Goal: Information Seeking & Learning: Learn about a topic

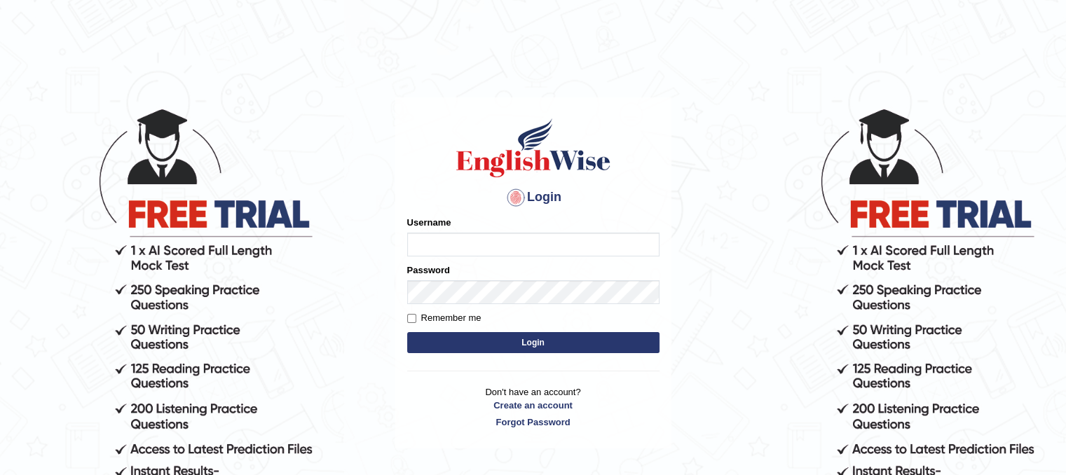
type input "e"
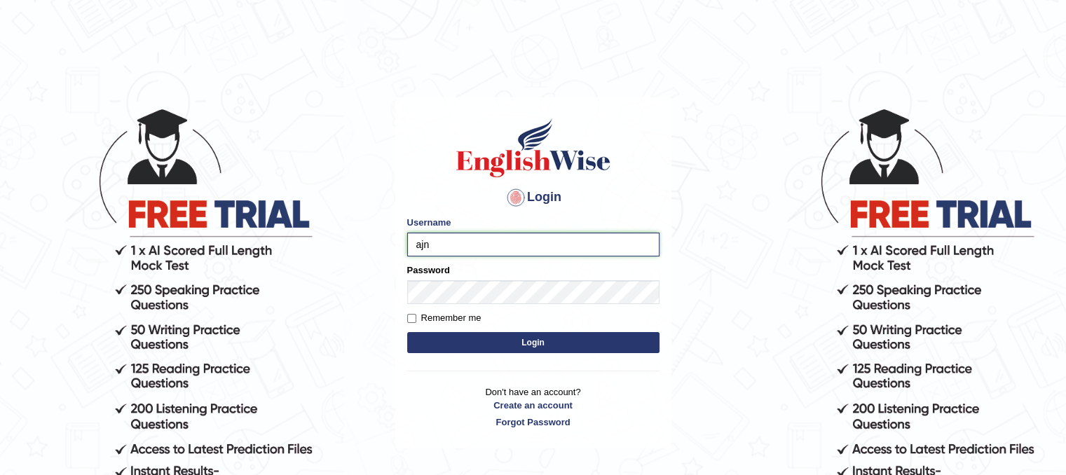
click at [572, 243] on input "ajn" at bounding box center [533, 245] width 252 height 24
type input "ajnconcept"
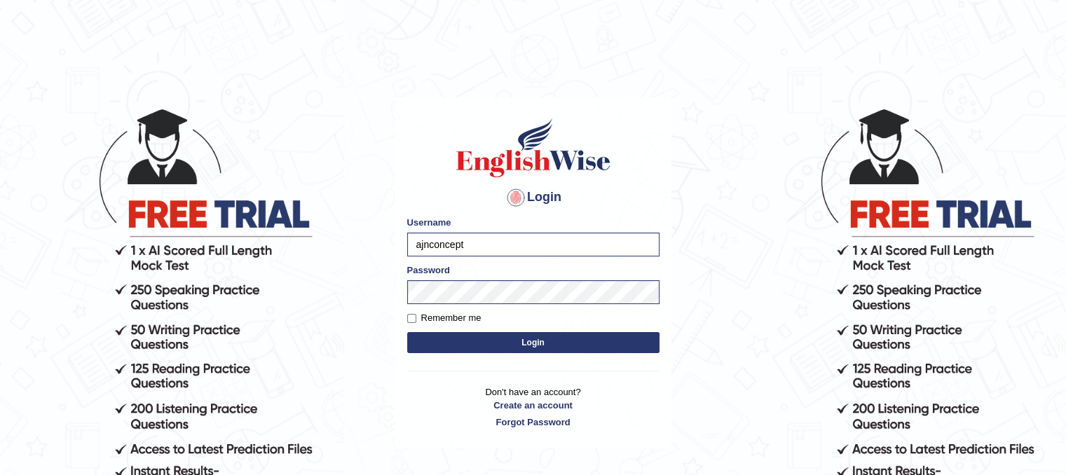
click at [572, 353] on form "Please fix the following errors: Username ajnconcept Password Remember me Login" at bounding box center [533, 286] width 252 height 141
click at [573, 343] on button "Login" at bounding box center [533, 342] width 252 height 21
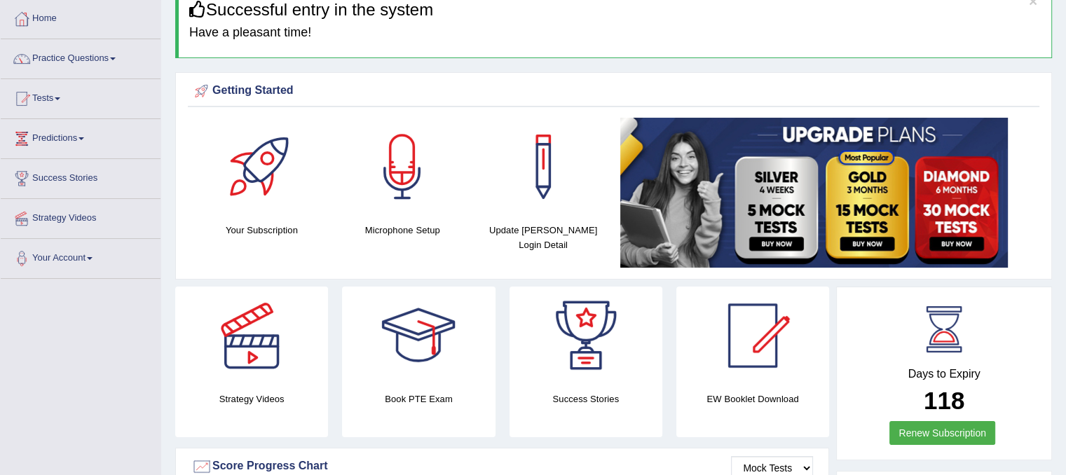
scroll to position [70, 0]
click at [114, 62] on link "Practice Questions" at bounding box center [81, 56] width 160 height 35
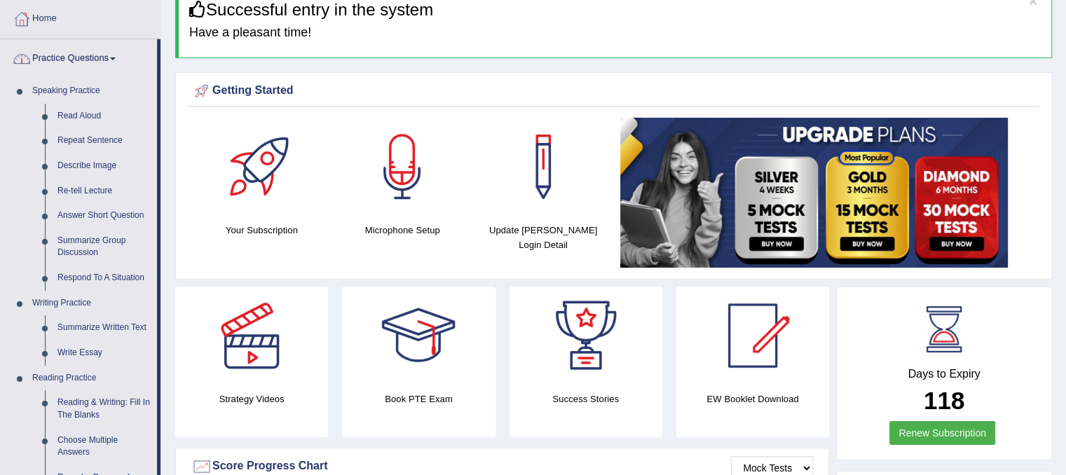
click at [116, 57] on span at bounding box center [113, 58] width 6 height 3
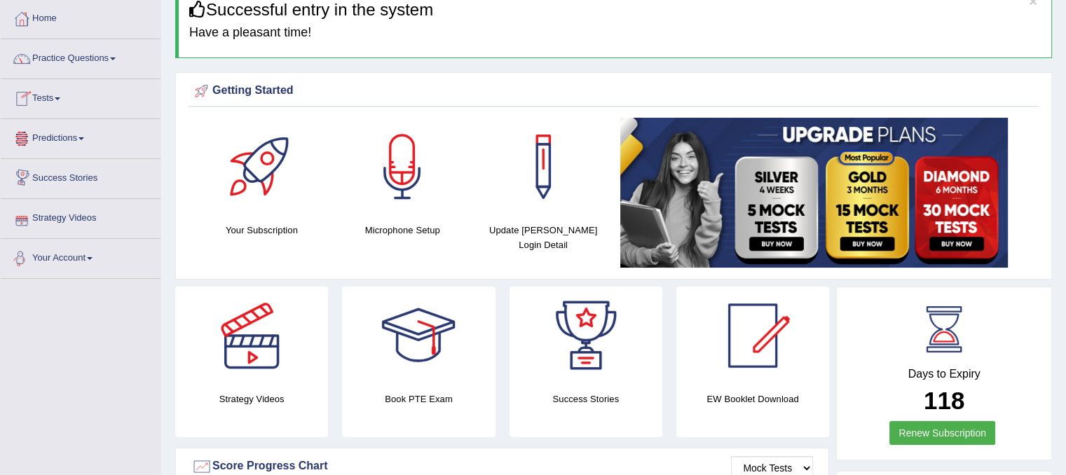
click at [98, 256] on link "Your Account" at bounding box center [81, 256] width 160 height 35
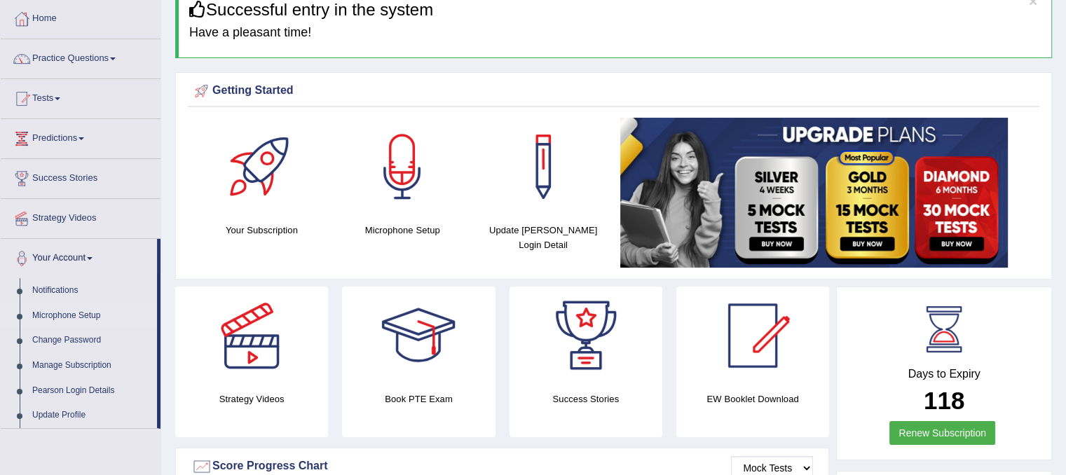
click at [90, 317] on link "Microphone Setup" at bounding box center [91, 315] width 131 height 25
click at [93, 319] on link "Microphone Setup" at bounding box center [91, 315] width 131 height 25
click at [67, 313] on link "Microphone Setup" at bounding box center [91, 315] width 131 height 25
click at [56, 317] on link "Microphone Setup" at bounding box center [91, 315] width 131 height 25
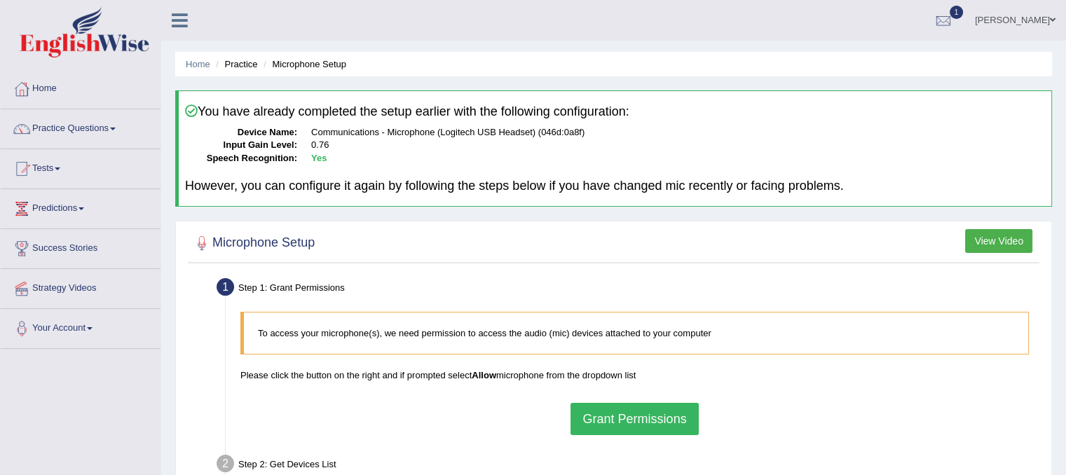
click at [631, 404] on button "Grant Permissions" at bounding box center [634, 419] width 128 height 32
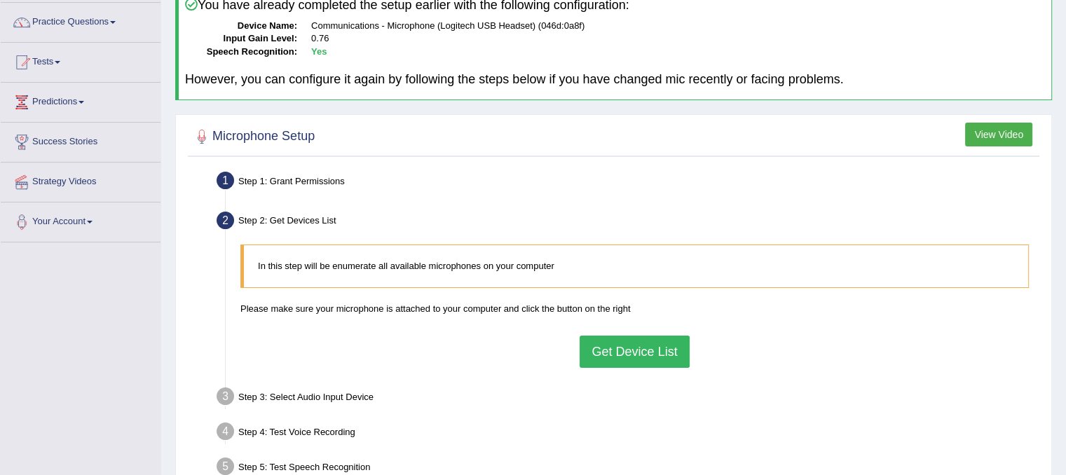
scroll to position [140, 0]
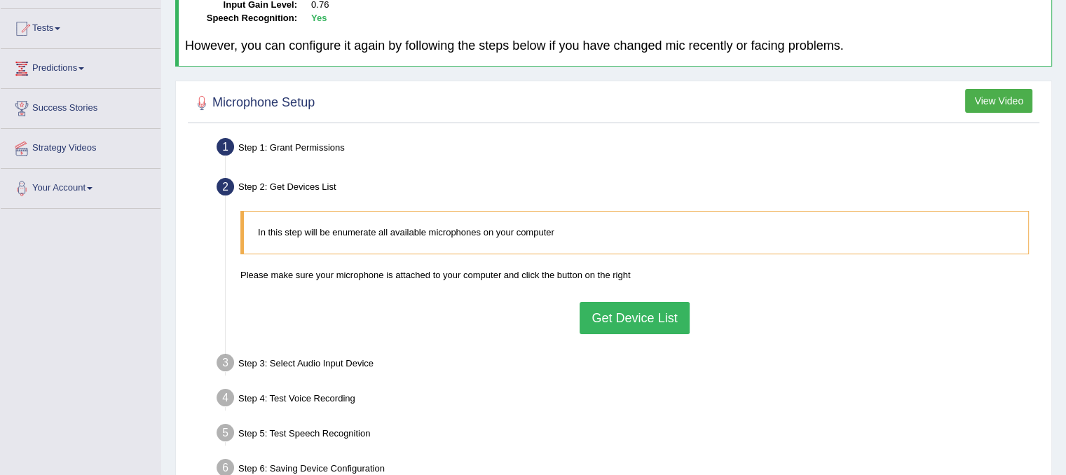
click at [648, 320] on button "Get Device List" at bounding box center [634, 318] width 109 height 32
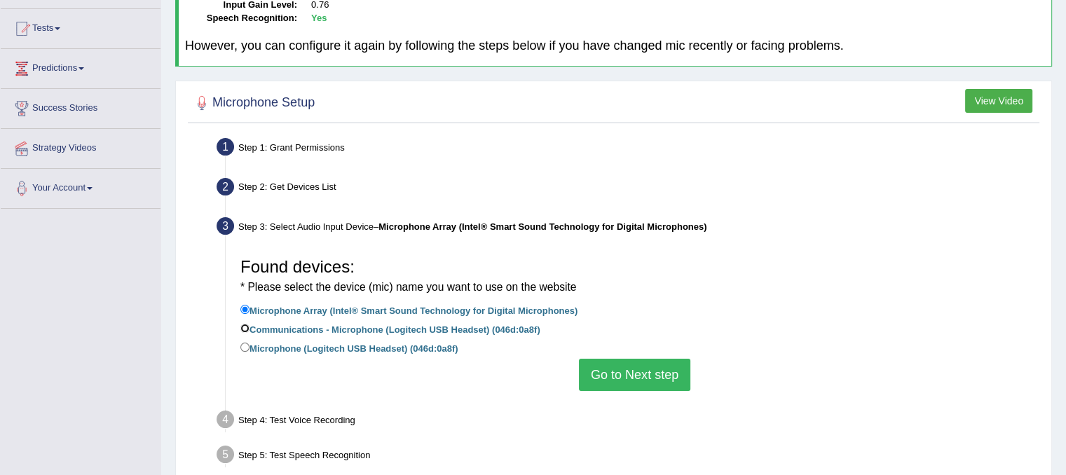
click at [248, 324] on input "Communications - Microphone (Logitech USB Headset) (046d:0a8f)" at bounding box center [244, 328] width 9 height 9
radio input "true"
click at [597, 364] on button "Go to Next step" at bounding box center [634, 375] width 111 height 32
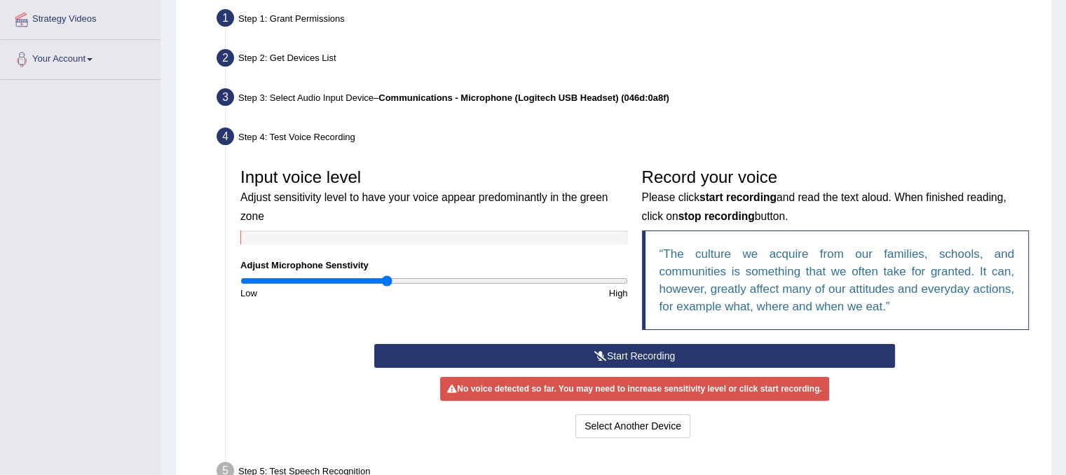
scroll to position [280, 0]
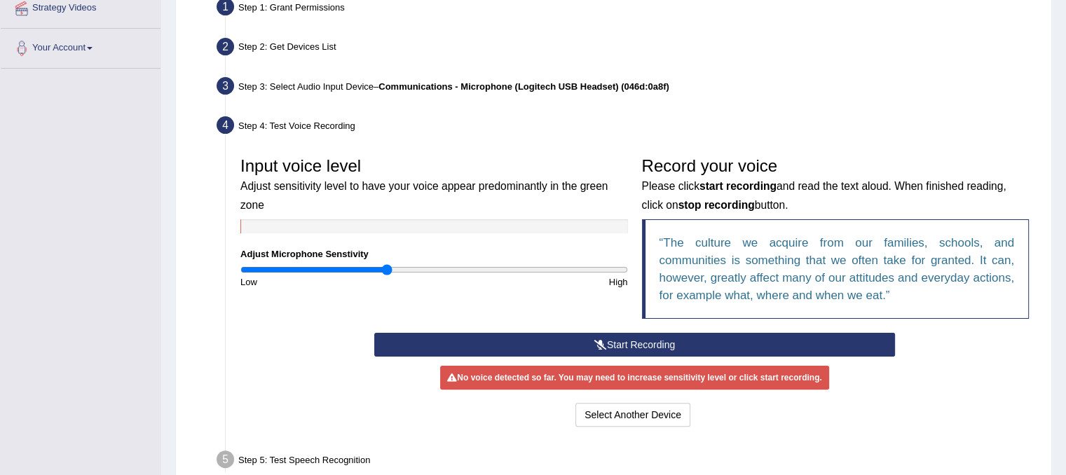
click at [610, 347] on button "Start Recording" at bounding box center [634, 345] width 521 height 24
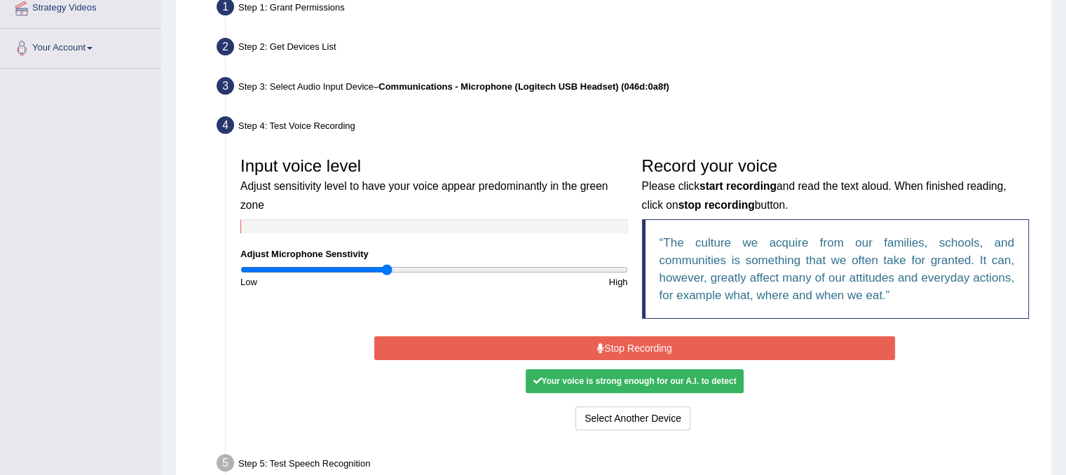
click at [643, 346] on button "Stop Recording" at bounding box center [634, 348] width 521 height 24
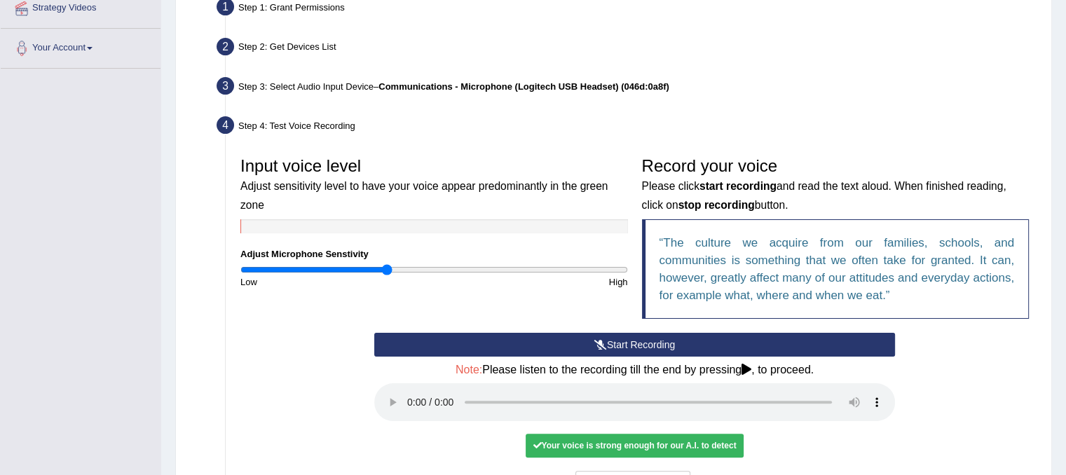
scroll to position [420, 0]
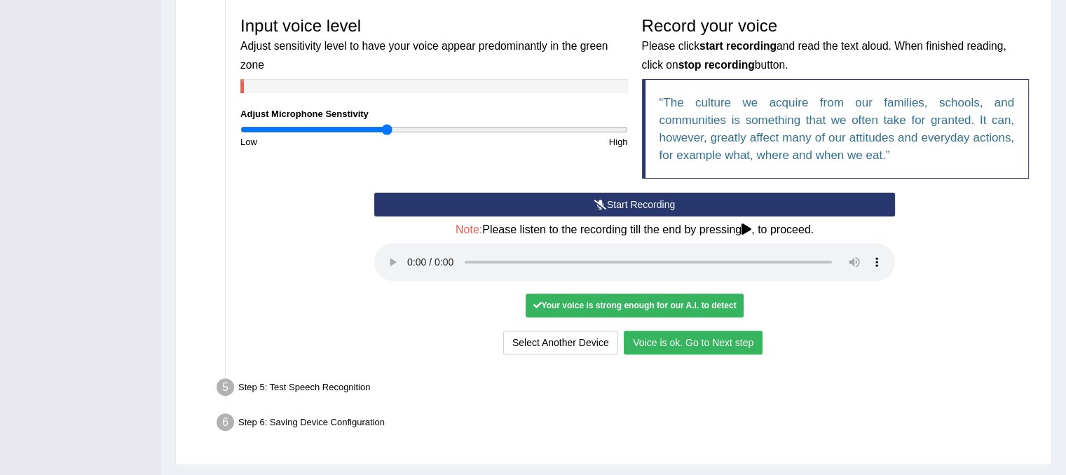
click at [671, 343] on button "Voice is ok. Go to Next step" at bounding box center [693, 343] width 139 height 24
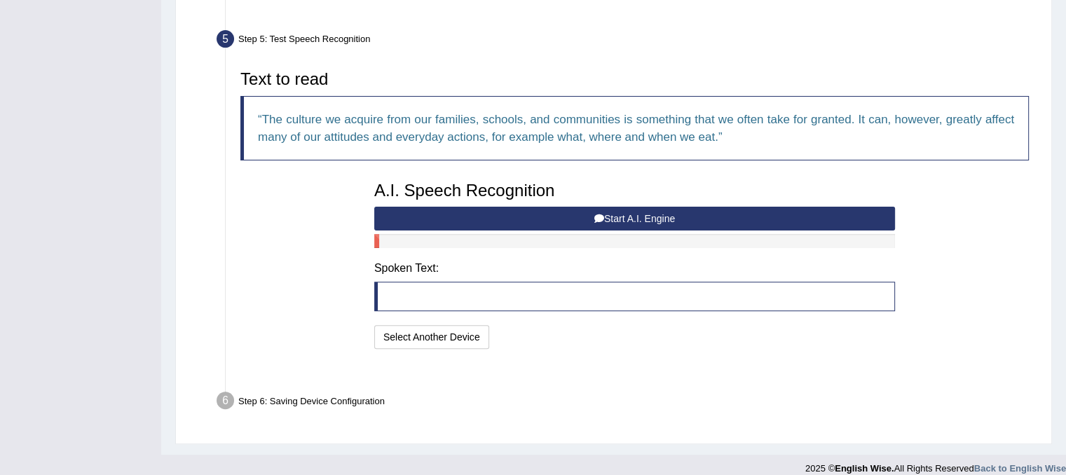
scroll to position [399, 0]
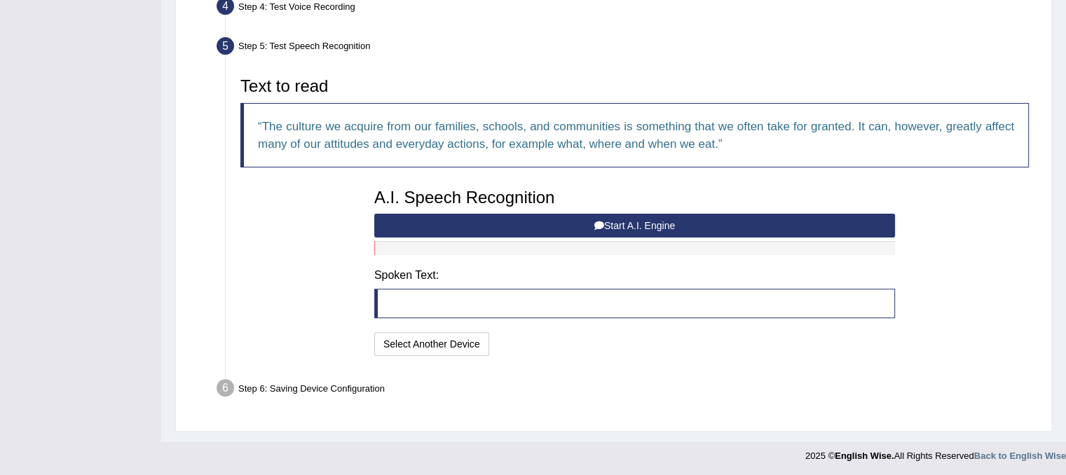
click at [560, 229] on button "Start A.I. Engine" at bounding box center [634, 226] width 521 height 24
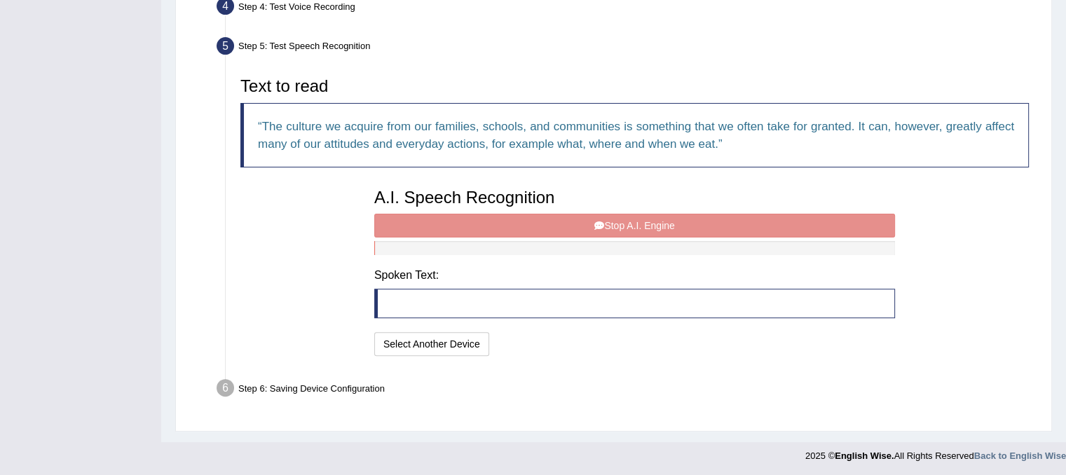
click at [573, 224] on div "A.I. Speech Recognition Start A.I. Engine Stop A.I. Engine Note: Please listen …" at bounding box center [634, 271] width 535 height 178
click at [615, 227] on div "A.I. Speech Recognition Start A.I. Engine Stop A.I. Engine Note: Please listen …" at bounding box center [634, 271] width 535 height 178
click at [616, 226] on div "A.I. Speech Recognition Start A.I. Engine Stop A.I. Engine Note: Please listen …" at bounding box center [634, 271] width 535 height 178
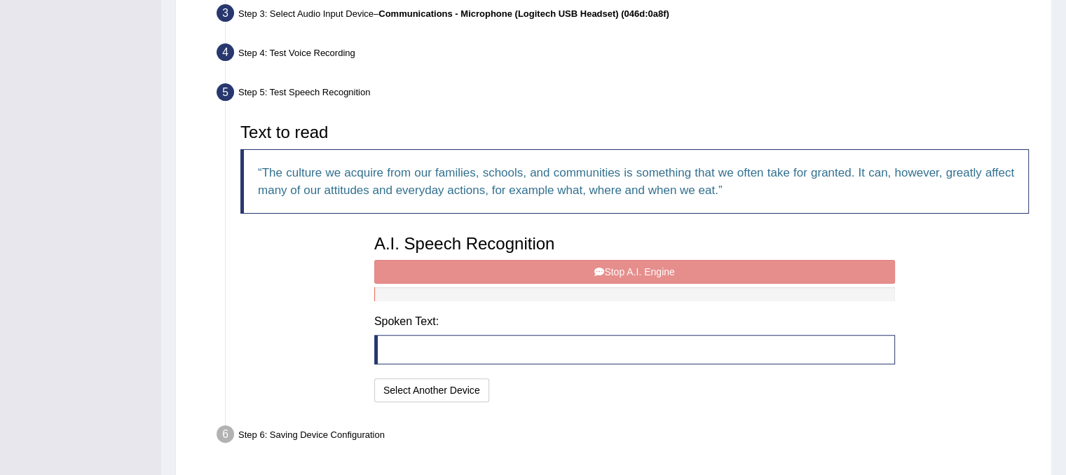
scroll to position [329, 0]
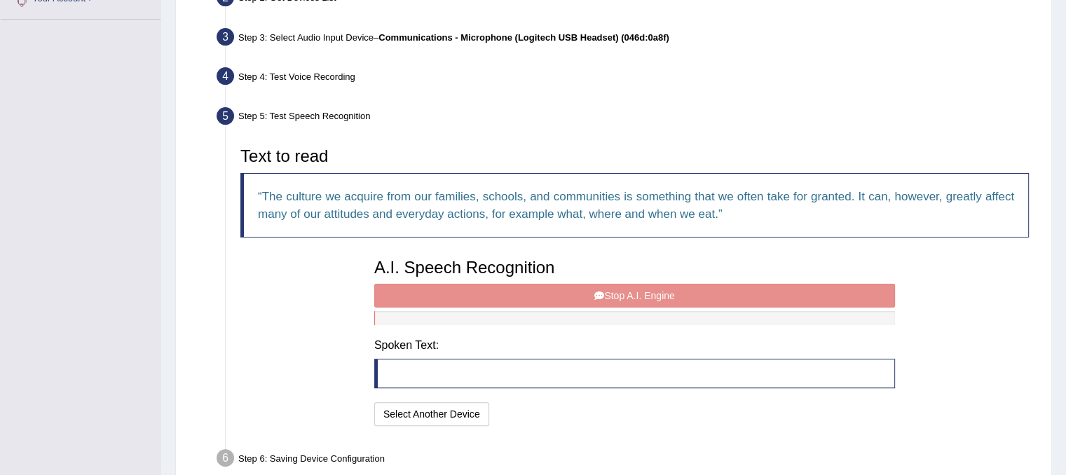
click at [577, 292] on div "A.I. Speech Recognition Start A.I. Engine Stop A.I. Engine Note: Please listen …" at bounding box center [634, 341] width 535 height 178
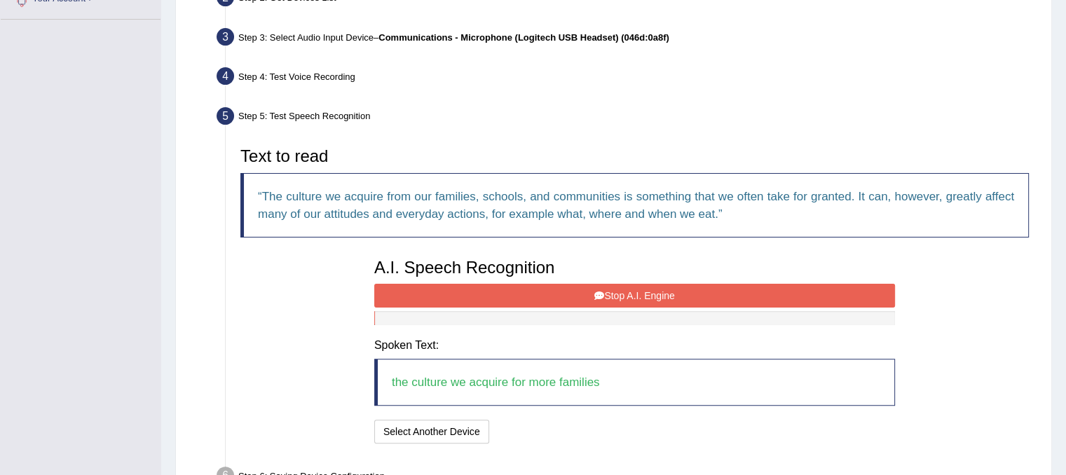
click at [610, 296] on button "Stop A.I. Engine" at bounding box center [634, 296] width 521 height 24
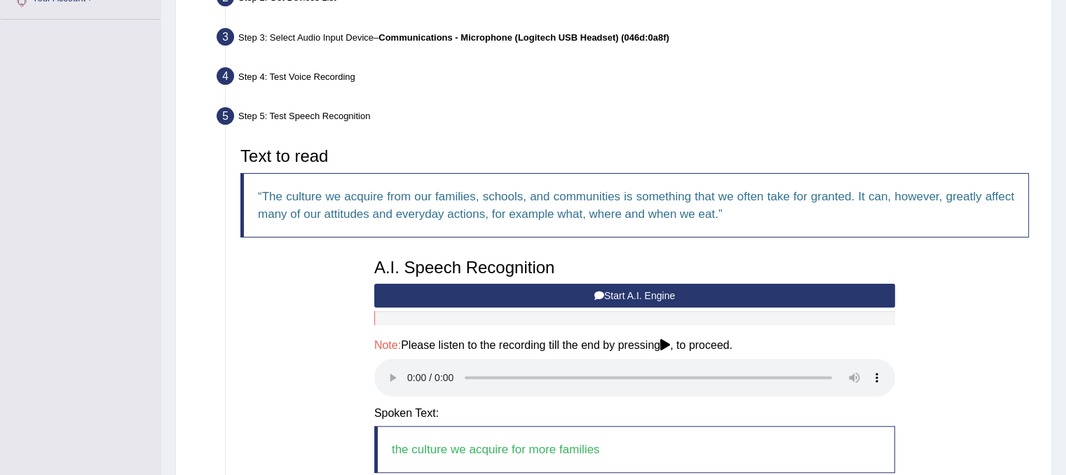
scroll to position [470, 0]
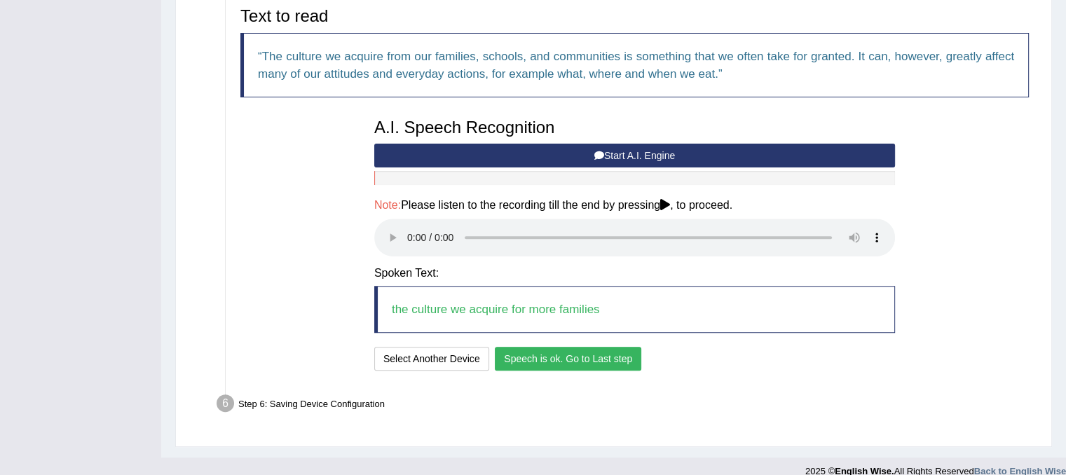
click at [591, 360] on button "Speech is ok. Go to Last step" at bounding box center [568, 359] width 146 height 24
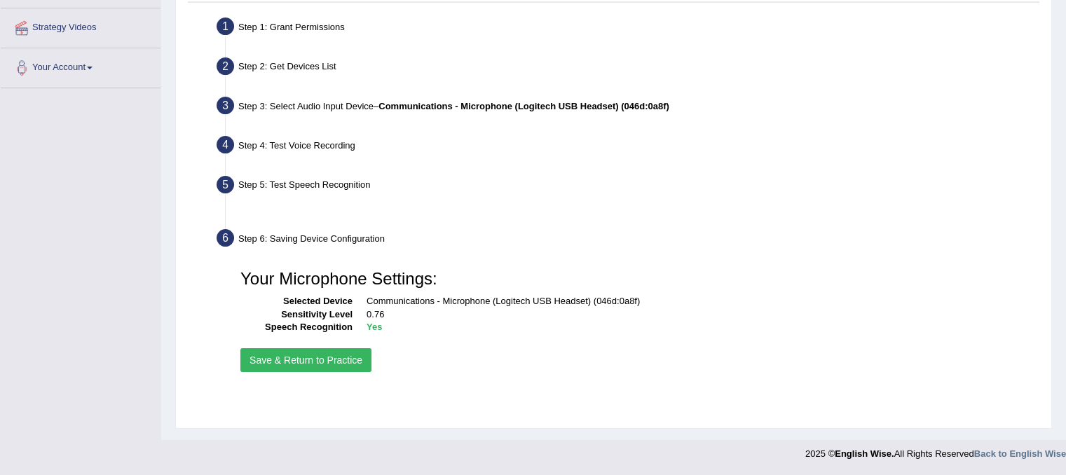
scroll to position [261, 0]
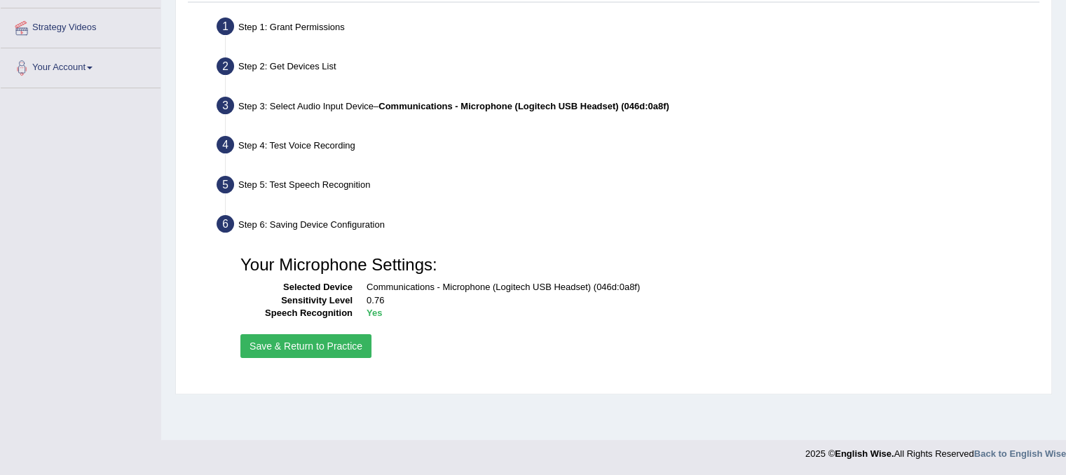
click at [352, 338] on button "Save & Return to Practice" at bounding box center [305, 346] width 131 height 24
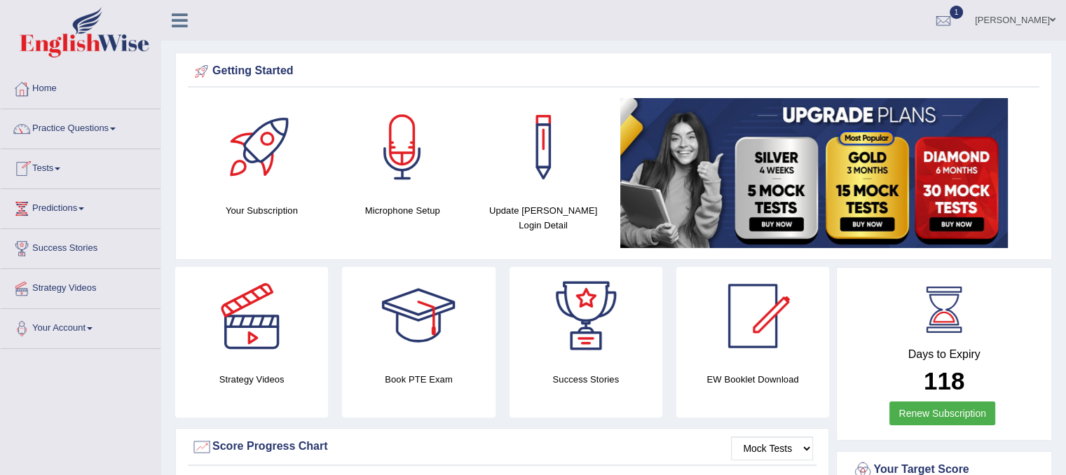
click at [113, 128] on link "Practice Questions" at bounding box center [81, 126] width 160 height 35
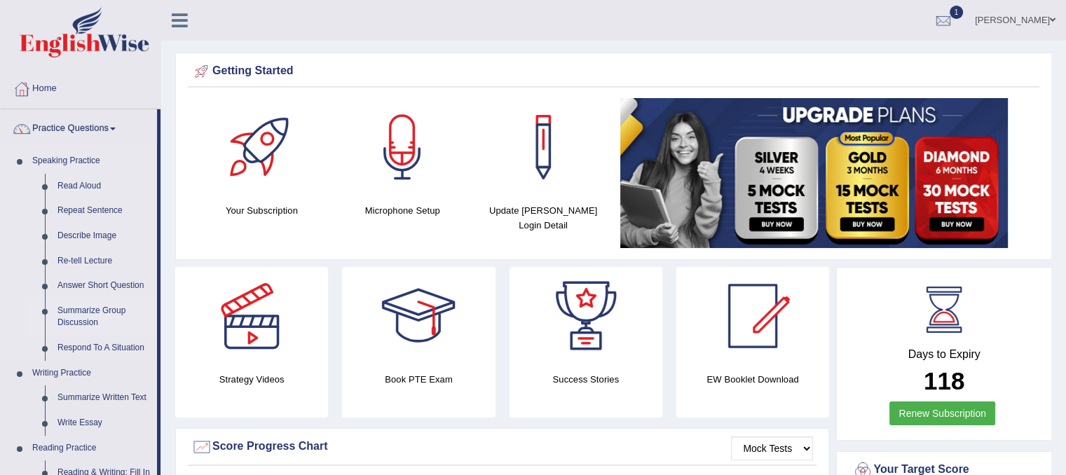
click at [98, 310] on link "Summarize Group Discussion" at bounding box center [104, 317] width 106 height 37
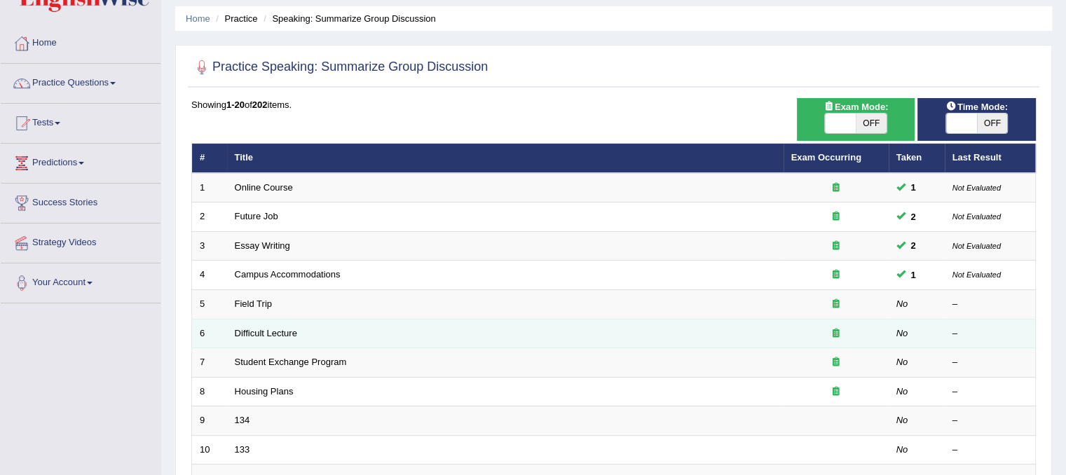
scroll to position [70, 0]
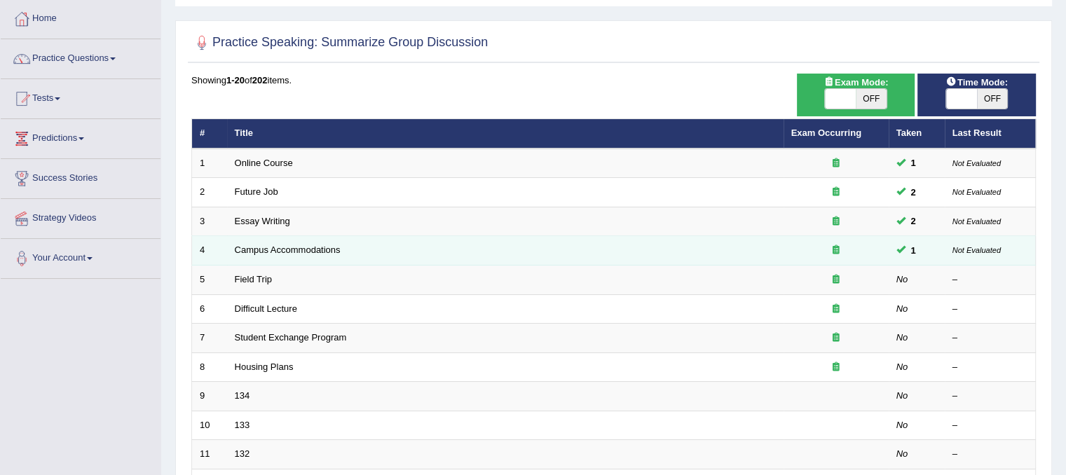
click at [648, 249] on td "Campus Accommodations" at bounding box center [505, 250] width 556 height 29
click at [339, 253] on link "Campus Accommodations" at bounding box center [288, 250] width 106 height 11
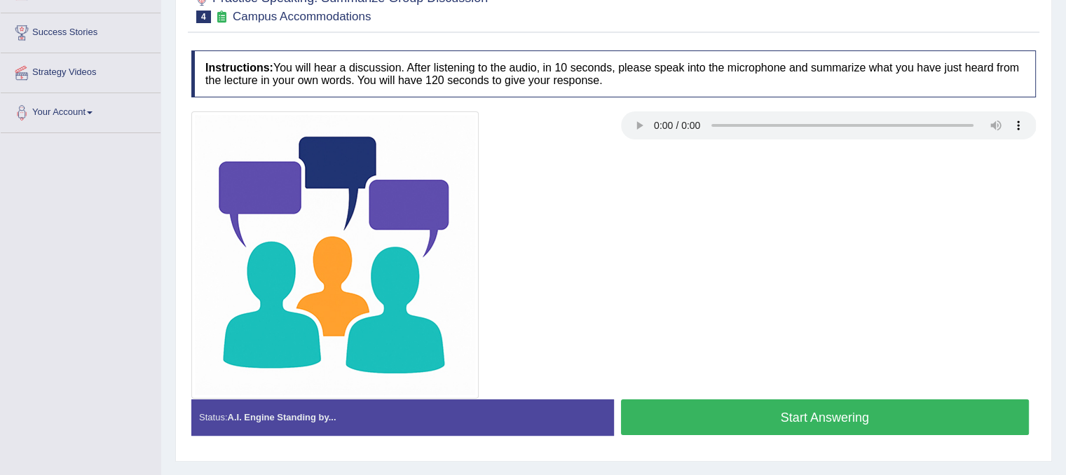
scroll to position [121, 0]
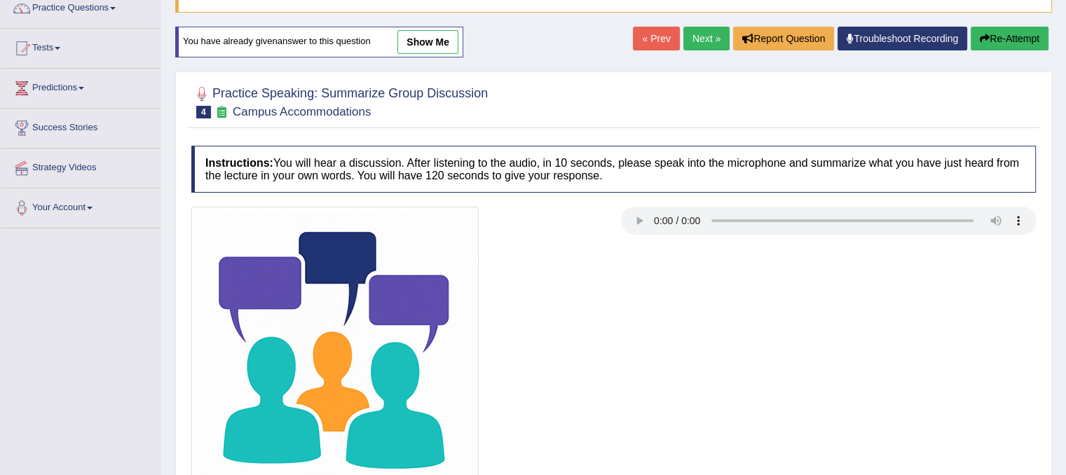
click at [411, 46] on link "show me" at bounding box center [427, 42] width 61 height 24
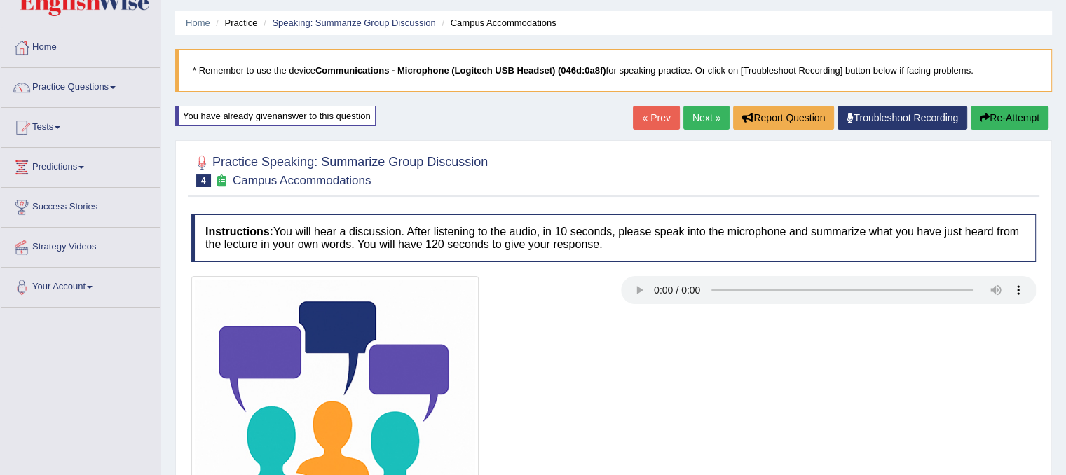
scroll to position [0, 0]
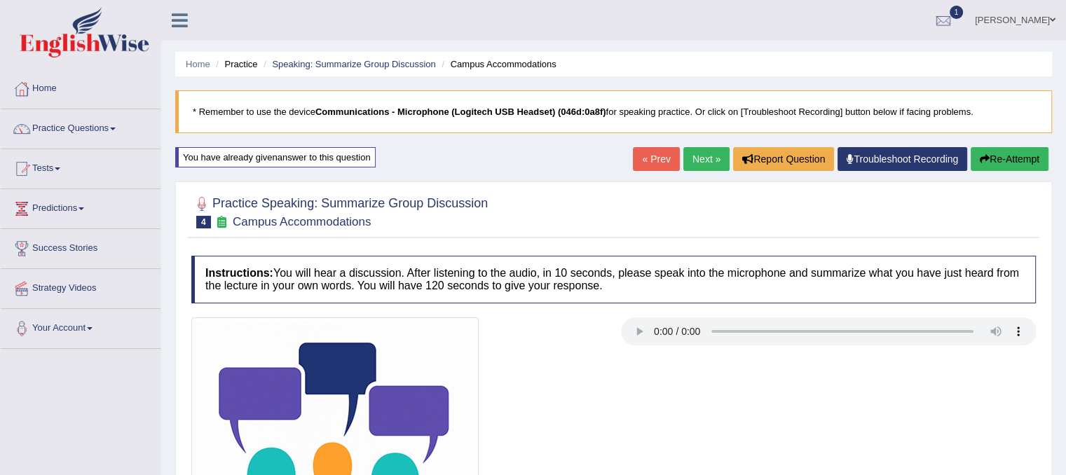
click at [1022, 165] on button "Re-Attempt" at bounding box center [1010, 159] width 78 height 24
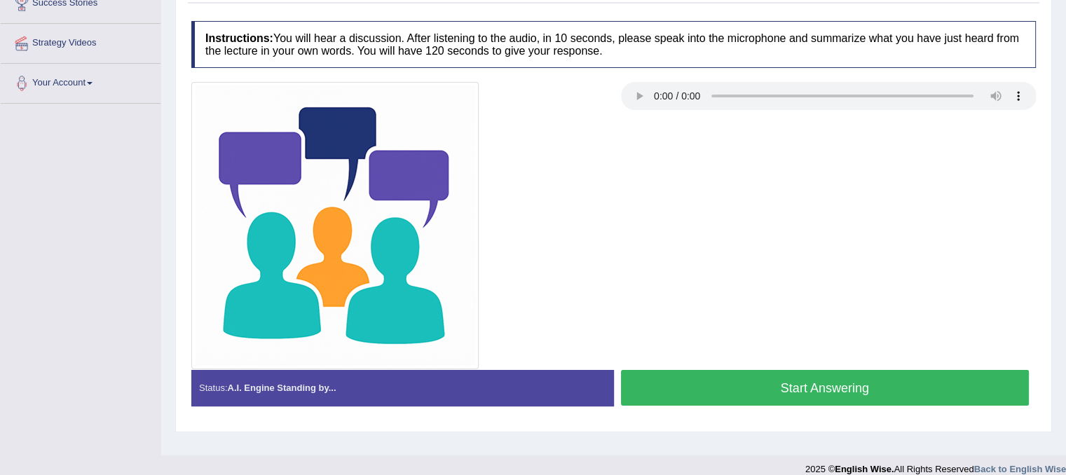
scroll to position [261, 0]
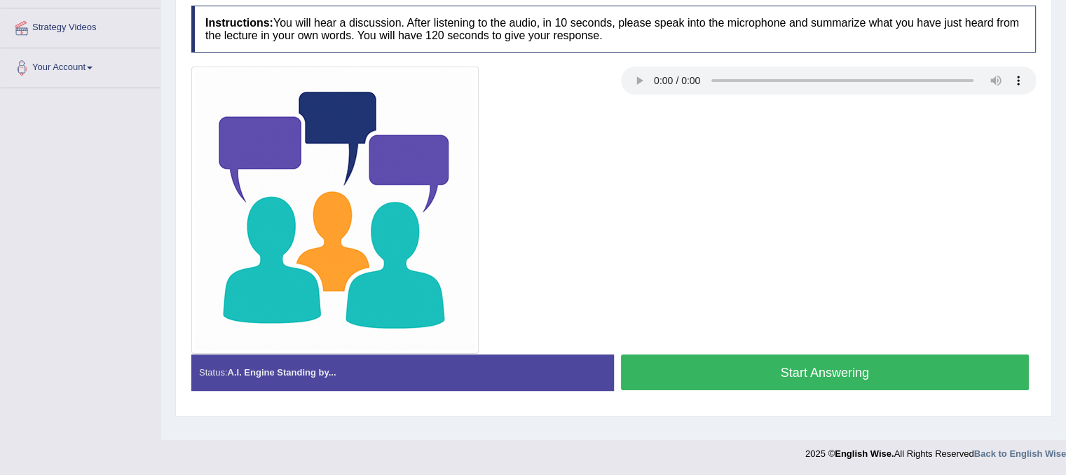
click at [802, 369] on button "Start Answering" at bounding box center [825, 373] width 409 height 36
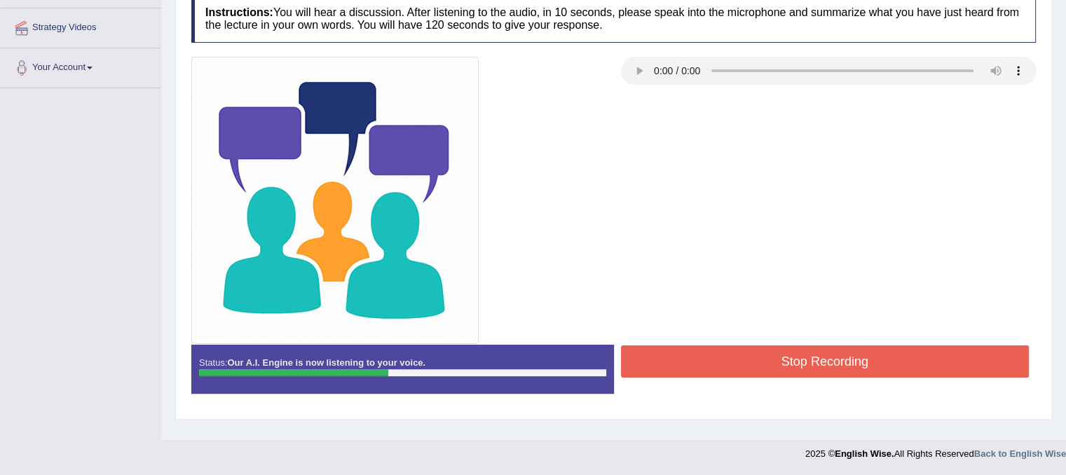
click at [826, 357] on button "Stop Recording" at bounding box center [825, 361] width 409 height 32
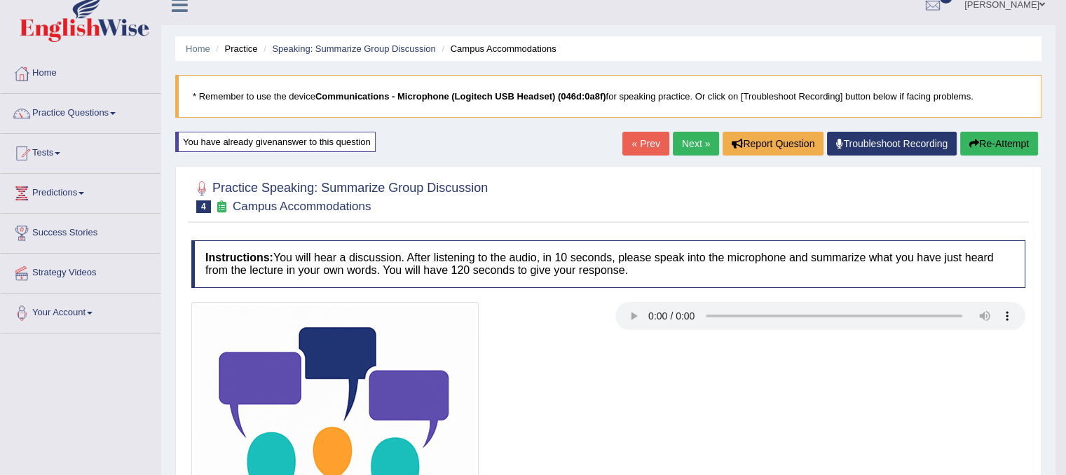
scroll to position [0, 0]
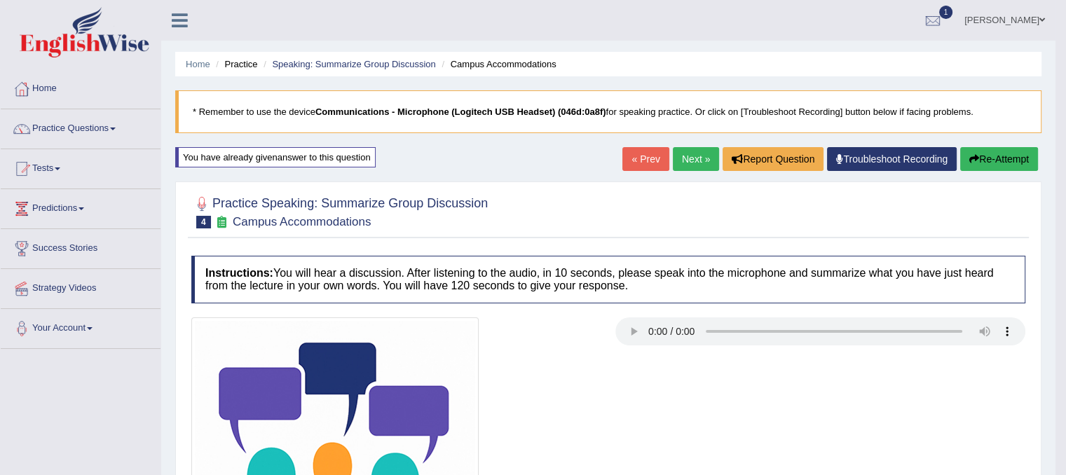
click at [979, 160] on button "Re-Attempt" at bounding box center [999, 159] width 78 height 24
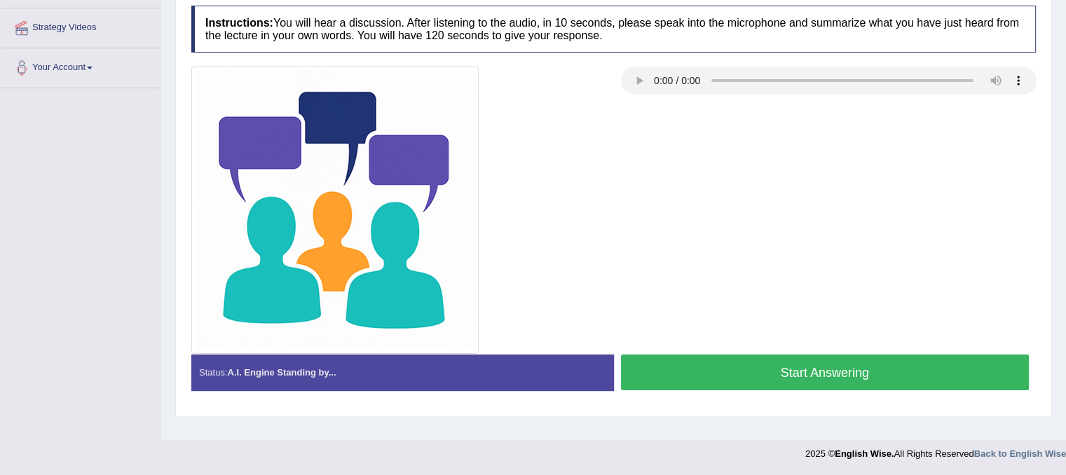
click at [750, 377] on button "Start Answering" at bounding box center [825, 373] width 409 height 36
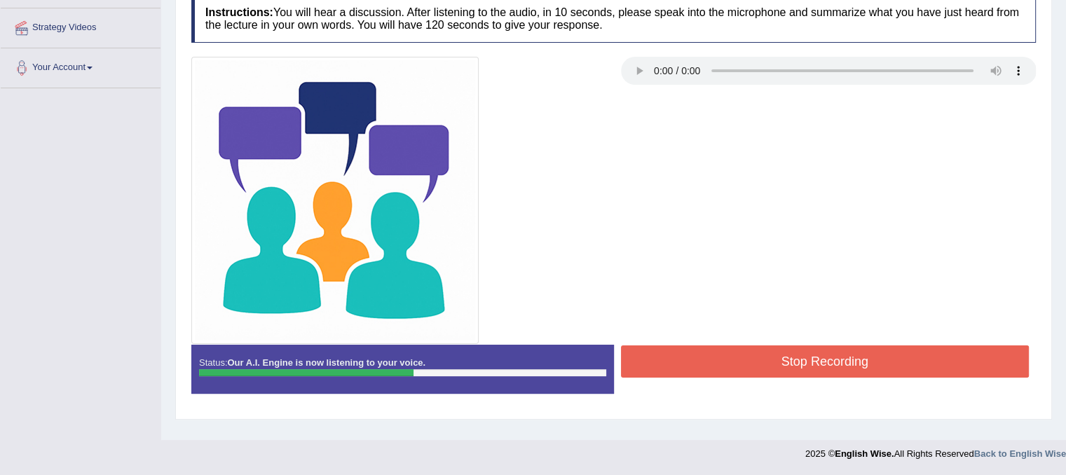
click at [930, 347] on button "Stop Recording" at bounding box center [825, 361] width 409 height 32
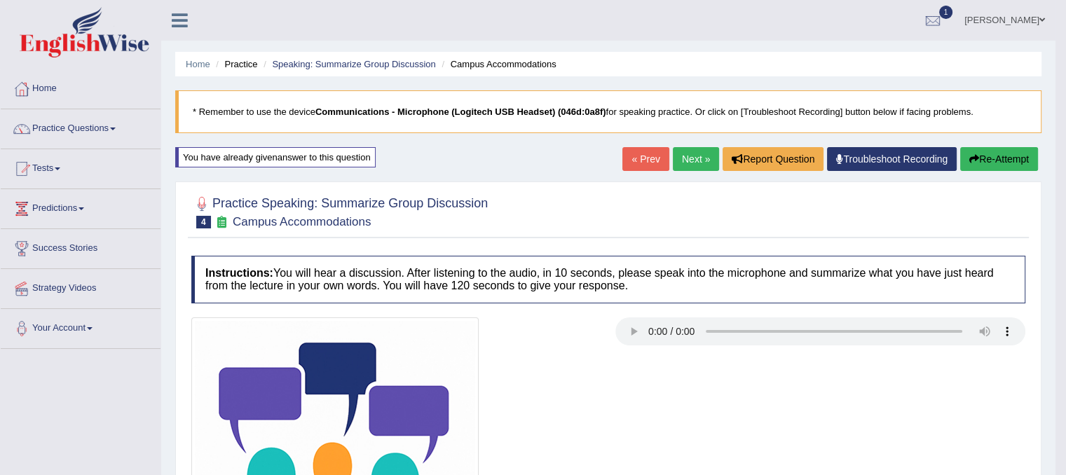
click at [975, 166] on button "Re-Attempt" at bounding box center [999, 159] width 78 height 24
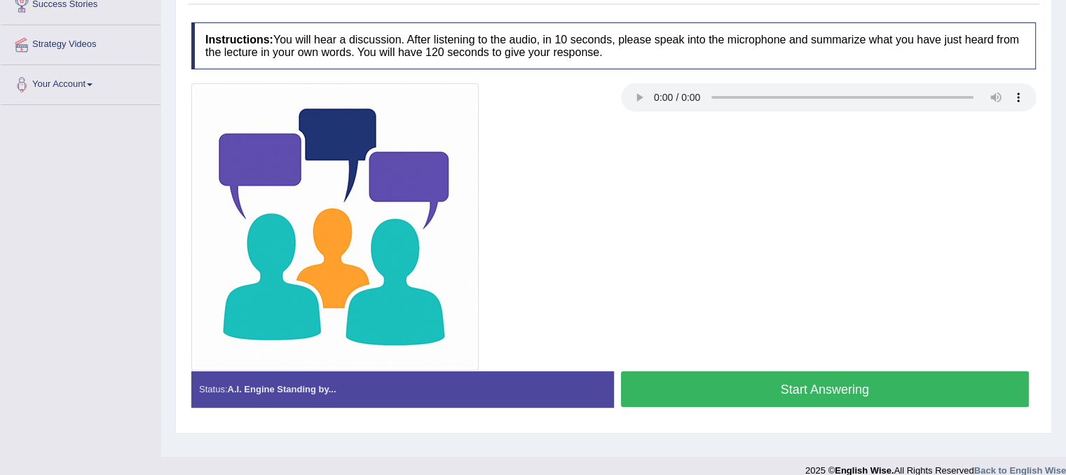
scroll to position [261, 0]
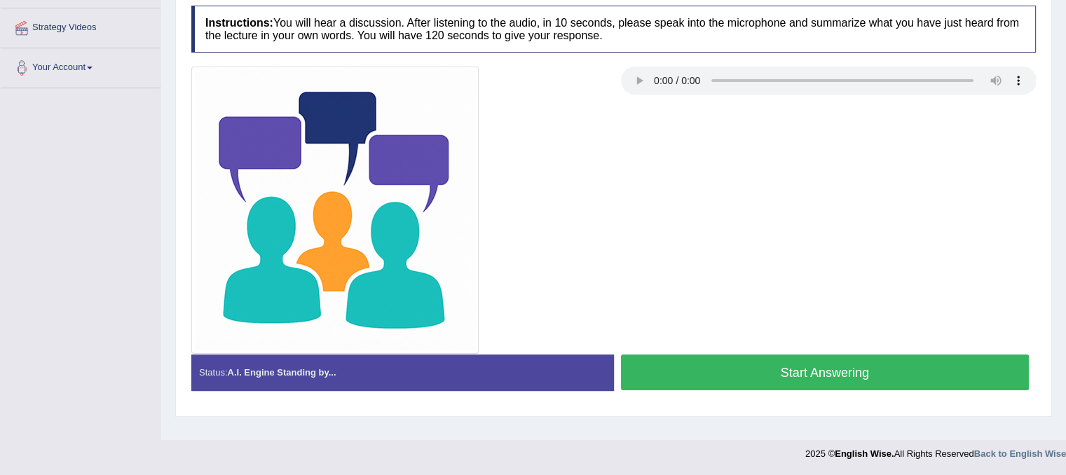
click at [849, 362] on button "Start Answering" at bounding box center [825, 373] width 409 height 36
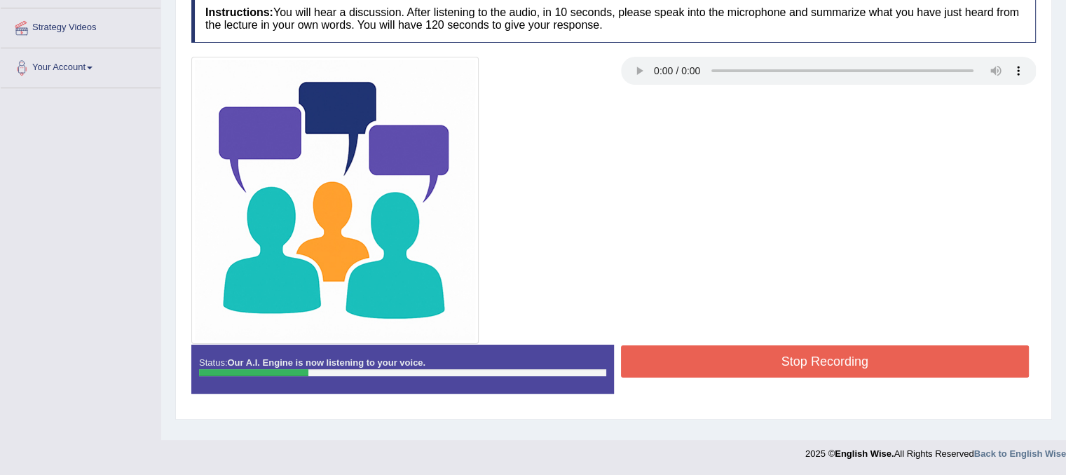
scroll to position [0, 0]
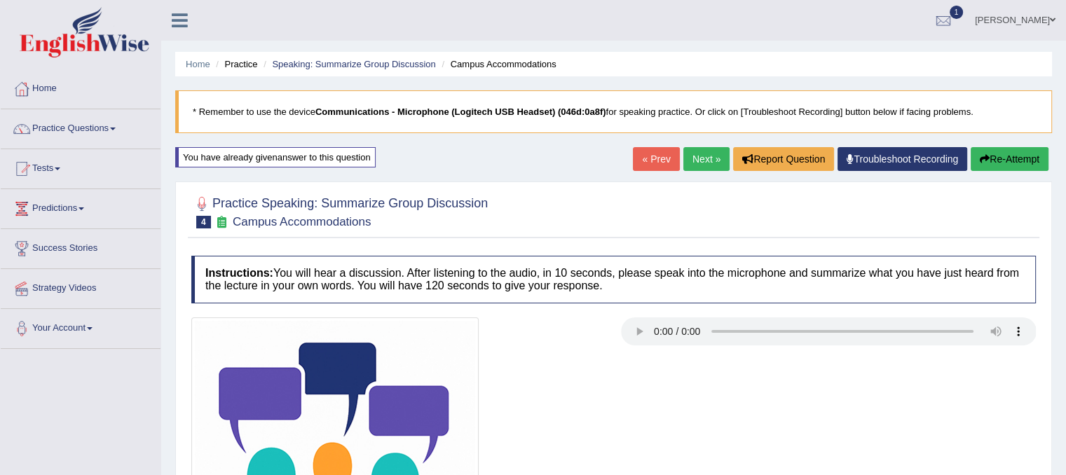
click at [659, 160] on link "« Prev" at bounding box center [656, 159] width 46 height 24
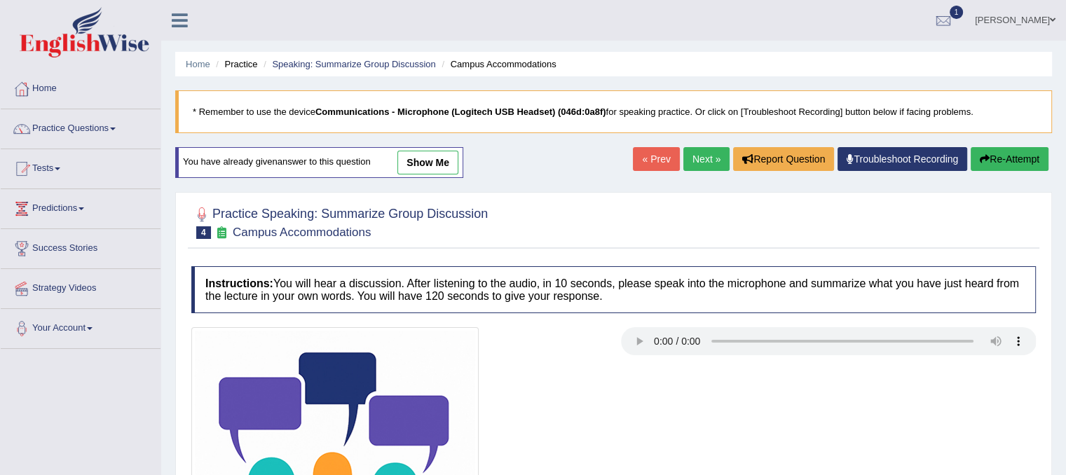
drag, startPoint x: 446, startPoint y: 167, endPoint x: 552, endPoint y: 193, distance: 108.9
click at [446, 166] on link "show me" at bounding box center [427, 163] width 61 height 24
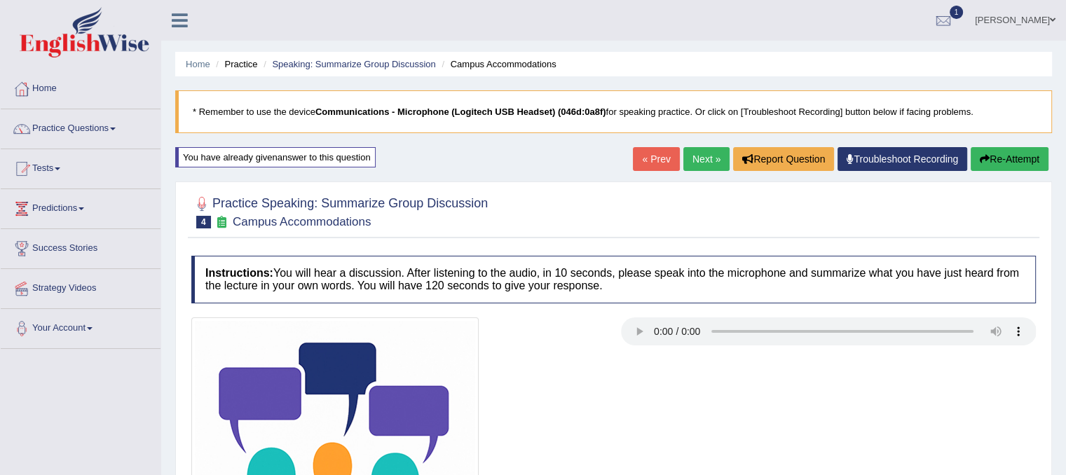
click at [999, 158] on button "Re-Attempt" at bounding box center [1010, 159] width 78 height 24
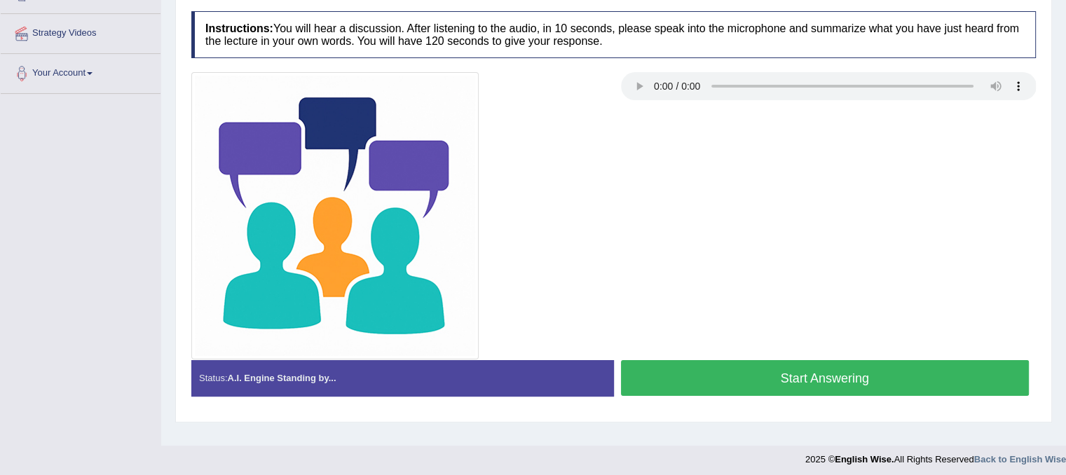
scroll to position [261, 0]
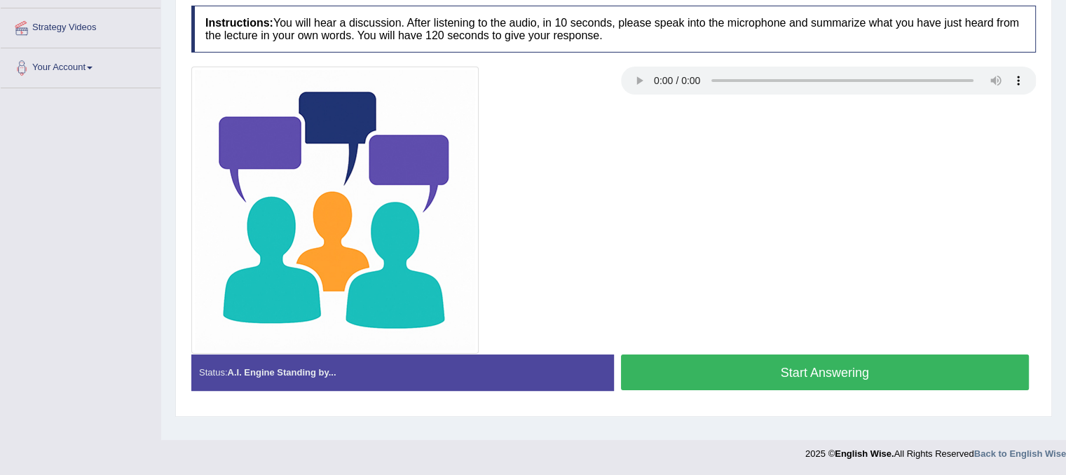
click at [850, 364] on button "Start Answering" at bounding box center [825, 373] width 409 height 36
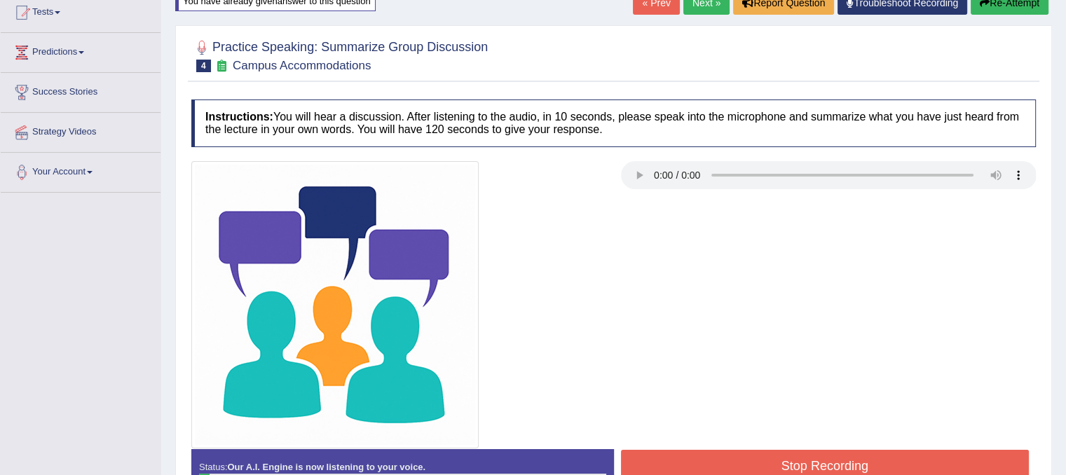
scroll to position [0, 0]
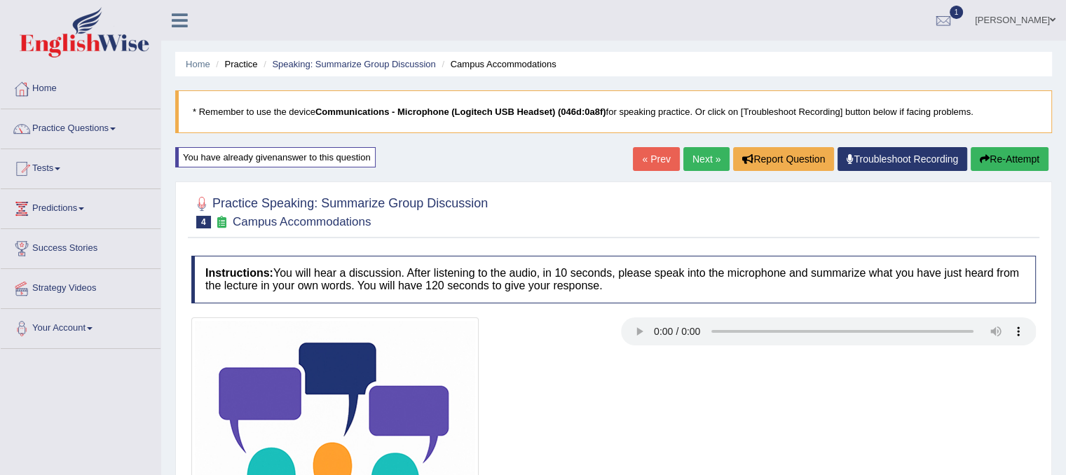
click at [649, 155] on link "« Prev" at bounding box center [656, 159] width 46 height 24
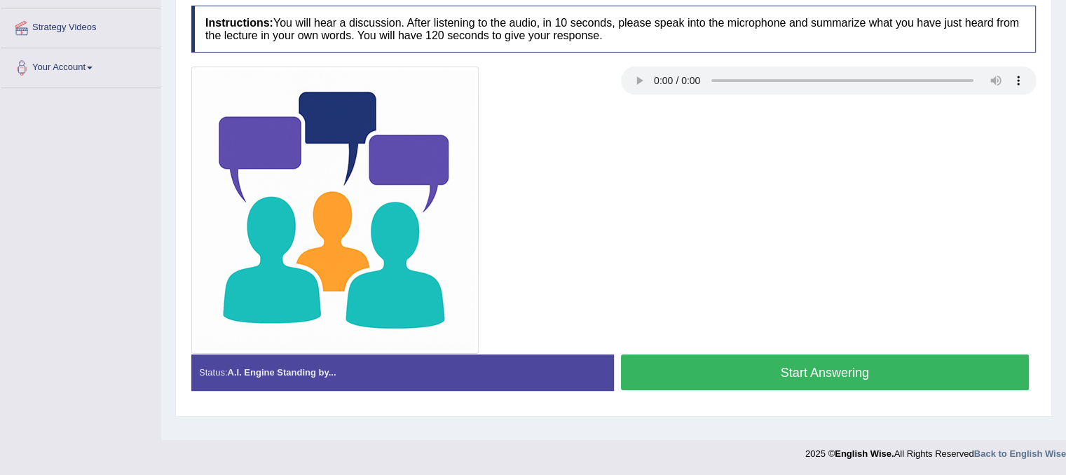
click at [794, 377] on button "Start Answering" at bounding box center [825, 373] width 409 height 36
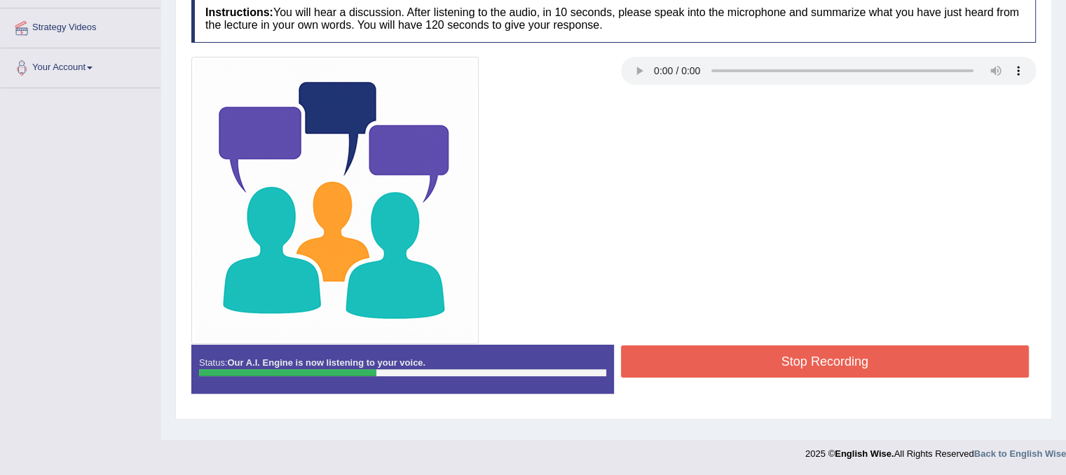
click at [829, 355] on button "Stop Recording" at bounding box center [825, 361] width 409 height 32
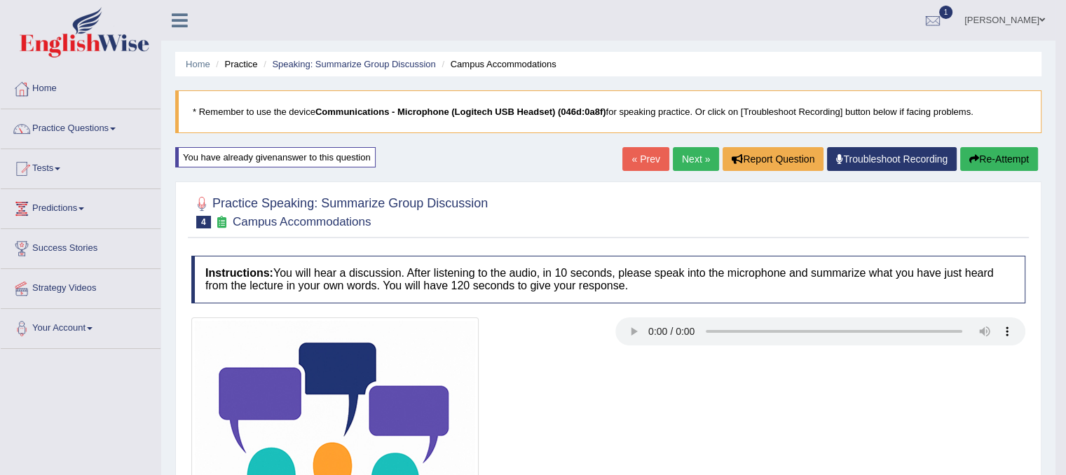
click at [695, 160] on link "Next »" at bounding box center [696, 159] width 46 height 24
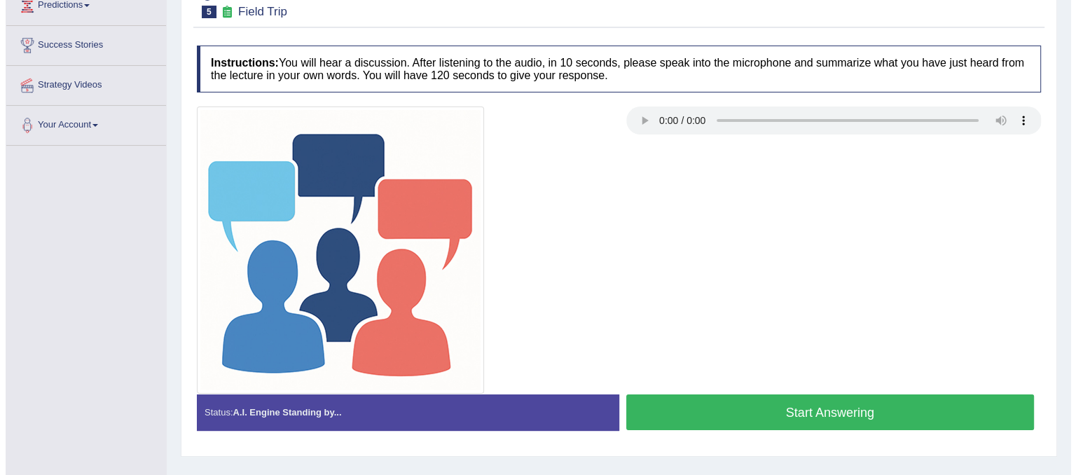
scroll to position [191, 0]
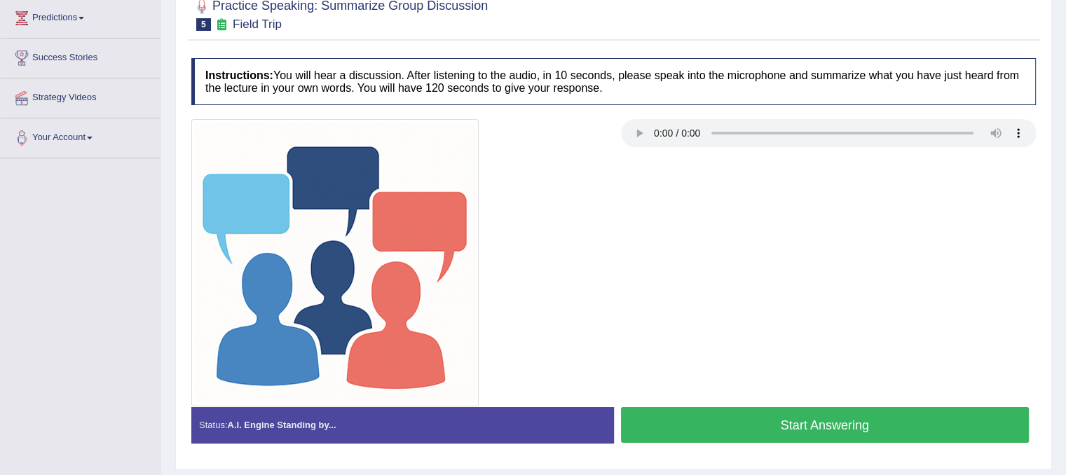
click at [767, 390] on div at bounding box center [613, 262] width 858 height 287
click at [844, 424] on button "Start Answering" at bounding box center [825, 425] width 409 height 36
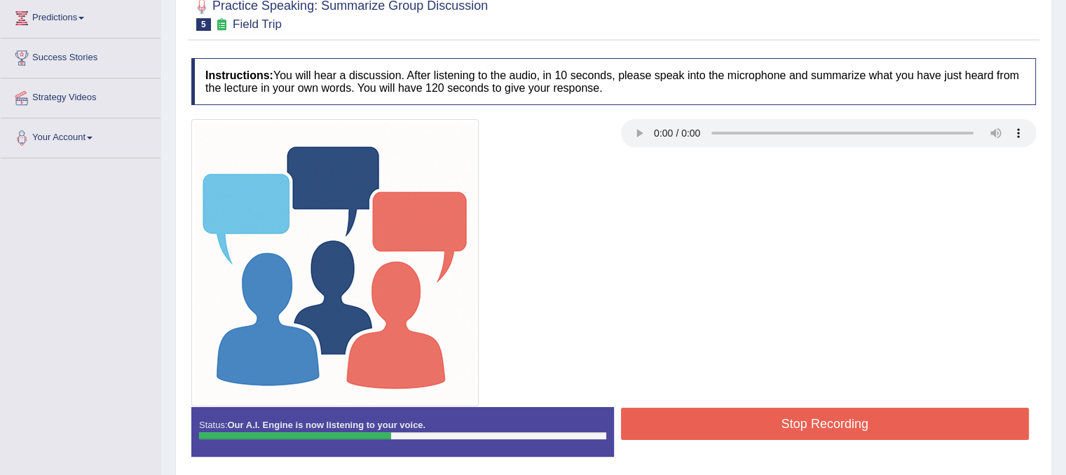
click at [844, 424] on button "Stop Recording" at bounding box center [825, 424] width 409 height 32
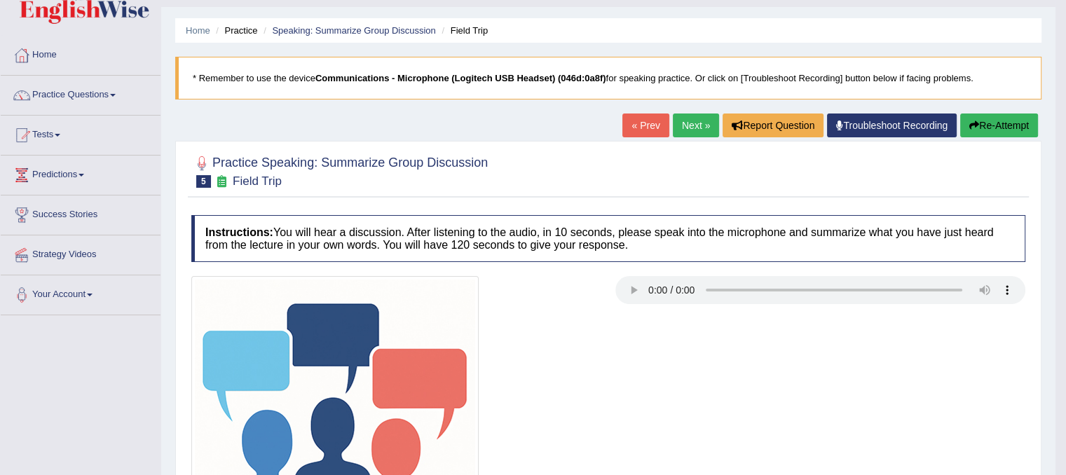
scroll to position [0, 0]
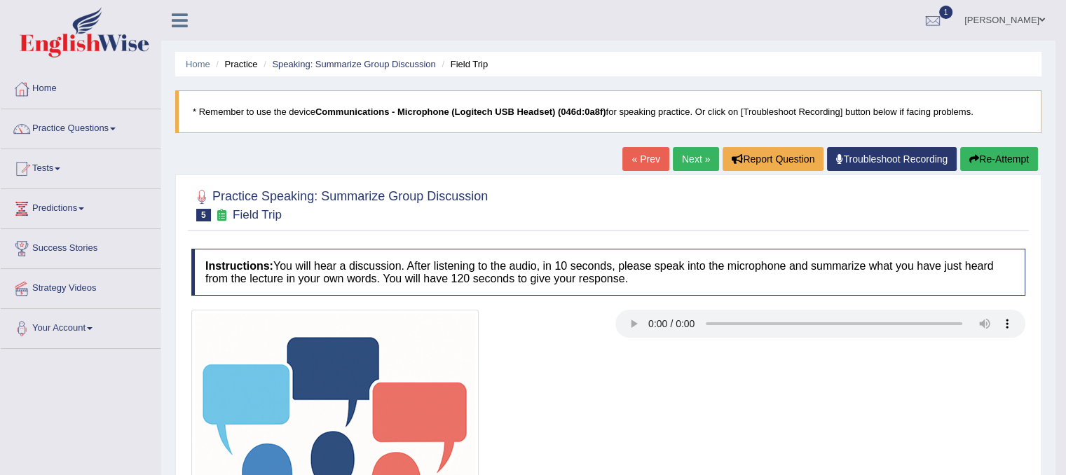
click at [677, 164] on link "Next »" at bounding box center [696, 159] width 46 height 24
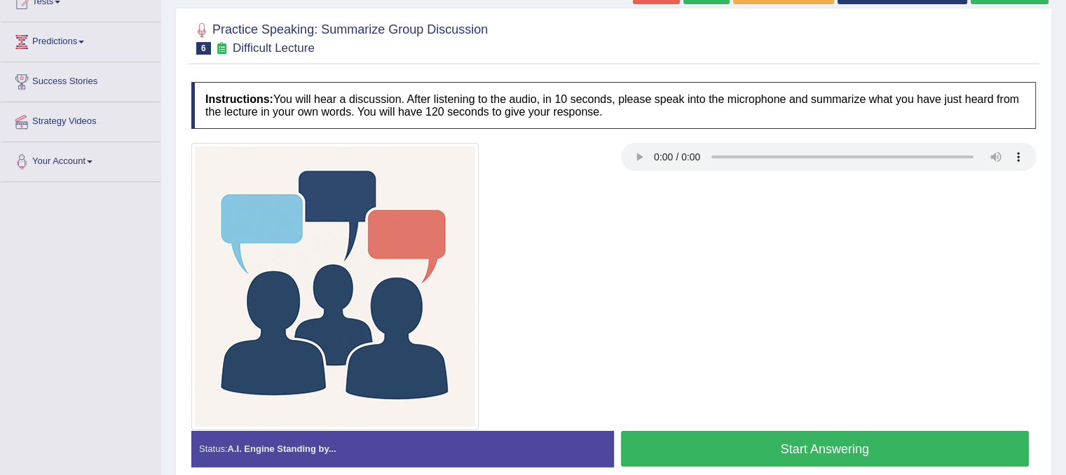
scroll to position [210, 0]
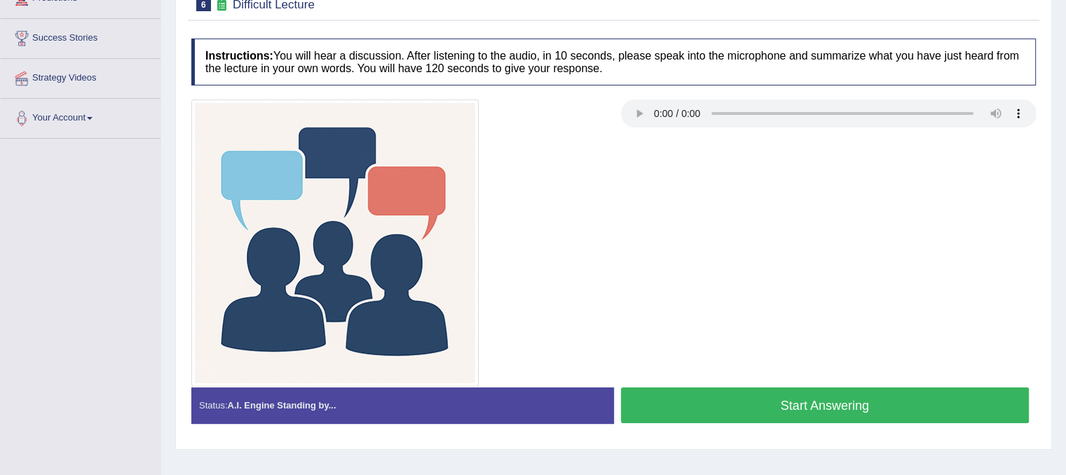
click at [690, 408] on button "Start Answering" at bounding box center [825, 406] width 409 height 36
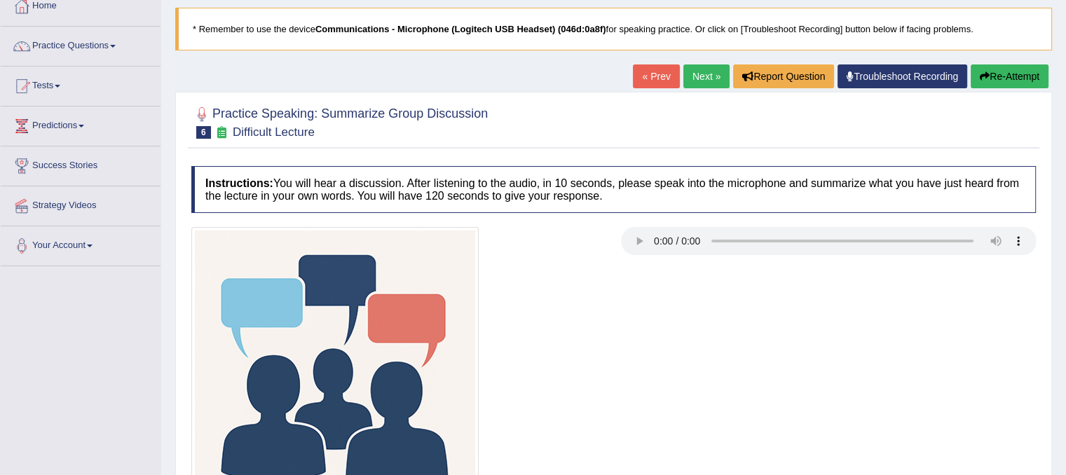
scroll to position [0, 0]
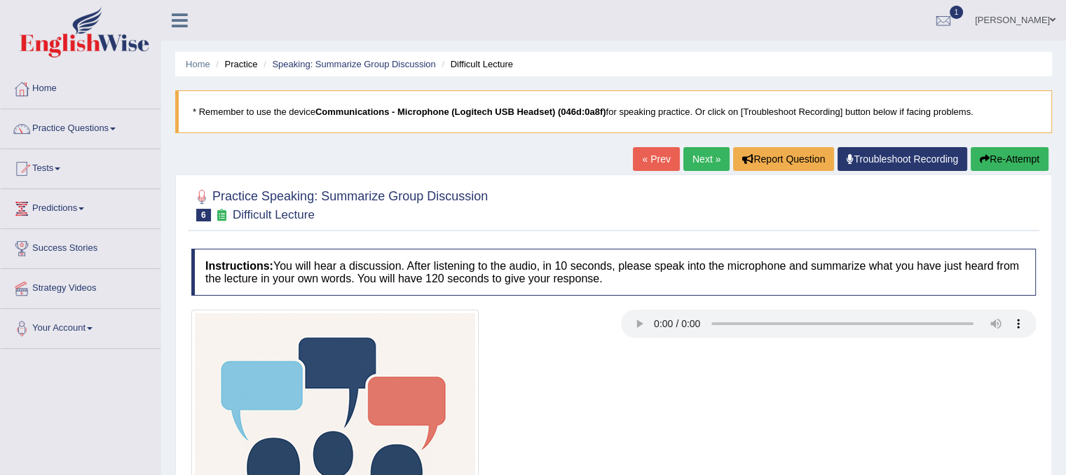
click at [652, 163] on link "« Prev" at bounding box center [656, 159] width 46 height 24
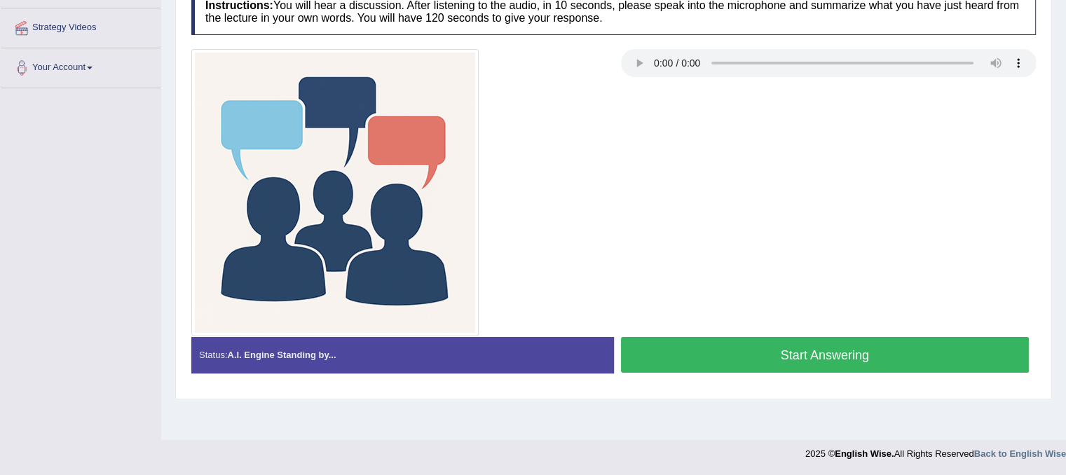
click at [775, 362] on button "Start Answering" at bounding box center [825, 355] width 409 height 36
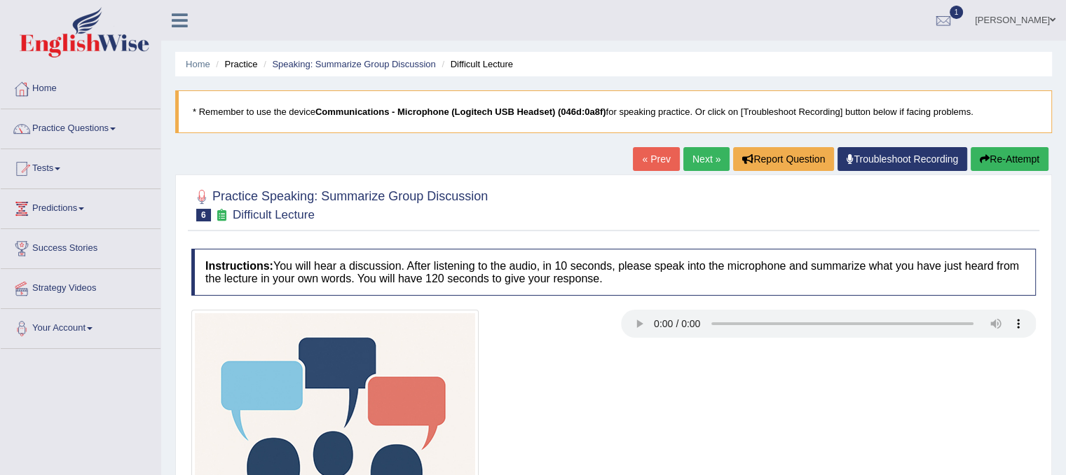
click at [648, 152] on link "« Prev" at bounding box center [656, 159] width 46 height 24
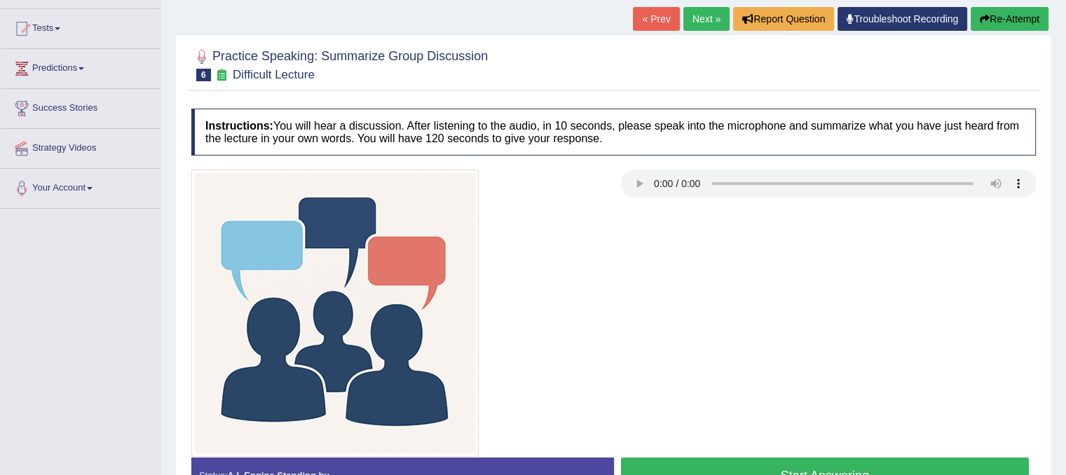
scroll to position [210, 0]
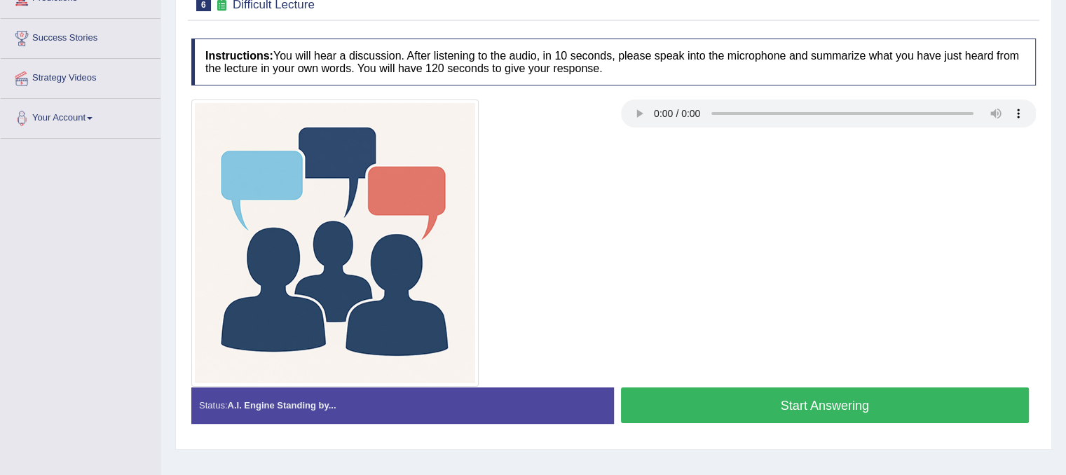
click at [734, 391] on button "Start Answering" at bounding box center [825, 406] width 409 height 36
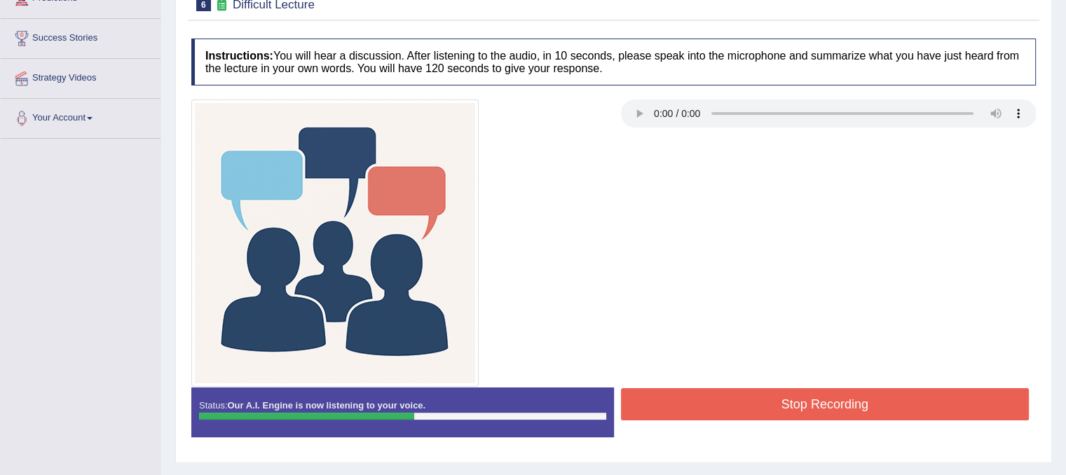
click at [845, 388] on button "Stop Recording" at bounding box center [825, 404] width 409 height 32
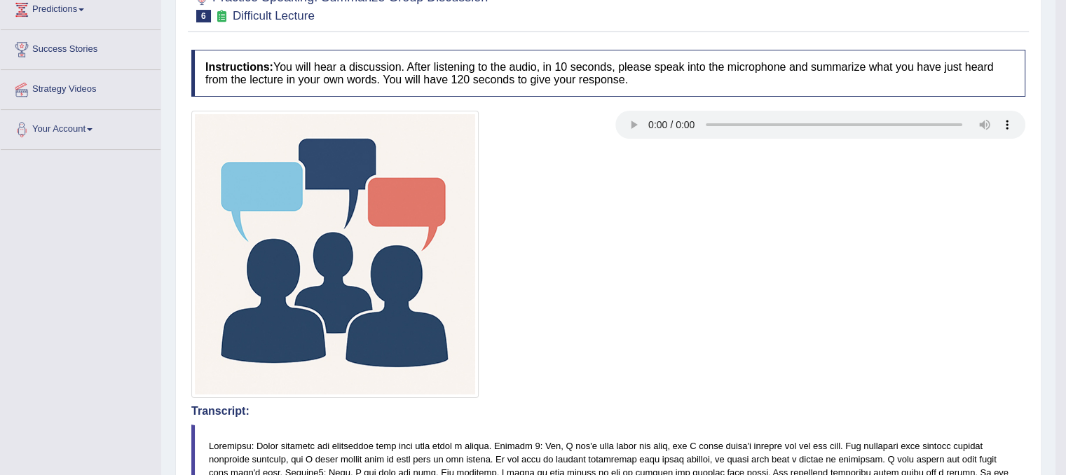
scroll to position [0, 0]
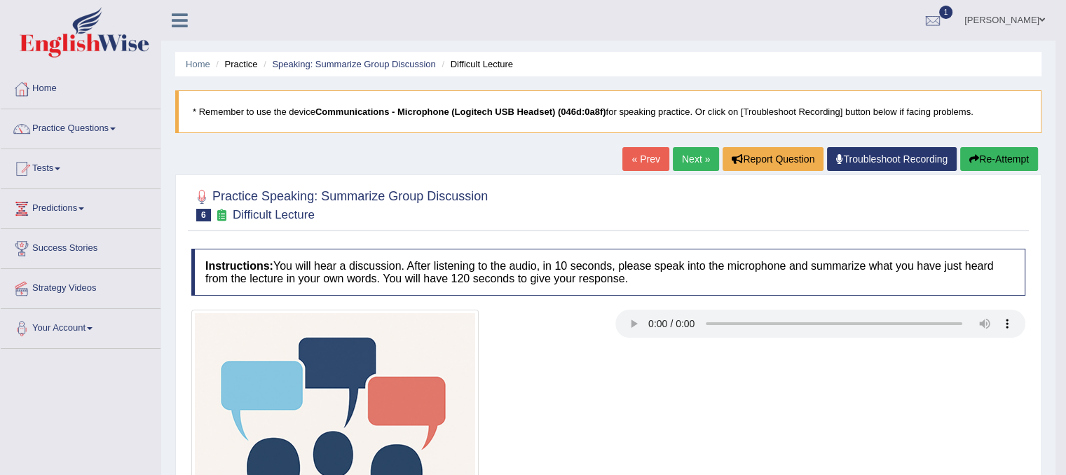
click at [1004, 161] on button "Re-Attempt" at bounding box center [999, 159] width 78 height 24
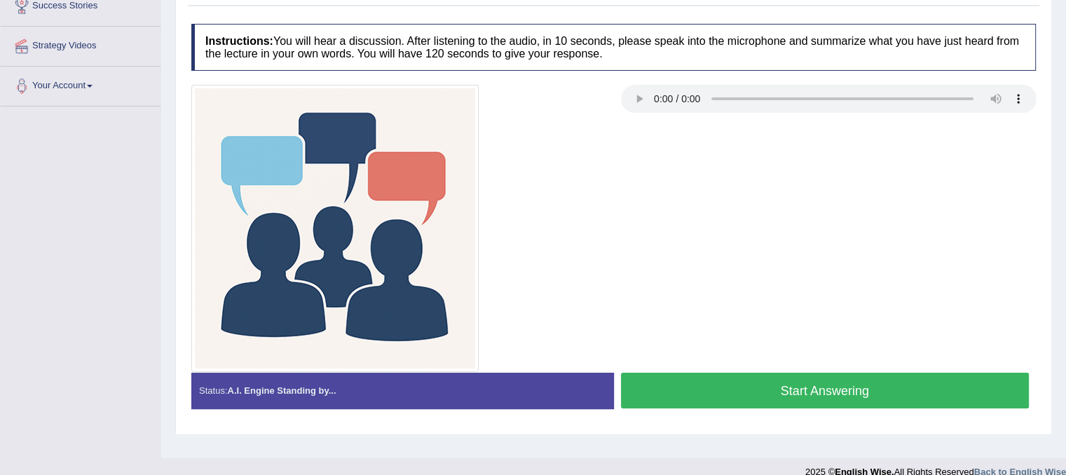
scroll to position [261, 0]
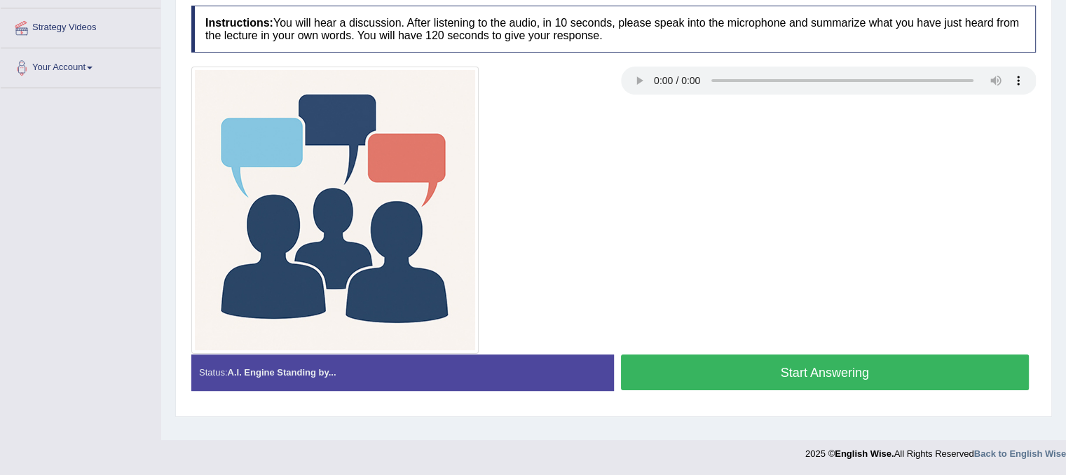
click at [726, 362] on button "Start Answering" at bounding box center [825, 373] width 409 height 36
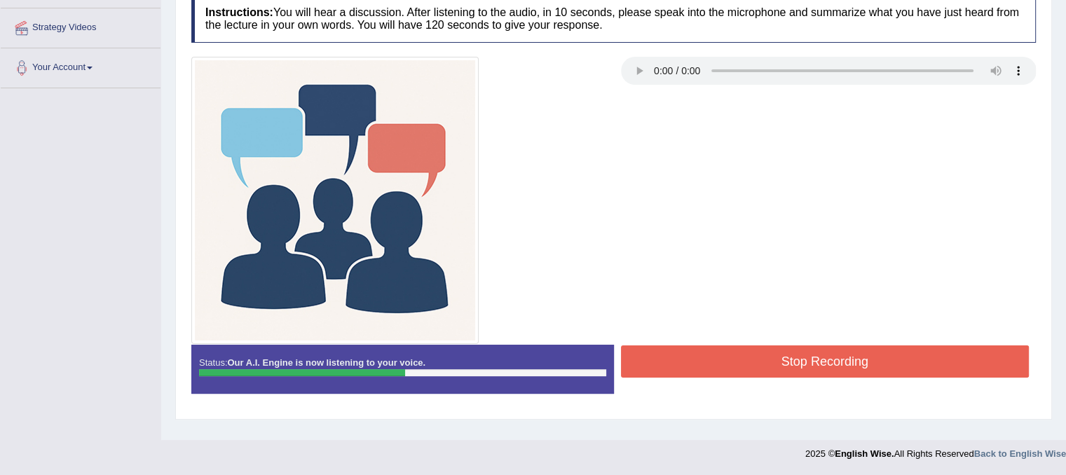
click at [811, 357] on button "Stop Recording" at bounding box center [825, 361] width 409 height 32
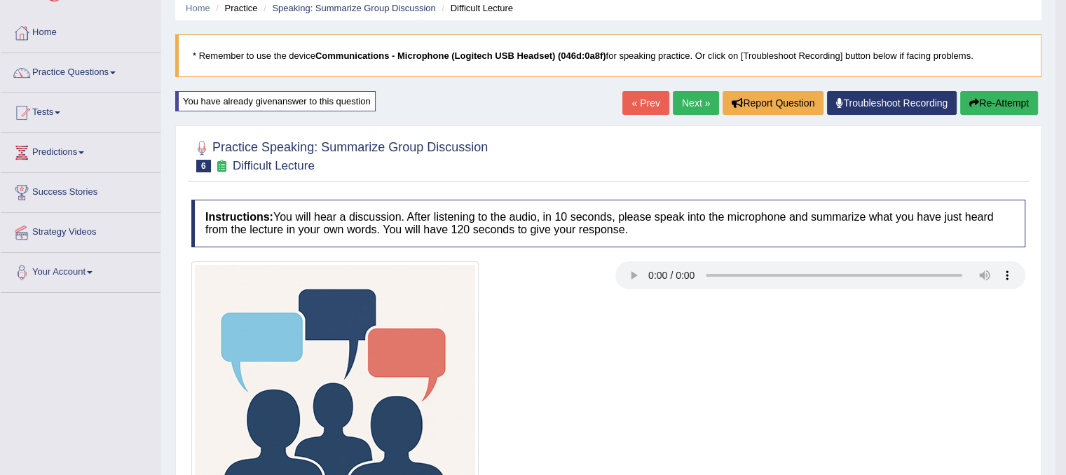
scroll to position [0, 0]
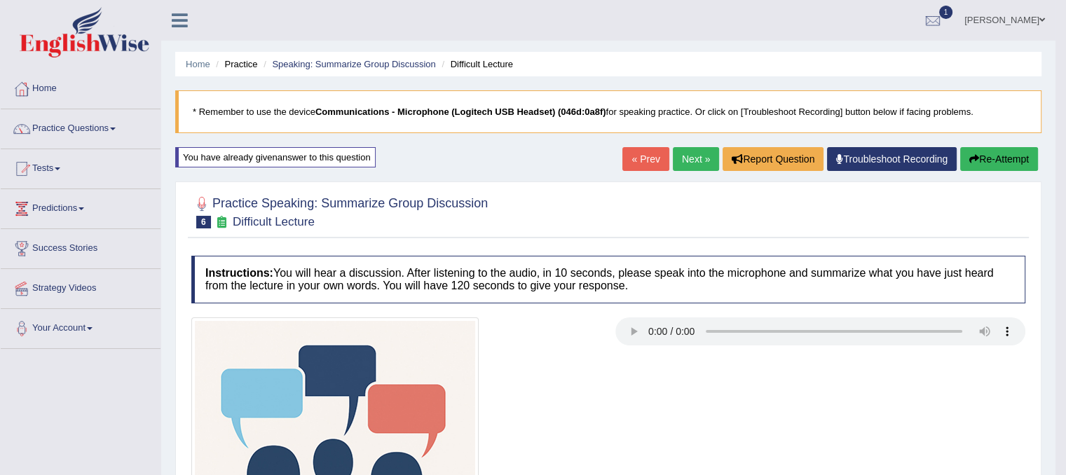
click at [688, 163] on link "Next »" at bounding box center [696, 159] width 46 height 24
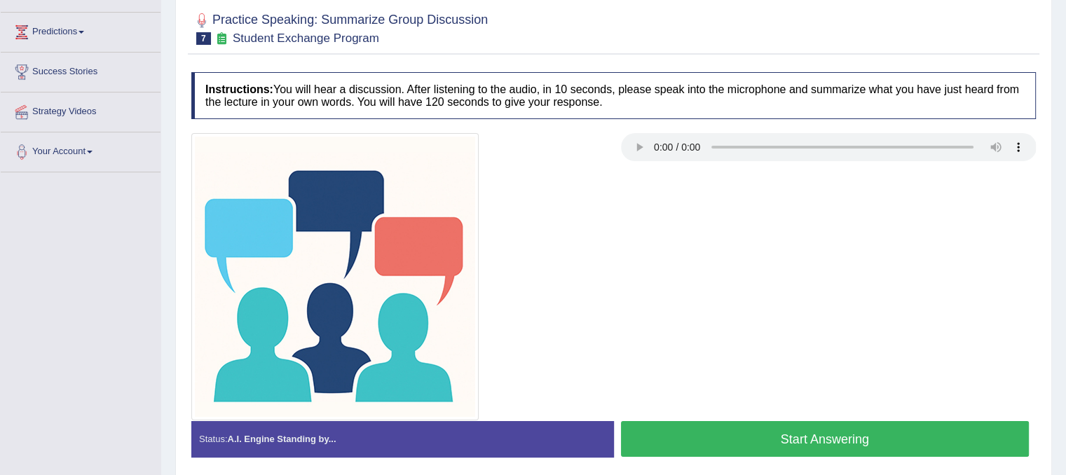
scroll to position [210, 0]
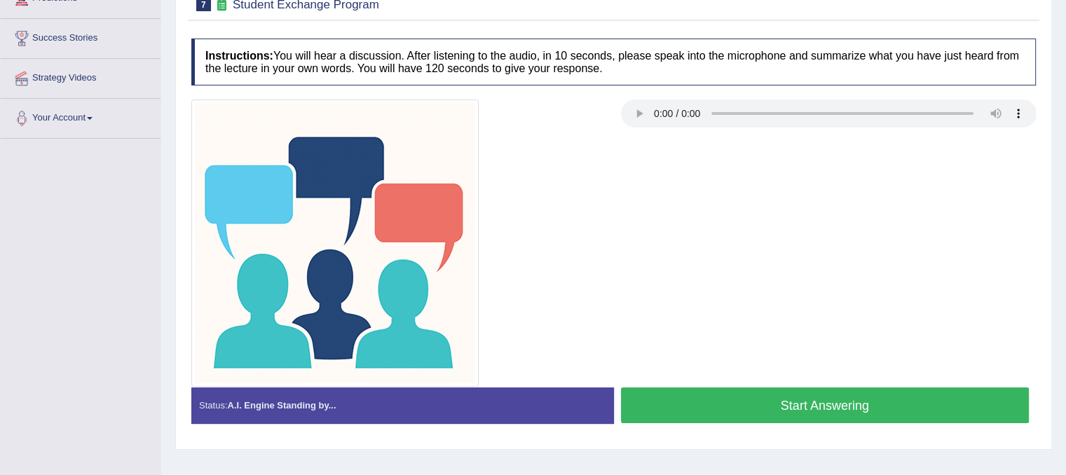
click at [782, 409] on button "Start Answering" at bounding box center [825, 406] width 409 height 36
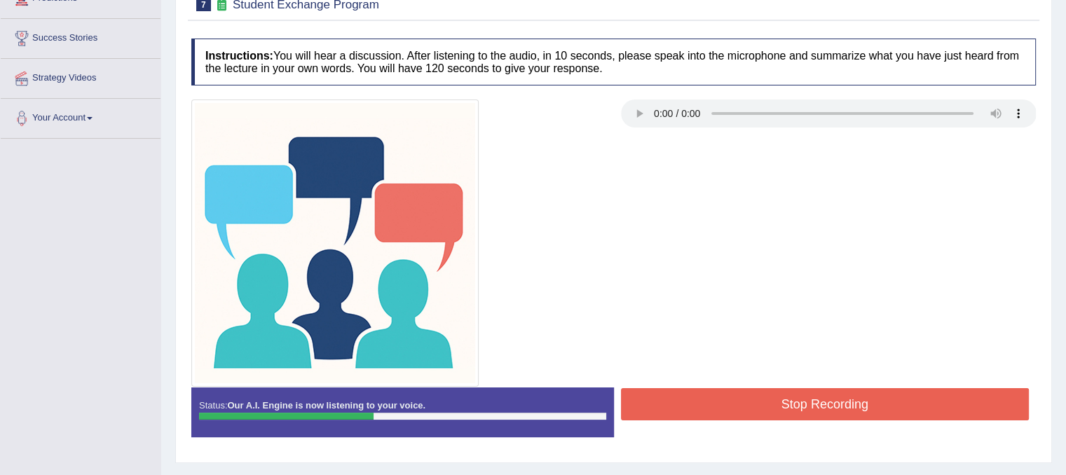
click at [755, 388] on button "Stop Recording" at bounding box center [825, 404] width 409 height 32
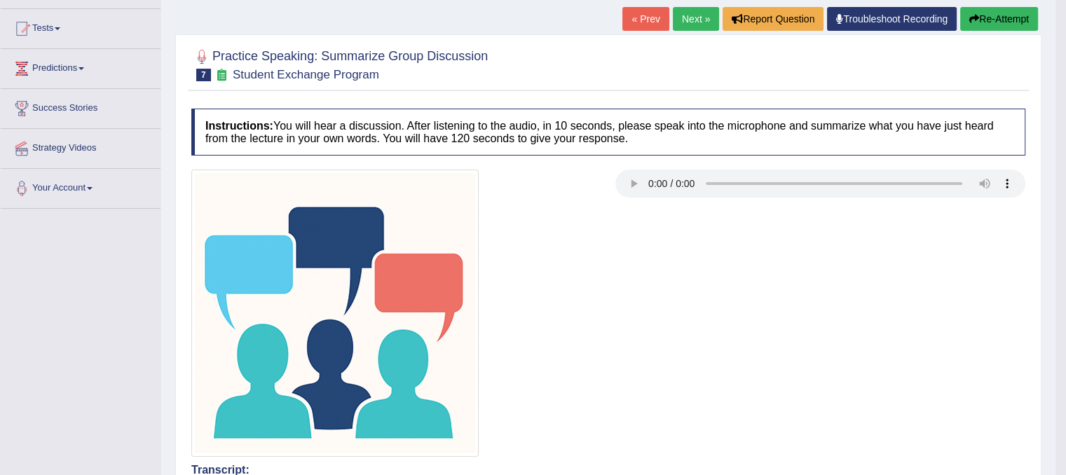
scroll to position [70, 0]
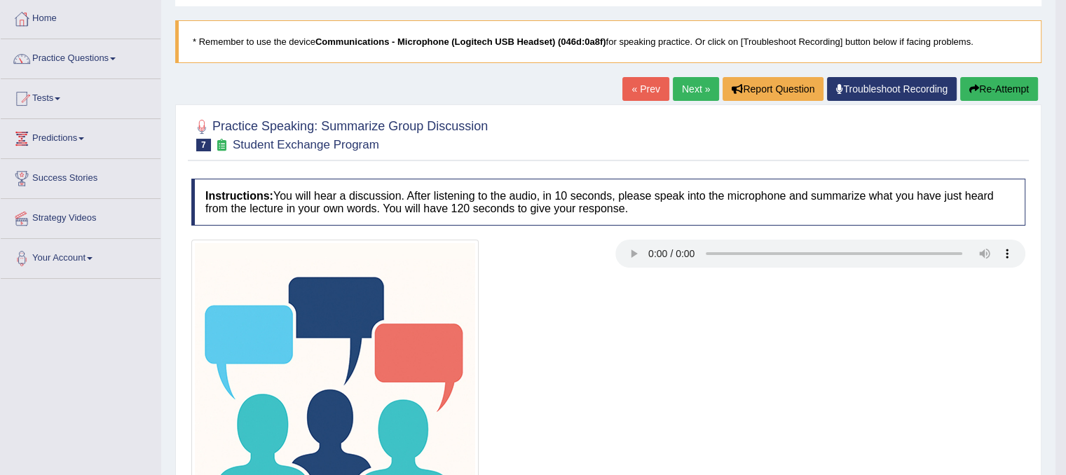
click at [982, 83] on button "Re-Attempt" at bounding box center [999, 89] width 78 height 24
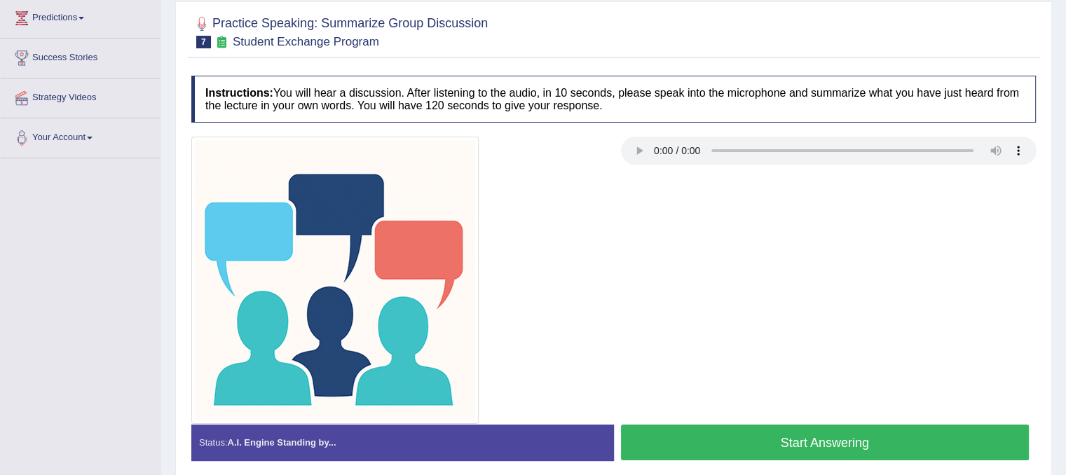
scroll to position [261, 0]
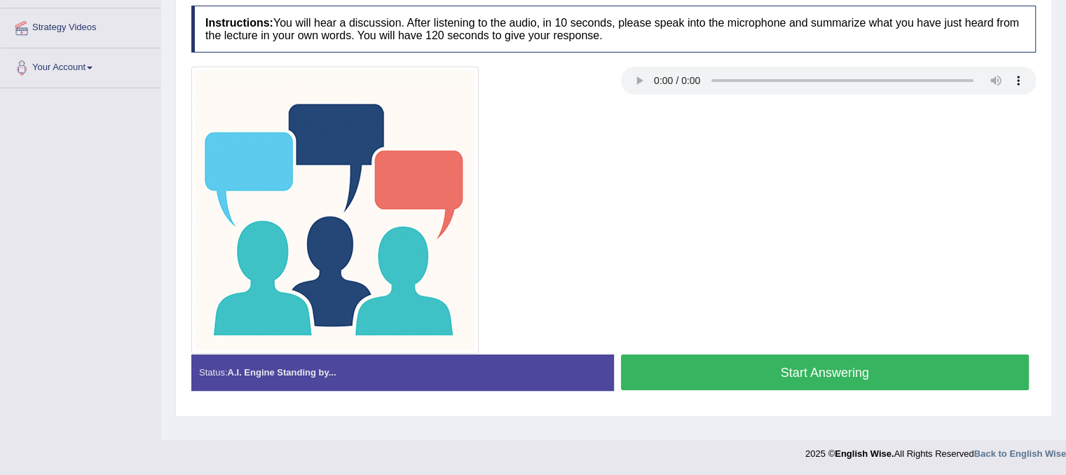
click at [786, 376] on button "Start Answering" at bounding box center [825, 373] width 409 height 36
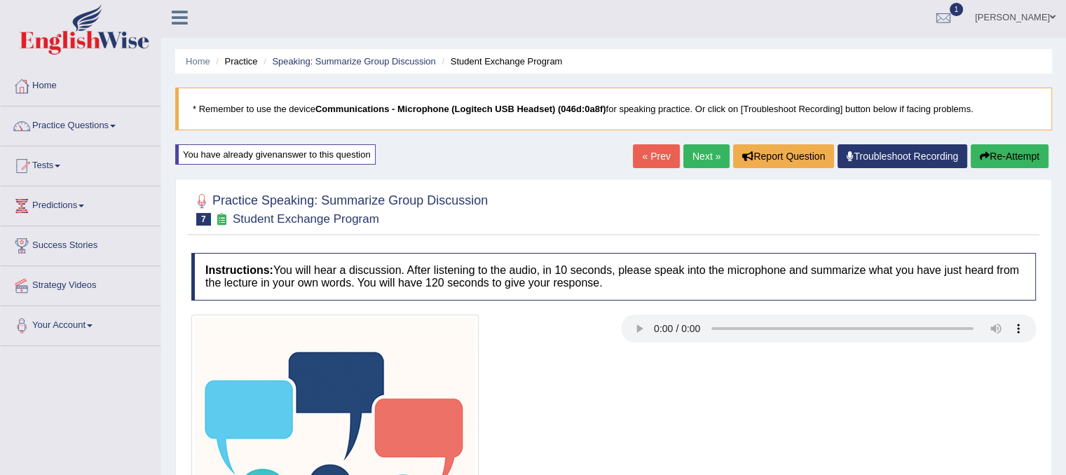
scroll to position [0, 0]
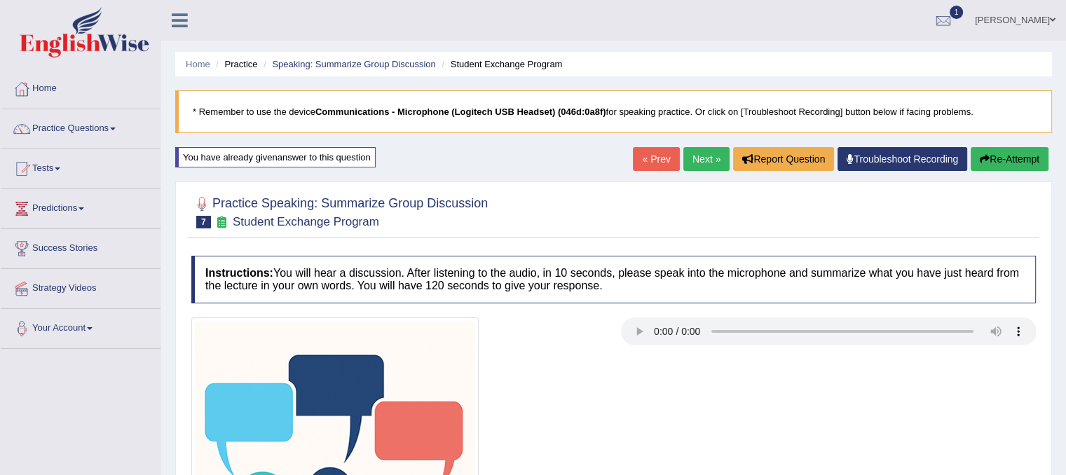
click at [990, 162] on button "Re-Attempt" at bounding box center [1010, 159] width 78 height 24
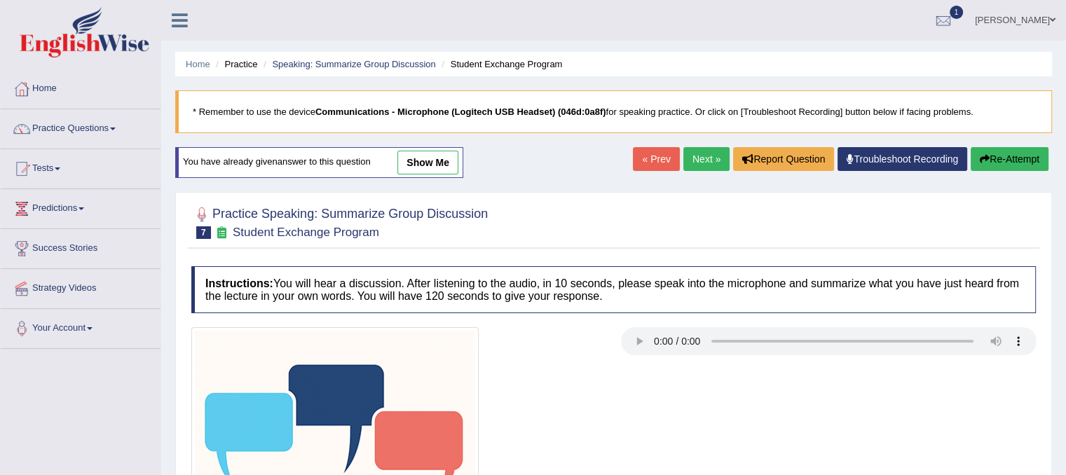
click at [446, 165] on link "show me" at bounding box center [427, 163] width 61 height 24
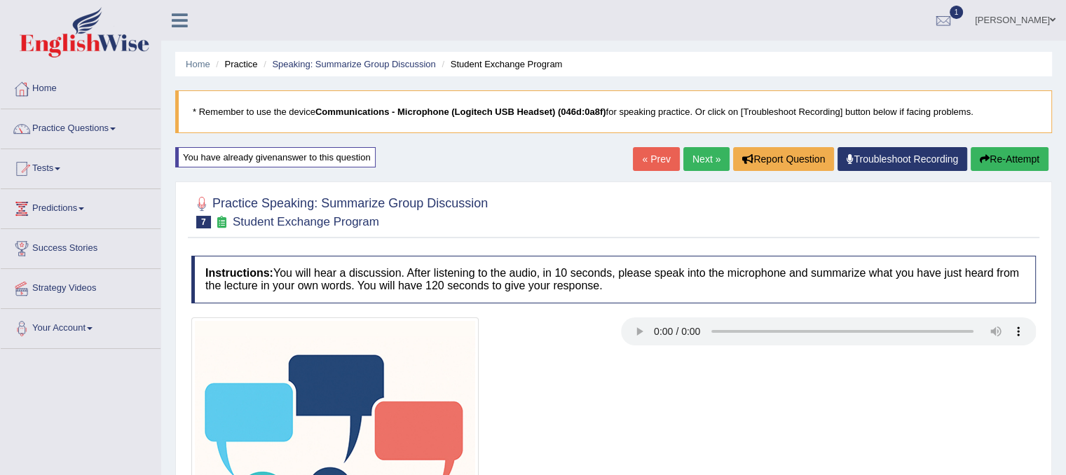
click at [1010, 163] on button "Re-Attempt" at bounding box center [1010, 159] width 78 height 24
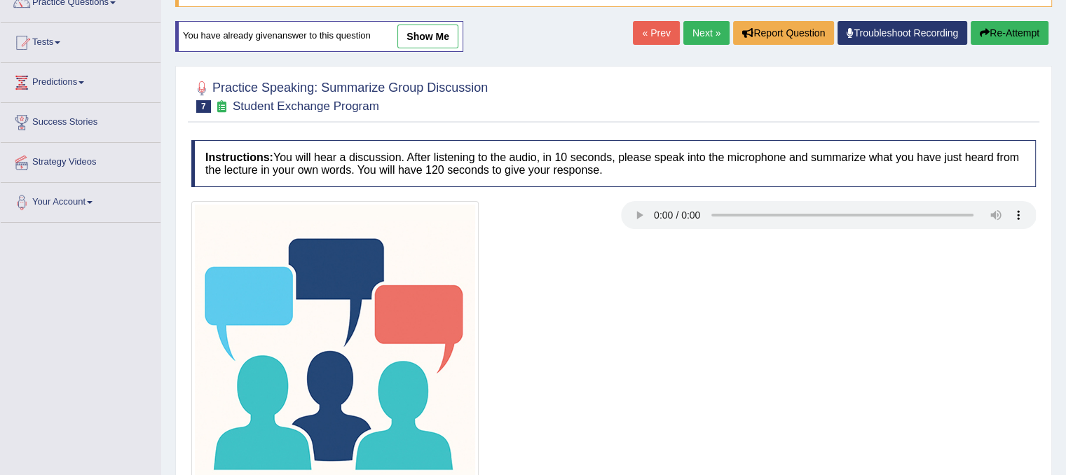
scroll to position [202, 0]
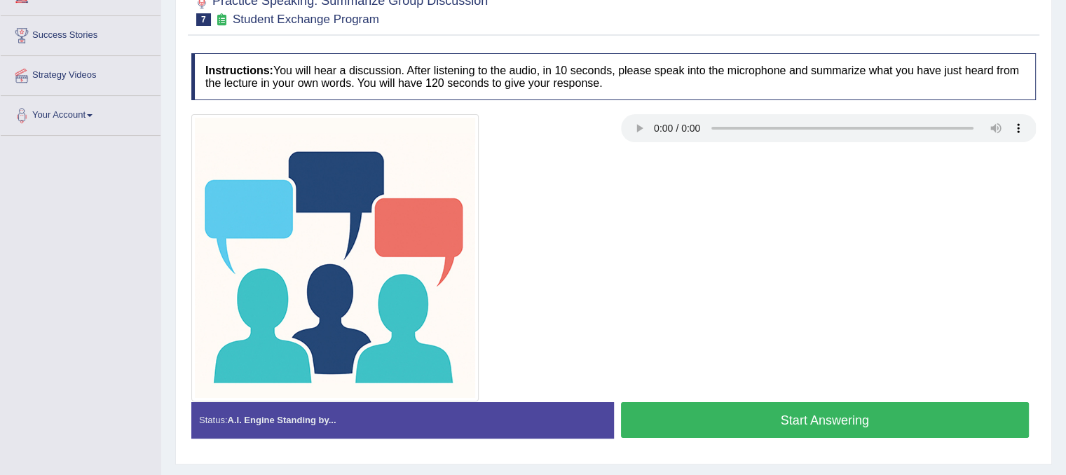
click at [816, 363] on div at bounding box center [613, 257] width 858 height 287
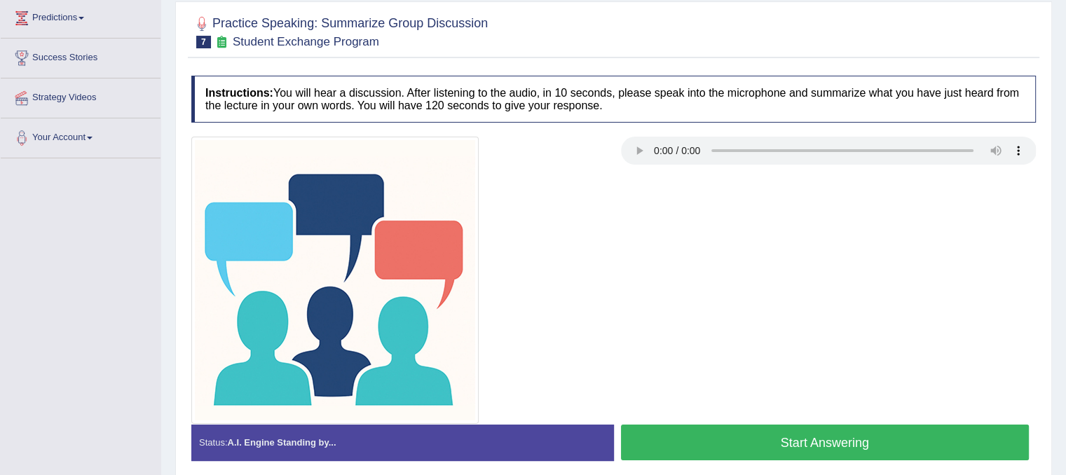
click at [791, 428] on button "Start Answering" at bounding box center [825, 443] width 409 height 36
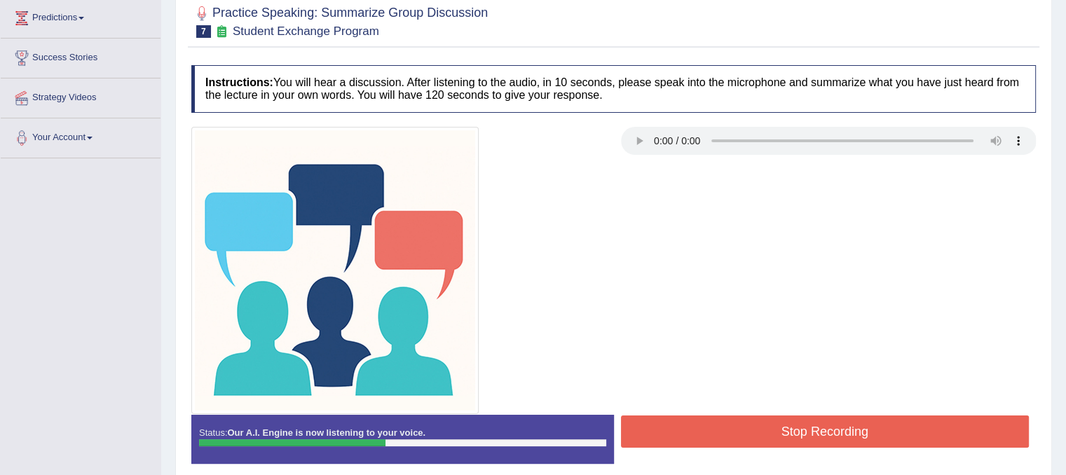
click at [909, 436] on button "Stop Recording" at bounding box center [825, 432] width 409 height 32
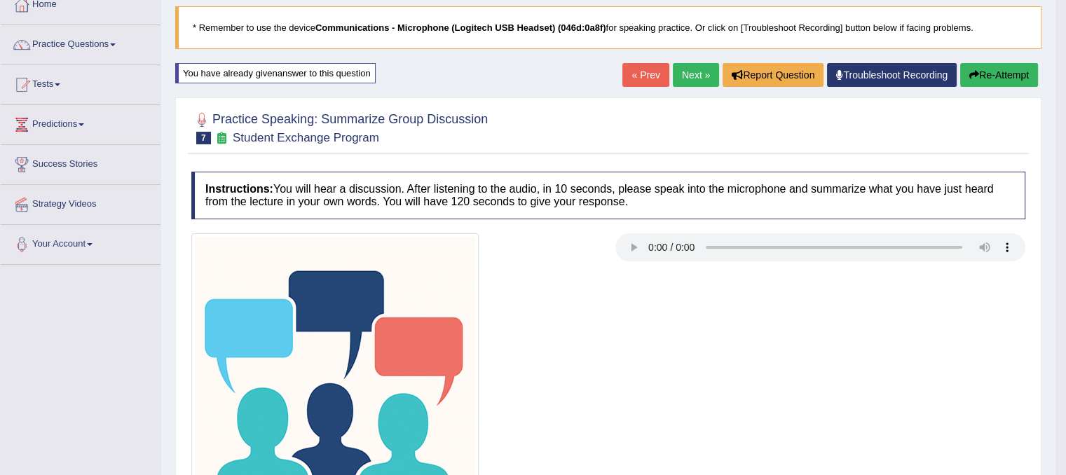
scroll to position [50, 0]
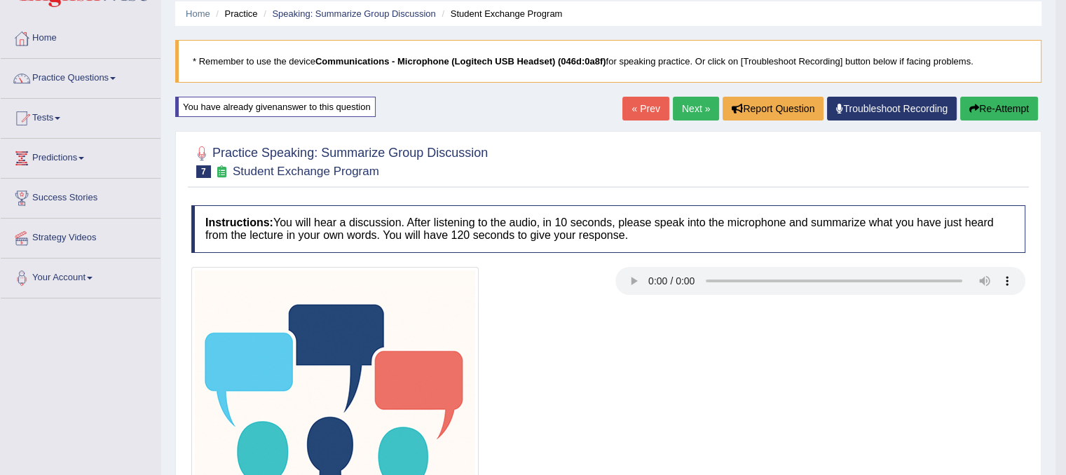
click at [1018, 110] on button "Re-Attempt" at bounding box center [999, 109] width 78 height 24
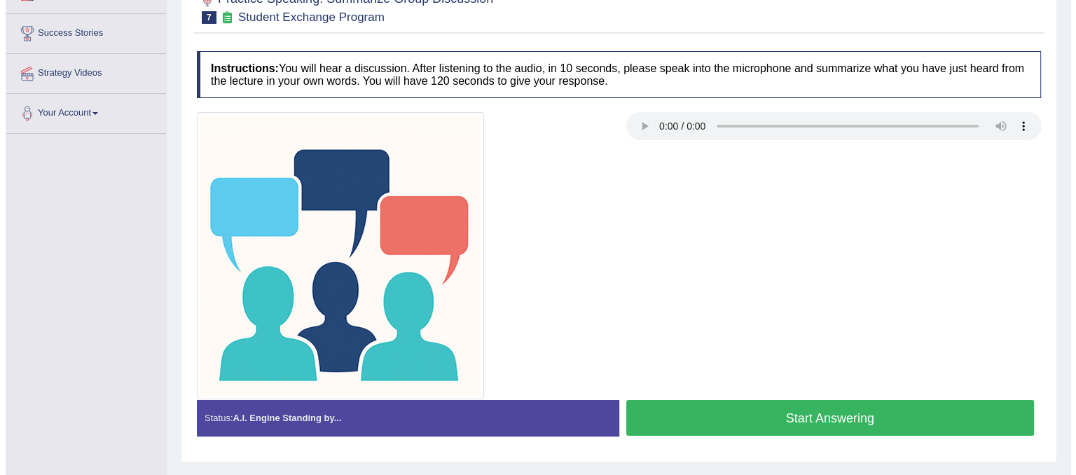
scroll to position [191, 0]
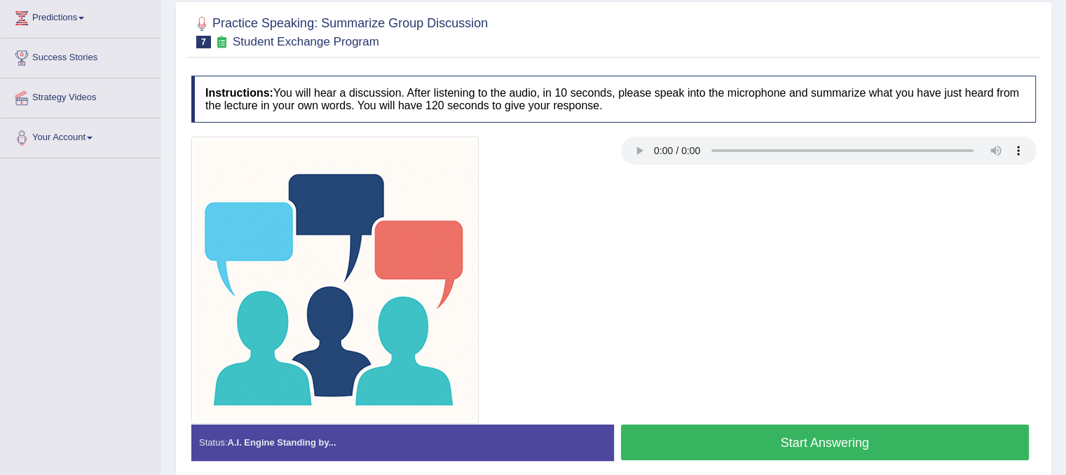
click at [786, 455] on button "Start Answering" at bounding box center [825, 443] width 409 height 36
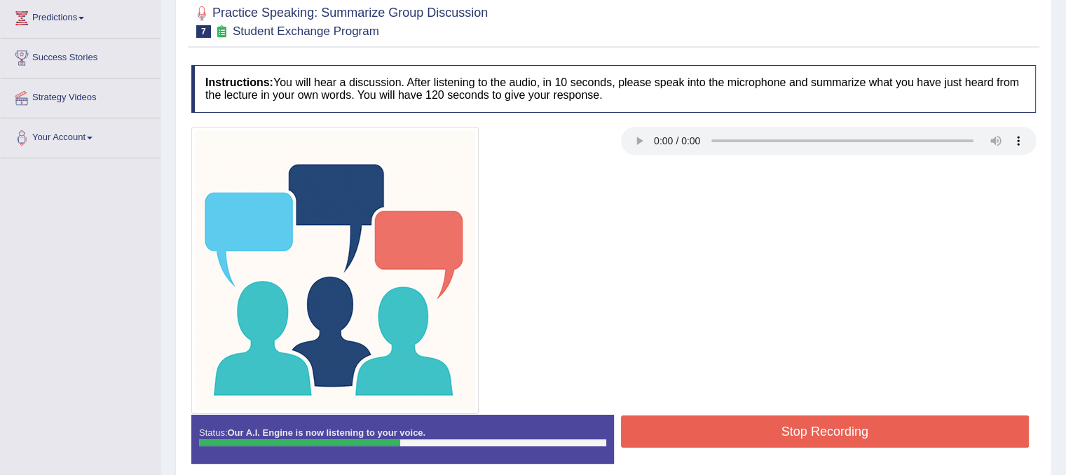
click at [799, 416] on button "Stop Recording" at bounding box center [825, 432] width 409 height 32
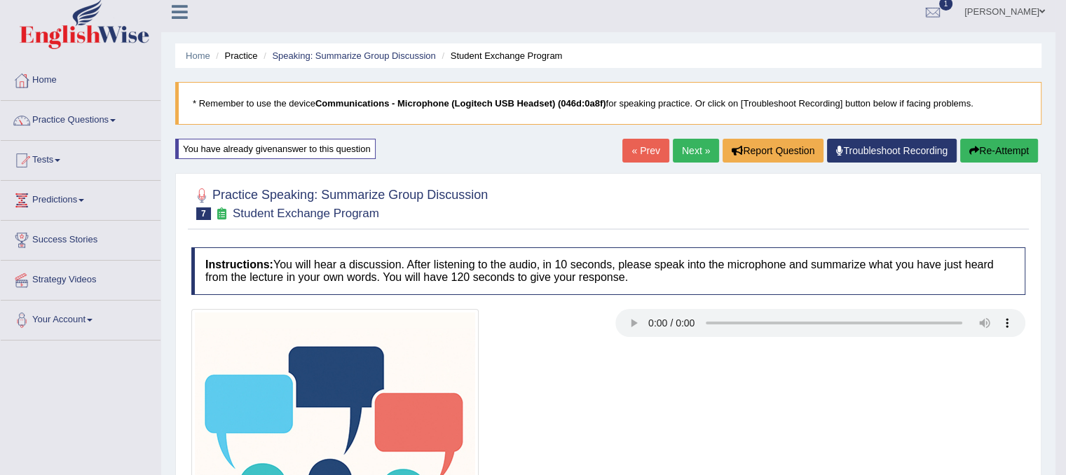
scroll to position [0, 0]
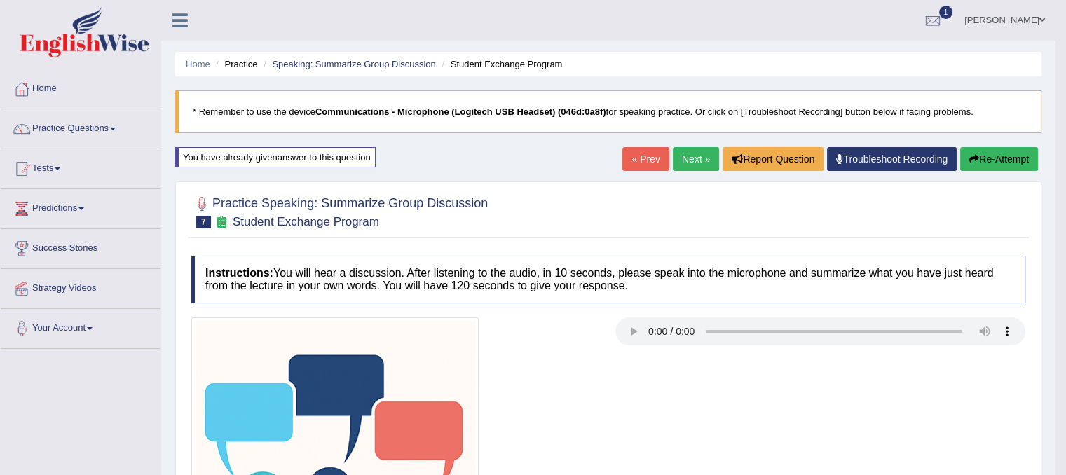
click at [681, 160] on link "Next »" at bounding box center [696, 159] width 46 height 24
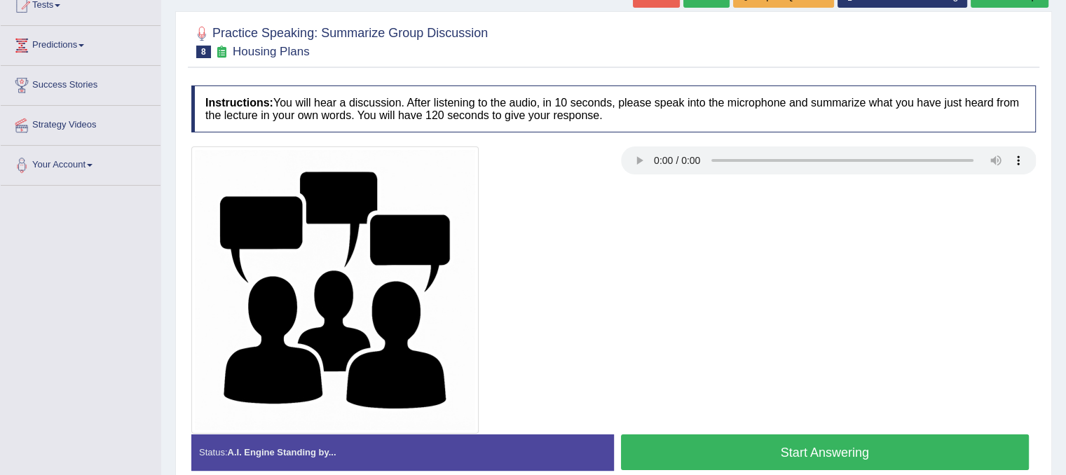
scroll to position [261, 0]
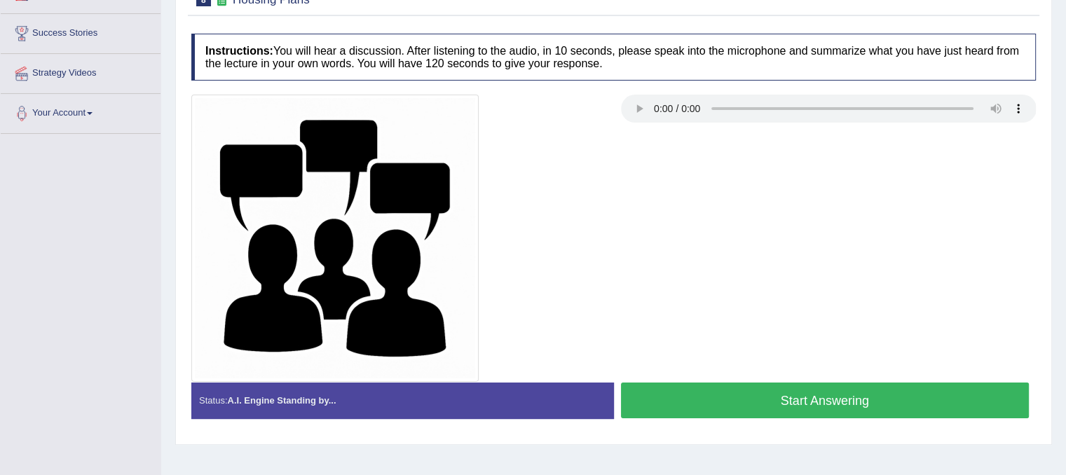
click at [631, 64] on h4 "Instructions: You will hear a discussion. After listening to the audio, in 10 s…" at bounding box center [613, 57] width 844 height 47
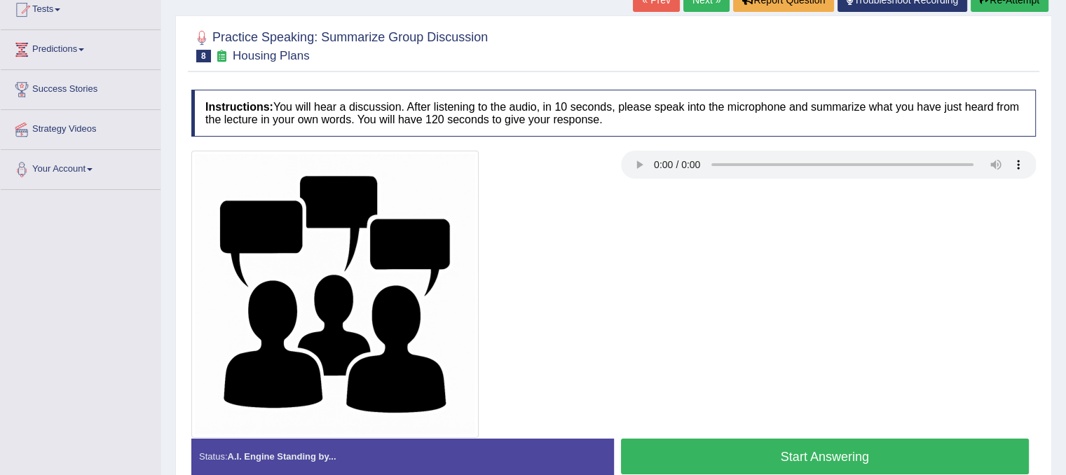
scroll to position [191, 0]
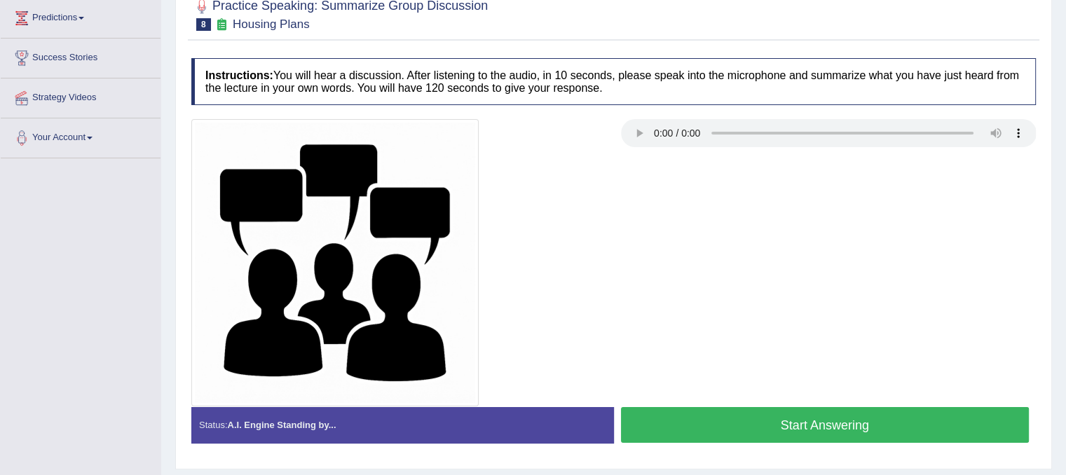
drag, startPoint x: 751, startPoint y: 419, endPoint x: 757, endPoint y: 407, distance: 13.2
click at [751, 419] on button "Start Answering" at bounding box center [825, 425] width 409 height 36
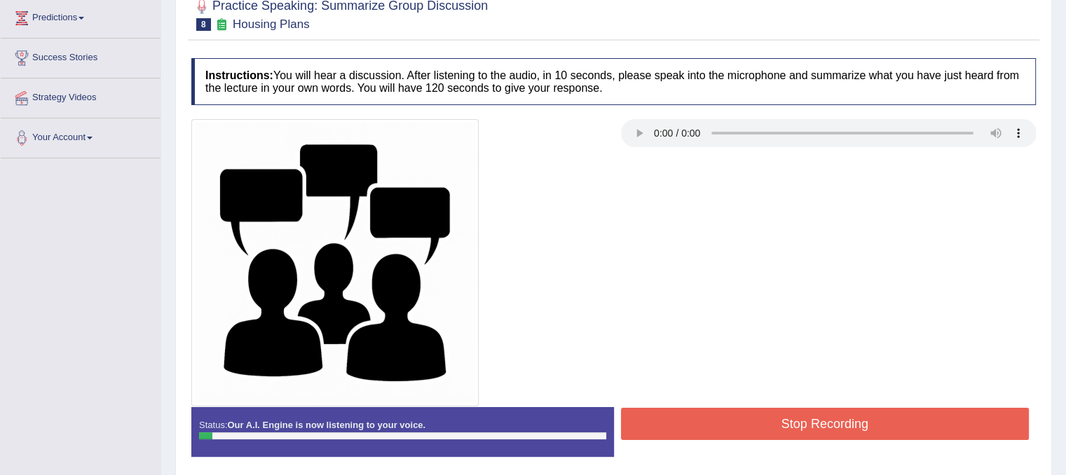
scroll to position [0, 0]
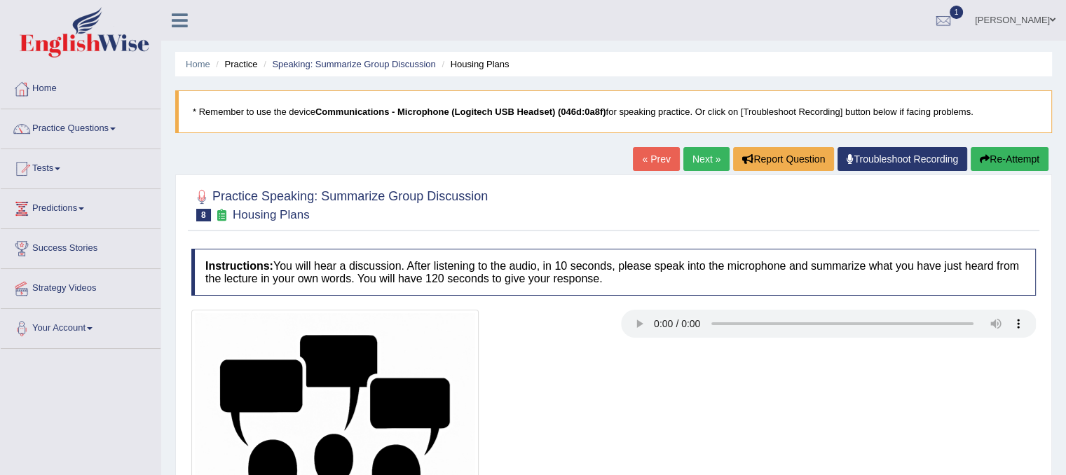
click at [651, 153] on link "« Prev" at bounding box center [656, 159] width 46 height 24
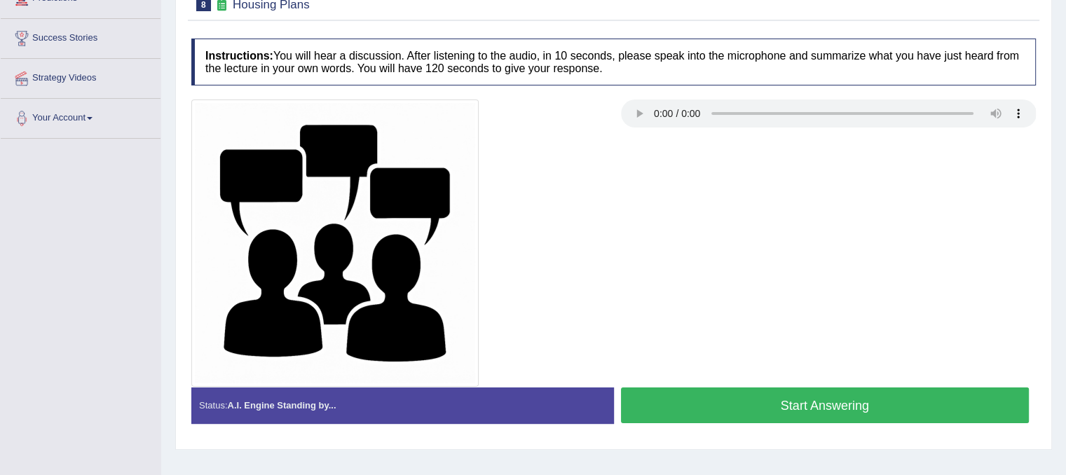
click at [759, 397] on button "Start Answering" at bounding box center [825, 406] width 409 height 36
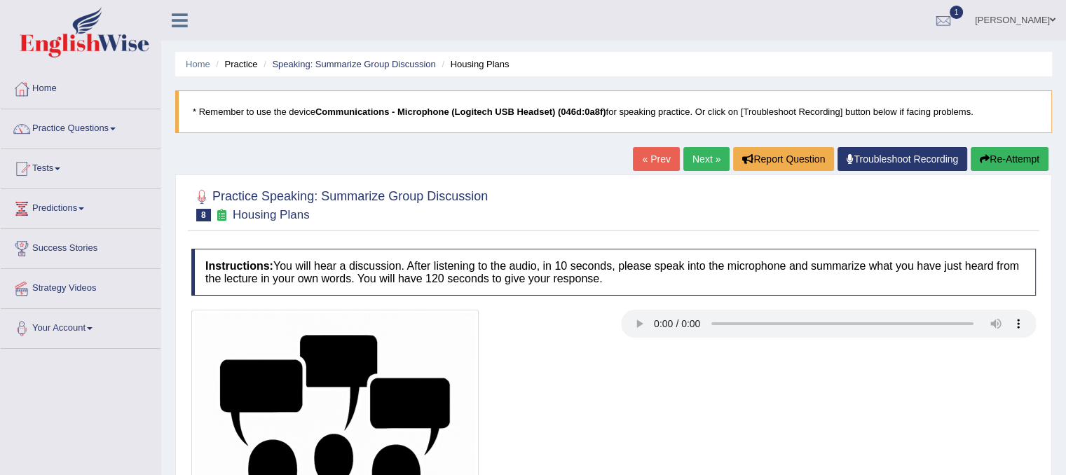
click at [639, 158] on link "« Prev" at bounding box center [656, 159] width 46 height 24
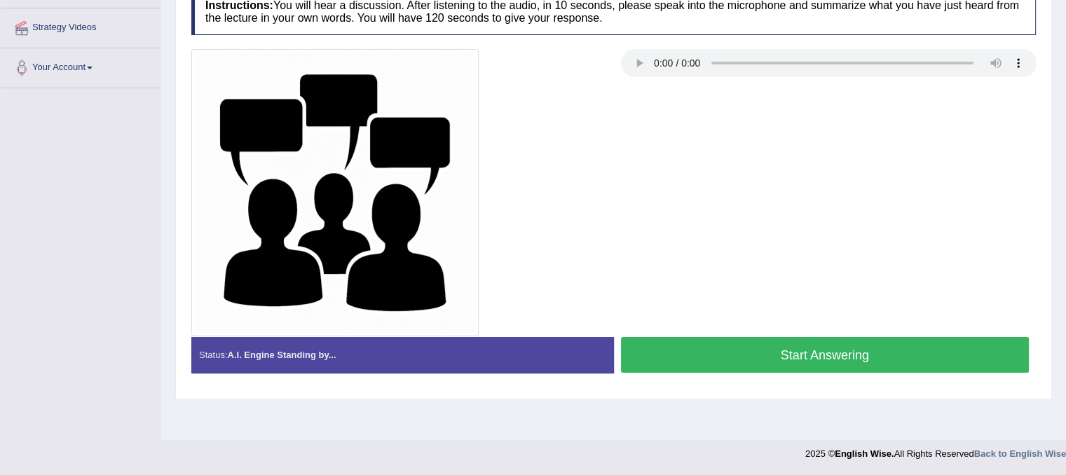
click at [831, 353] on button "Start Answering" at bounding box center [825, 355] width 409 height 36
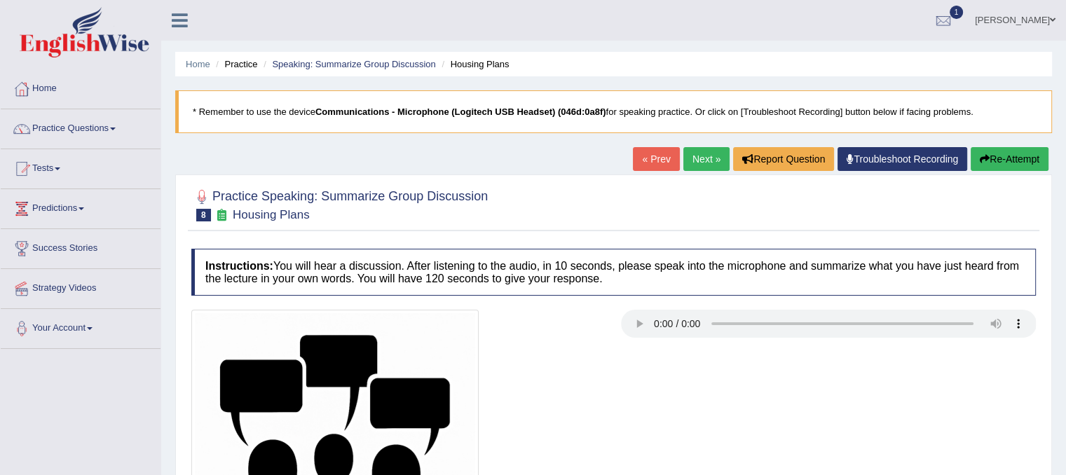
click at [659, 151] on link "« Prev" at bounding box center [656, 159] width 46 height 24
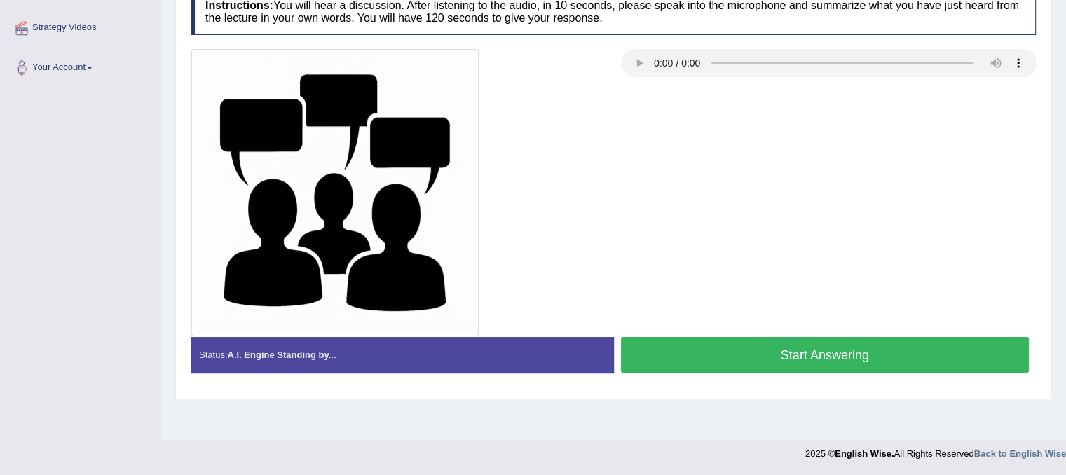
click at [771, 357] on button "Start Answering" at bounding box center [825, 355] width 409 height 36
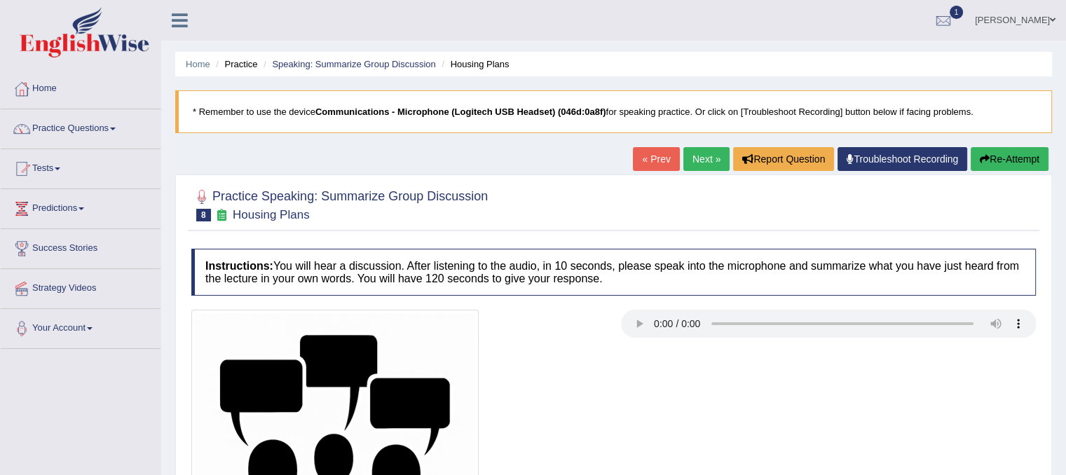
click at [648, 162] on link "« Prev" at bounding box center [656, 159] width 46 height 24
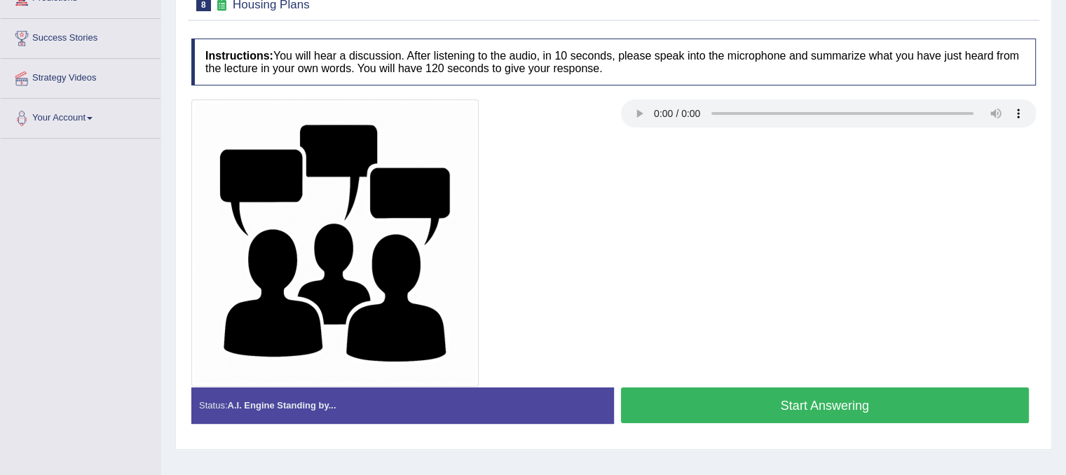
click at [776, 417] on button "Start Answering" at bounding box center [825, 406] width 409 height 36
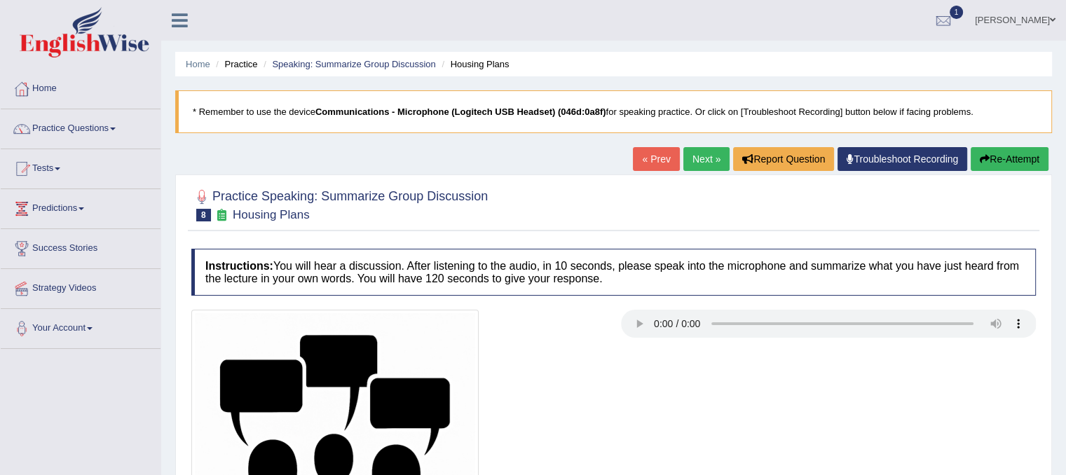
click at [654, 149] on link "« Prev" at bounding box center [656, 159] width 46 height 24
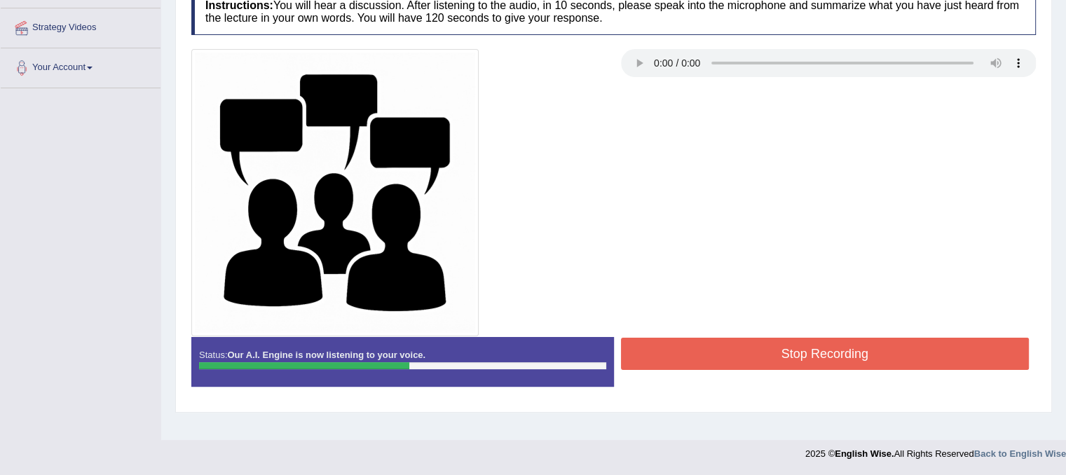
click at [826, 343] on button "Stop Recording" at bounding box center [825, 354] width 409 height 32
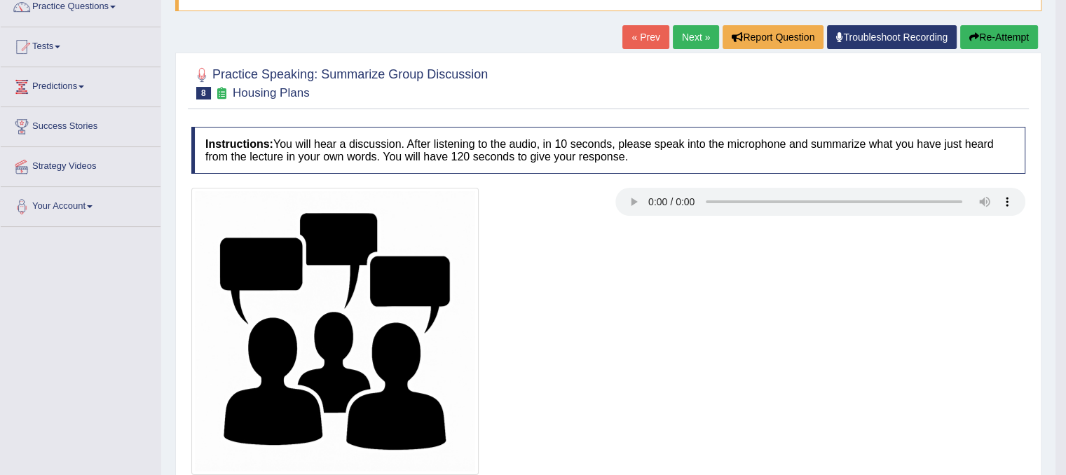
scroll to position [81, 0]
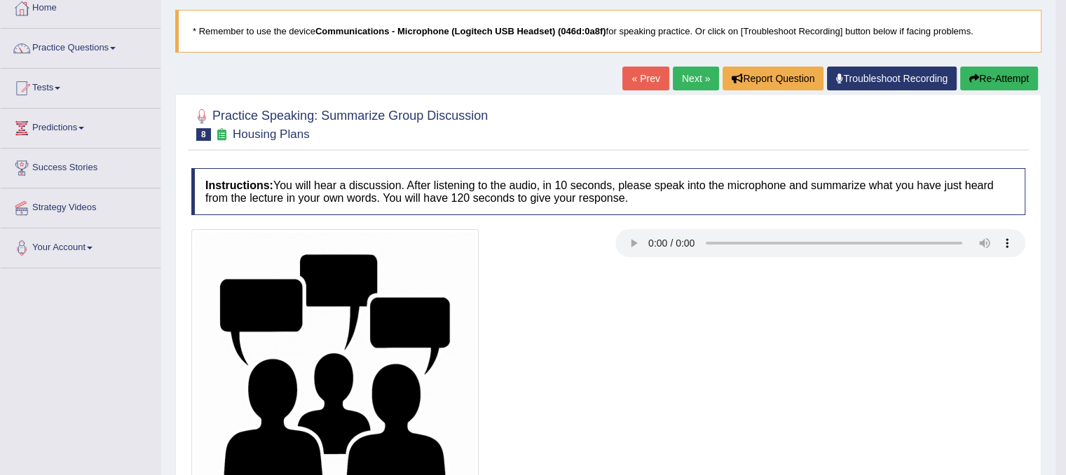
click at [990, 81] on button "Re-Attempt" at bounding box center [999, 79] width 78 height 24
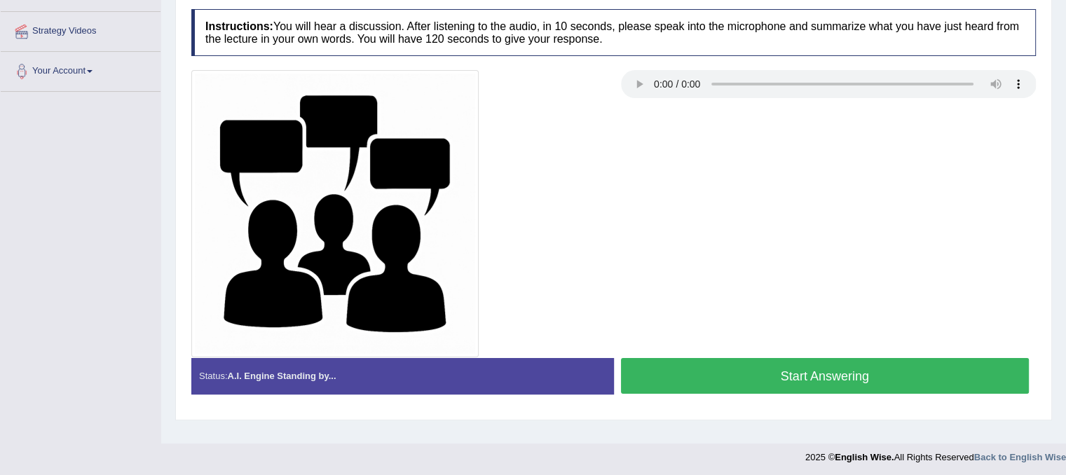
scroll to position [261, 0]
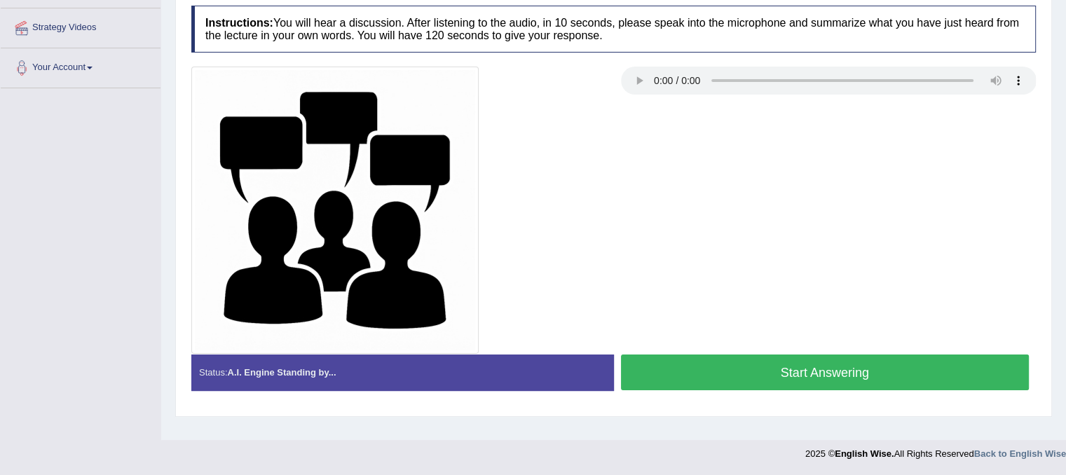
click at [854, 357] on button "Start Answering" at bounding box center [825, 373] width 409 height 36
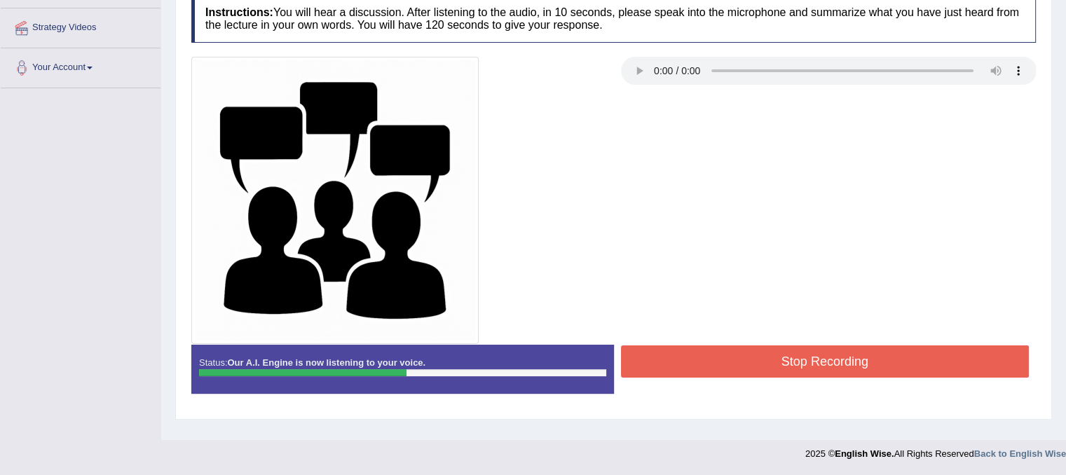
click at [828, 355] on button "Stop Recording" at bounding box center [825, 361] width 409 height 32
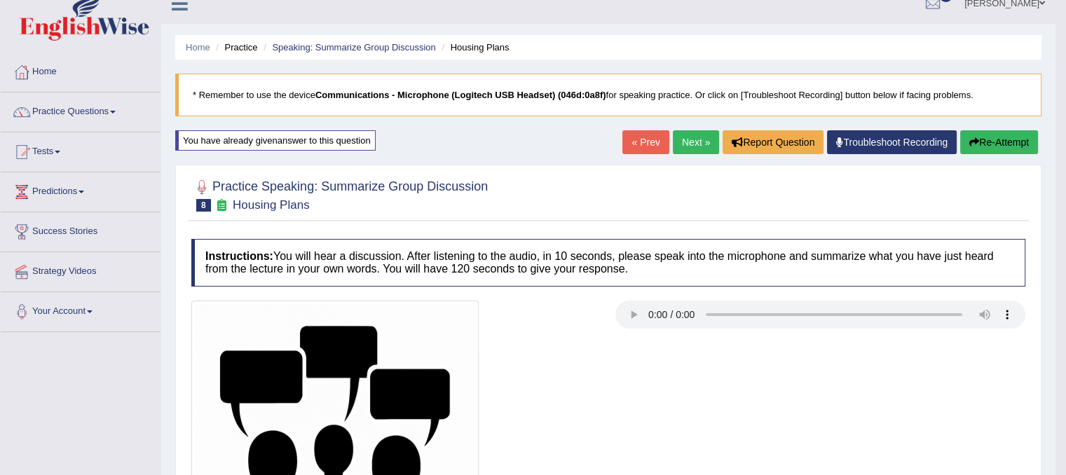
scroll to position [0, 0]
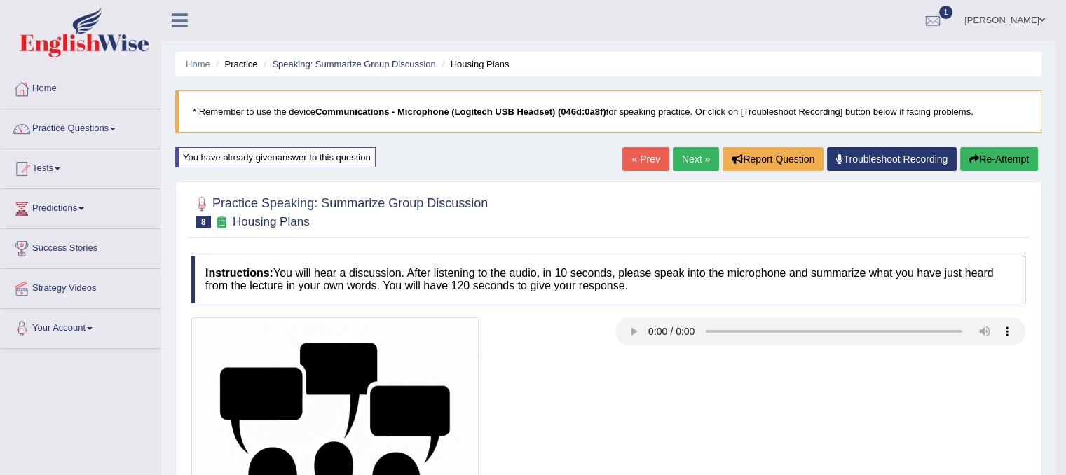
click at [984, 160] on button "Re-Attempt" at bounding box center [999, 159] width 78 height 24
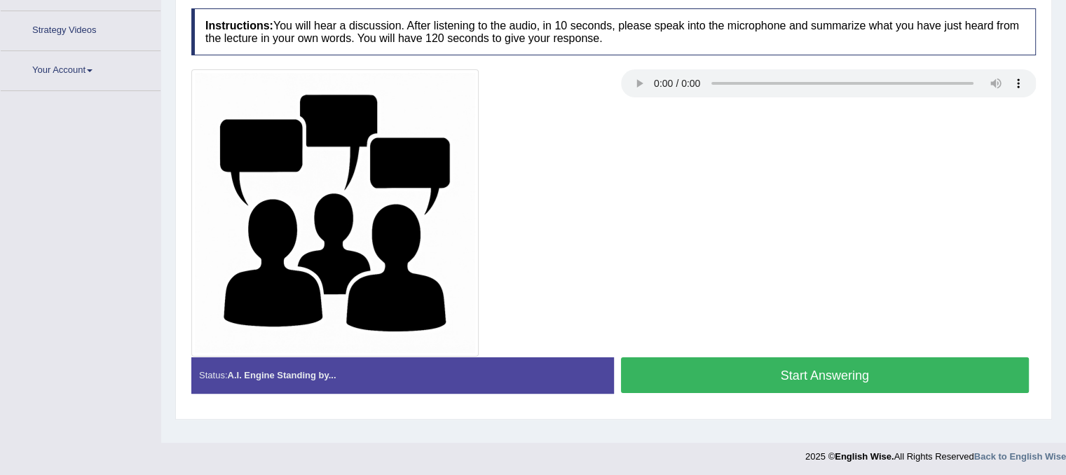
scroll to position [261, 0]
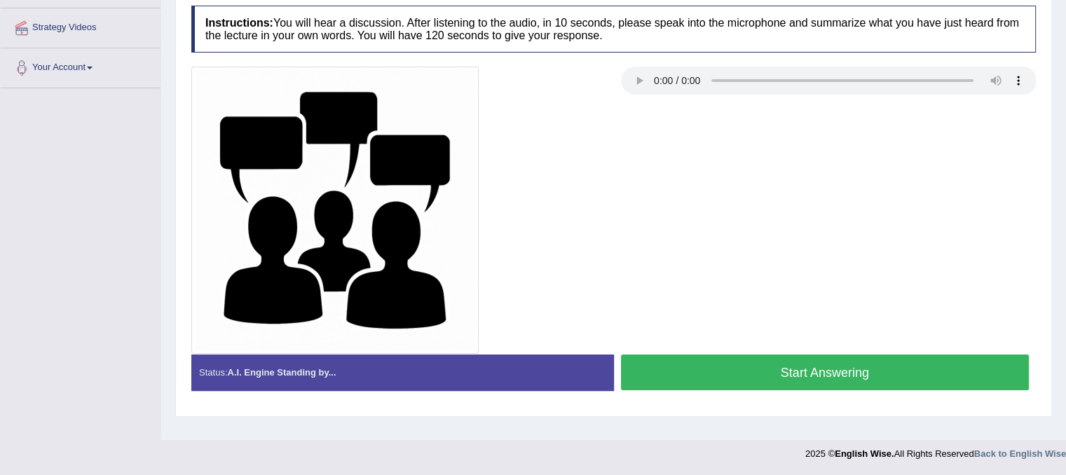
click at [821, 360] on button "Start Answering" at bounding box center [825, 373] width 409 height 36
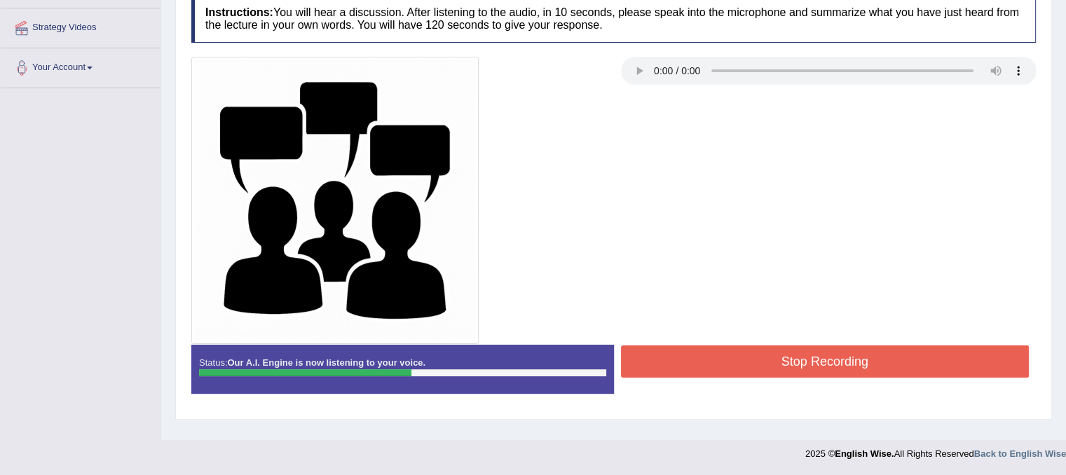
click at [810, 349] on button "Stop Recording" at bounding box center [825, 361] width 409 height 32
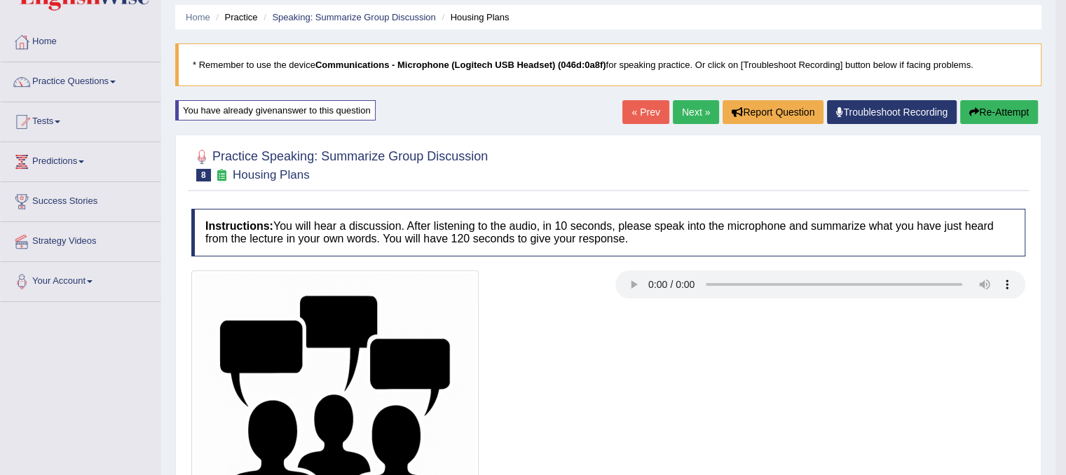
scroll to position [0, 0]
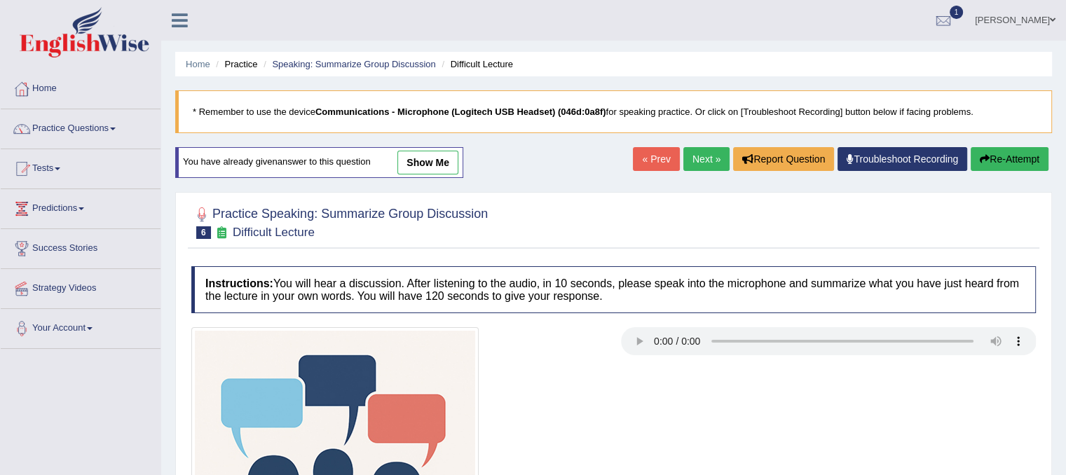
click at [115, 131] on link "Practice Questions" at bounding box center [81, 126] width 160 height 35
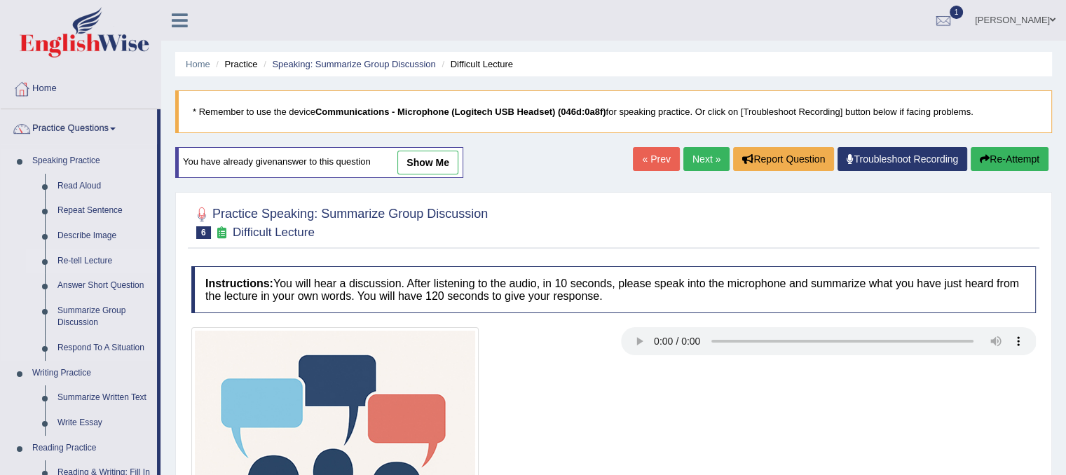
click at [97, 255] on link "Re-tell Lecture" at bounding box center [104, 261] width 106 height 25
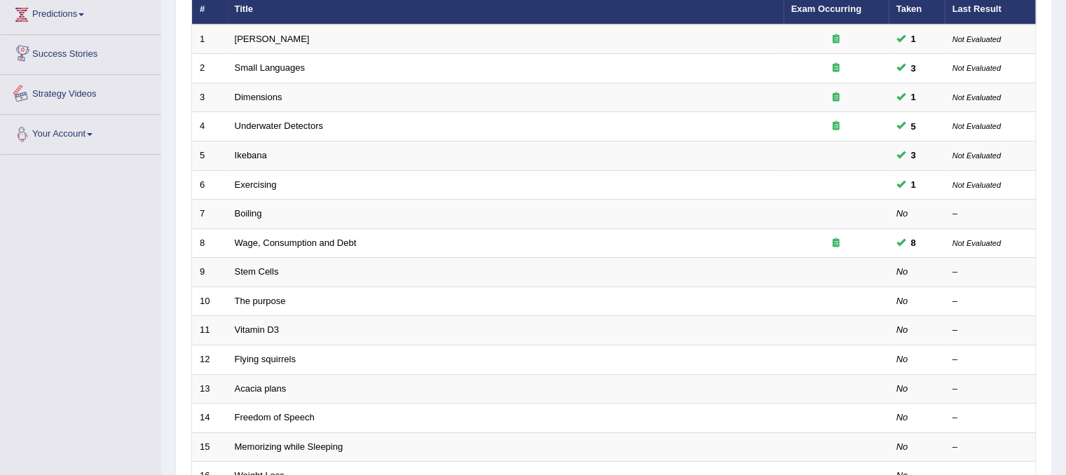
scroll to position [210, 0]
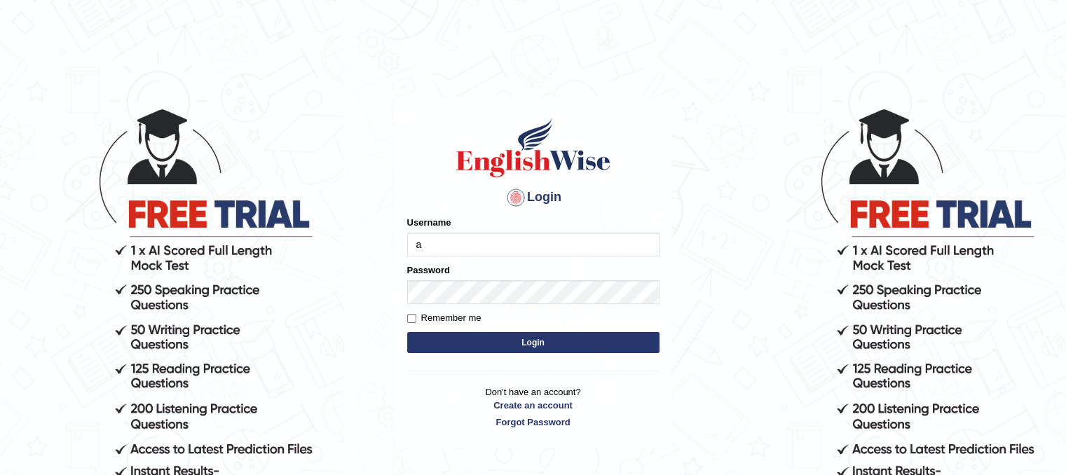
type input "ajnconcept"
click at [548, 342] on button "Login" at bounding box center [533, 342] width 252 height 21
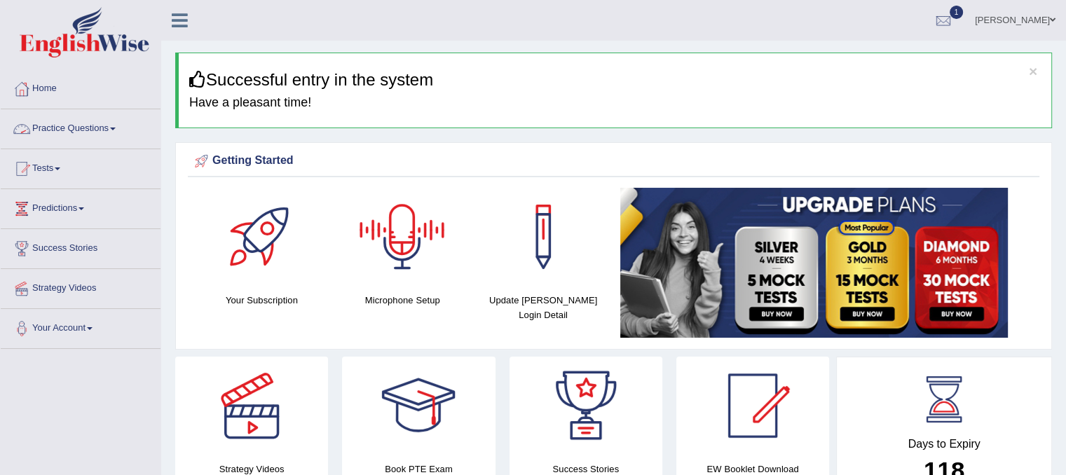
click at [116, 128] on span at bounding box center [113, 129] width 6 height 3
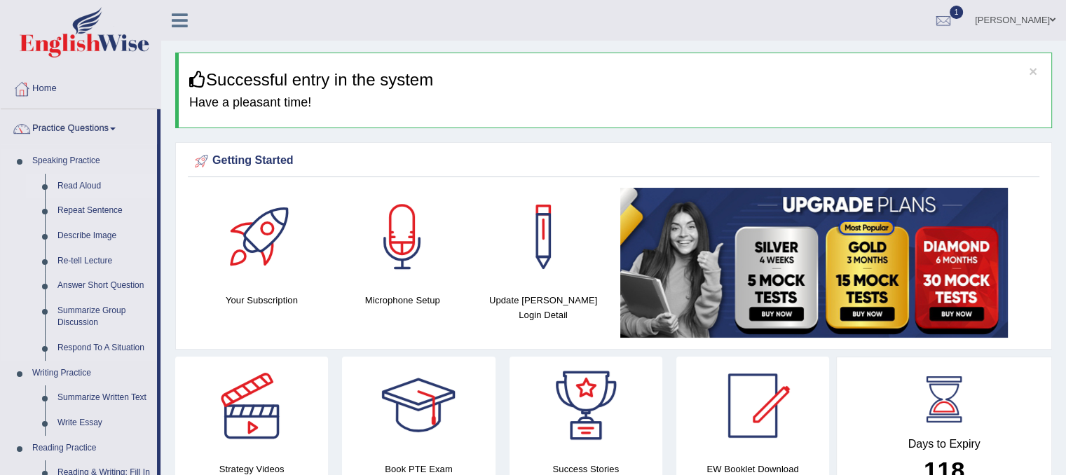
click at [93, 185] on link "Read Aloud" at bounding box center [104, 186] width 106 height 25
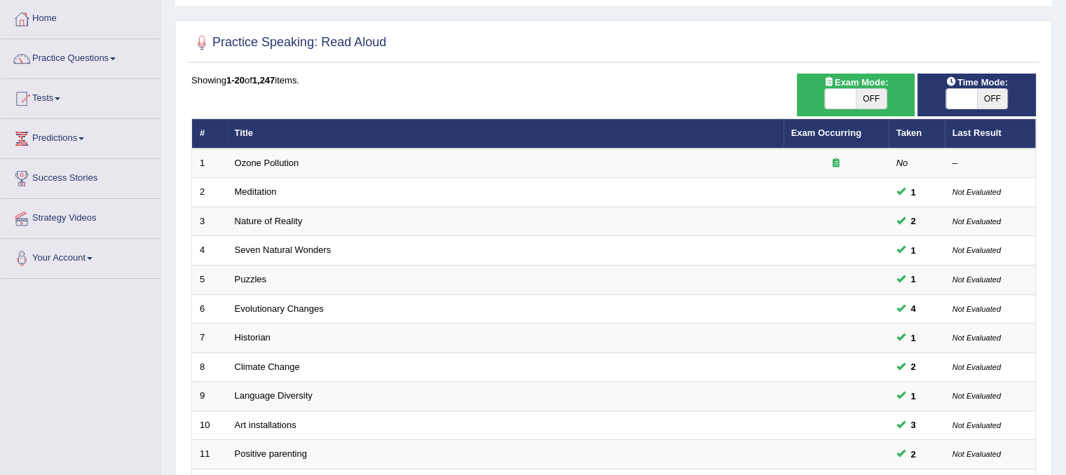
click at [835, 95] on span at bounding box center [840, 99] width 31 height 20
checkbox input "true"
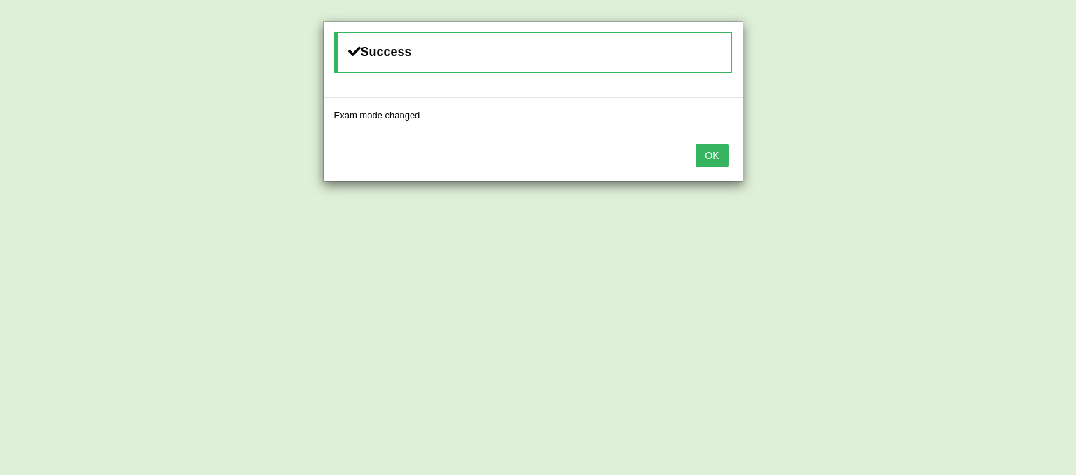
click at [718, 162] on button "OK" at bounding box center [712, 156] width 32 height 24
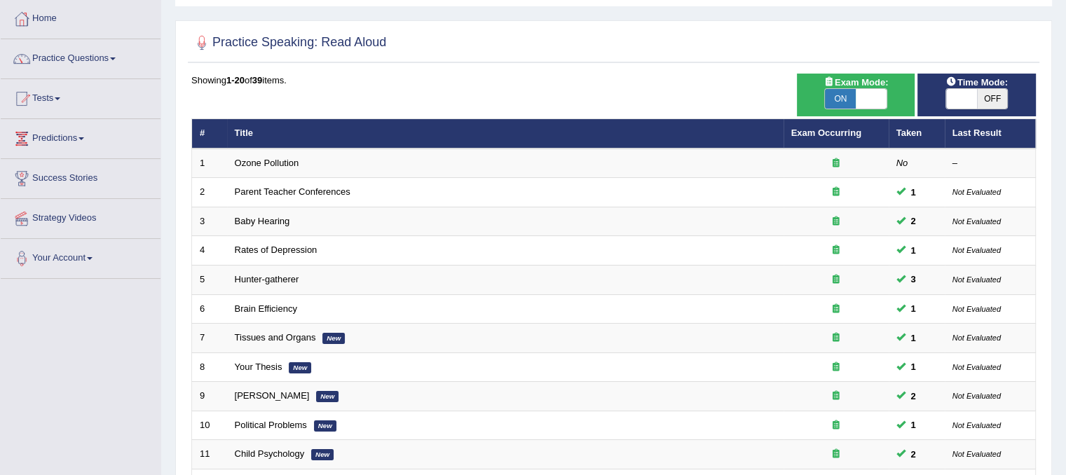
click at [953, 102] on span at bounding box center [961, 99] width 31 height 20
checkbox input "true"
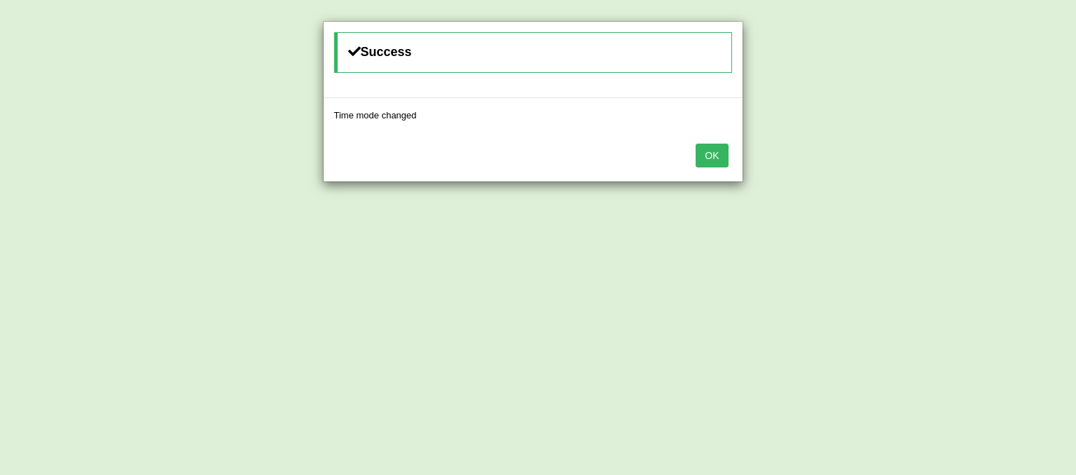
click at [723, 155] on button "OK" at bounding box center [712, 156] width 32 height 24
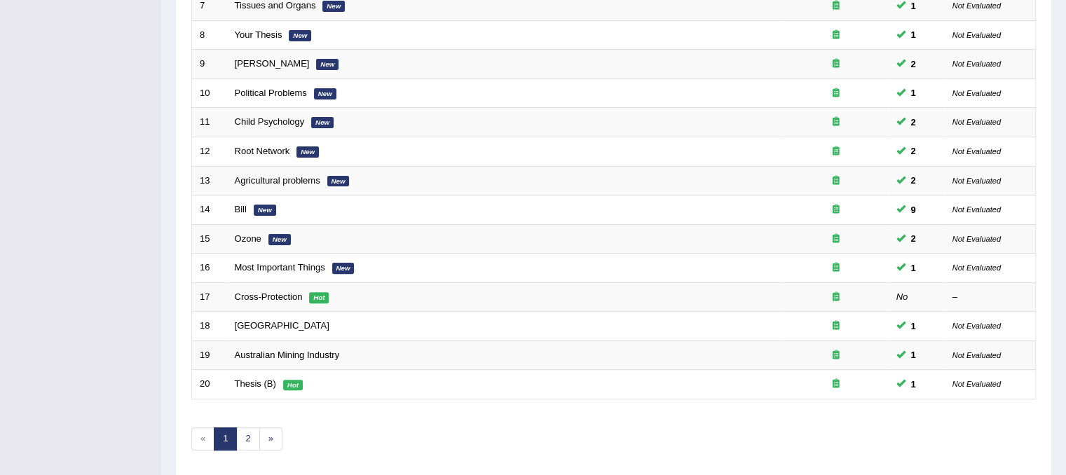
scroll to position [449, 0]
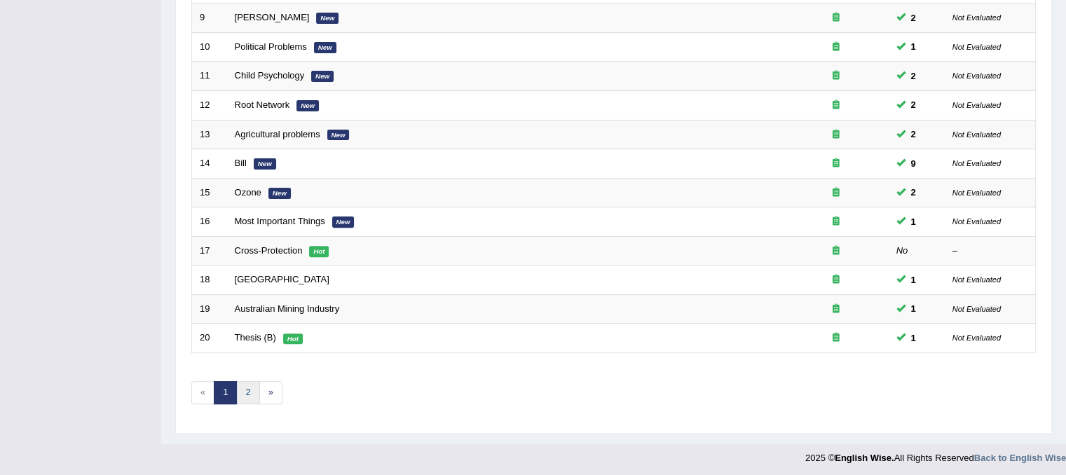
click at [247, 392] on link "2" at bounding box center [247, 392] width 23 height 23
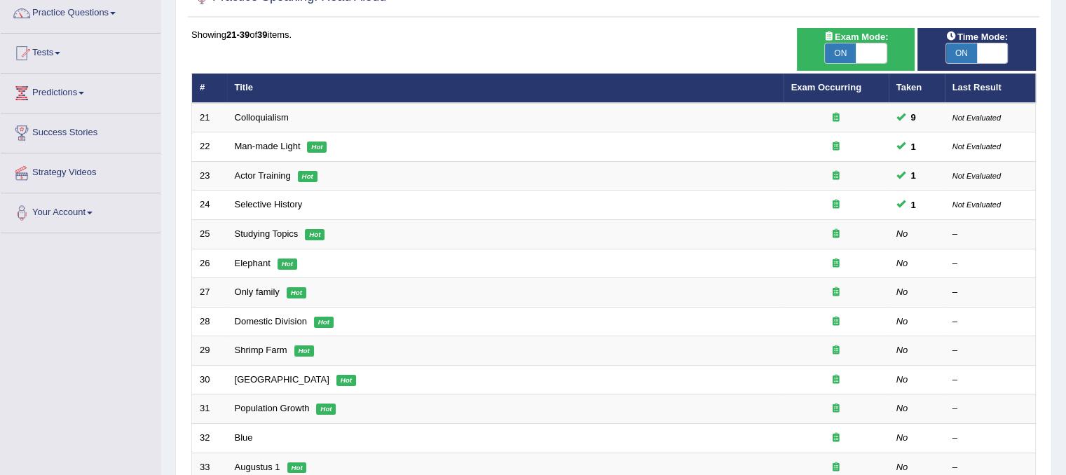
scroll to position [140, 0]
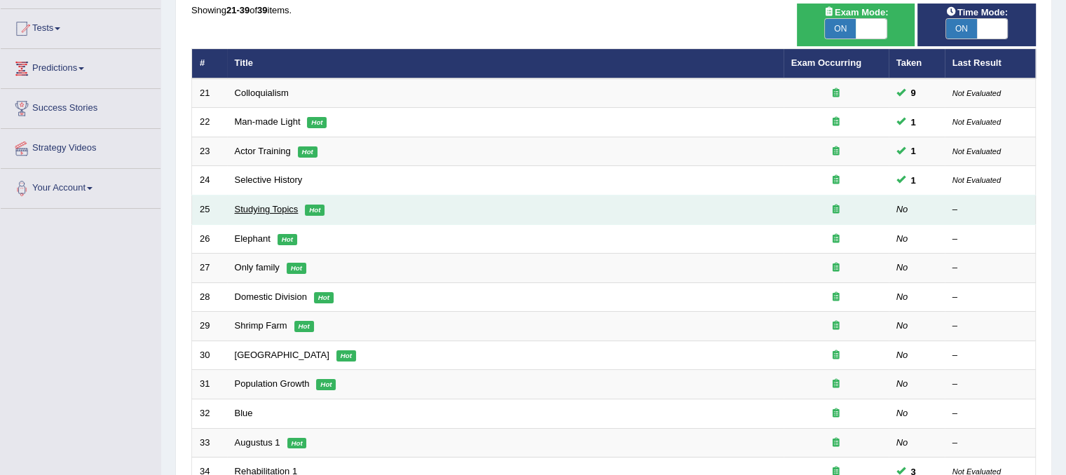
click at [247, 204] on link "Studying Topics" at bounding box center [267, 209] width 64 height 11
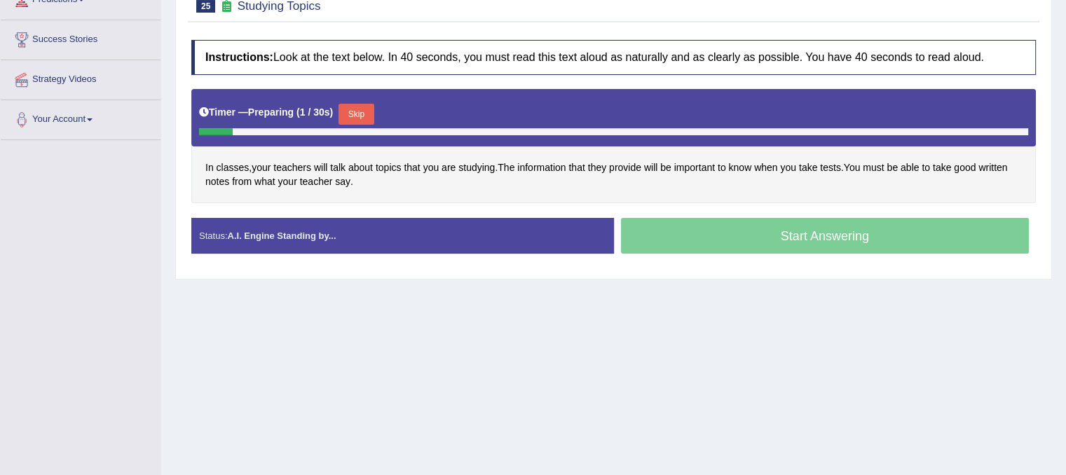
scroll to position [210, 0]
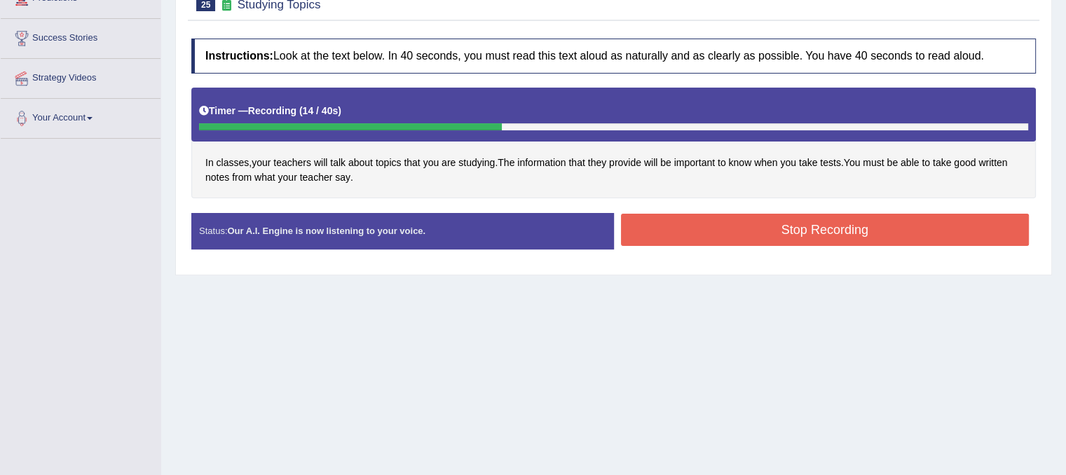
click at [804, 234] on button "Stop Recording" at bounding box center [825, 230] width 409 height 32
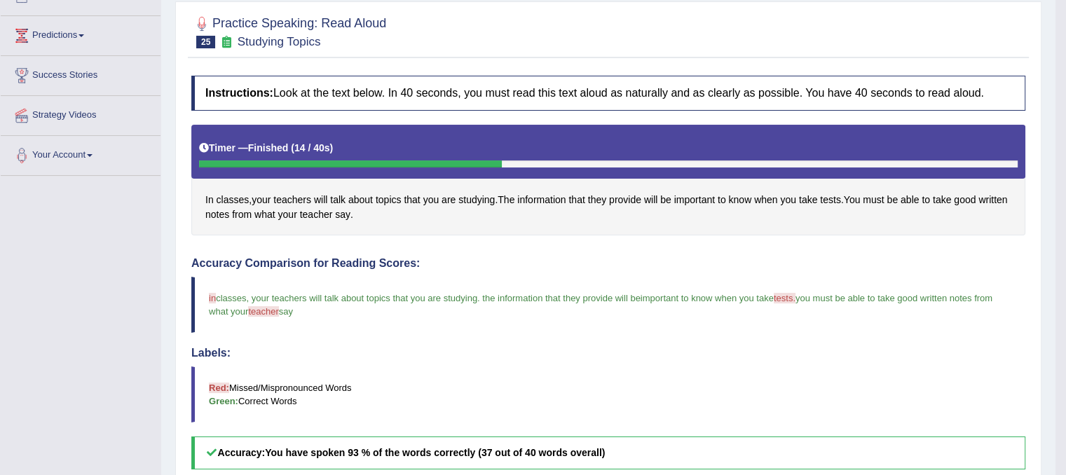
scroll to position [140, 0]
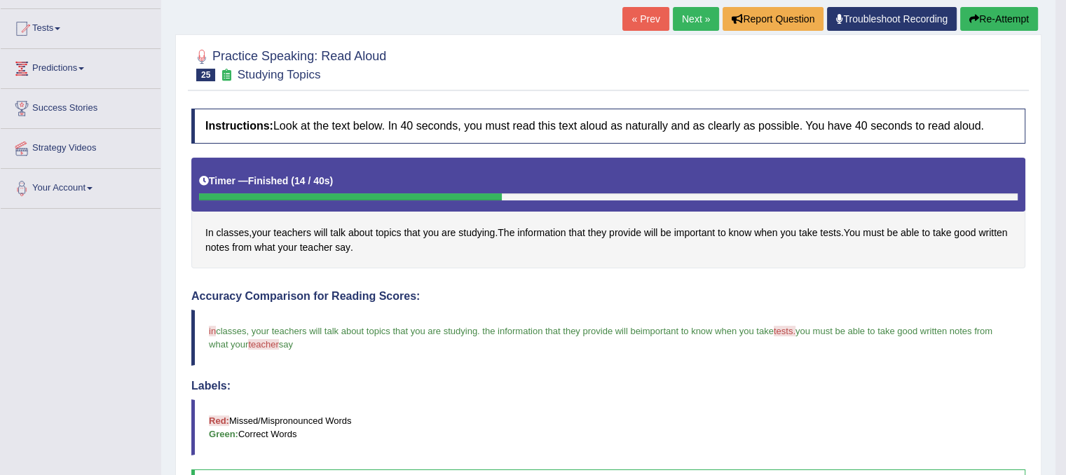
click at [684, 20] on link "Next »" at bounding box center [696, 19] width 46 height 24
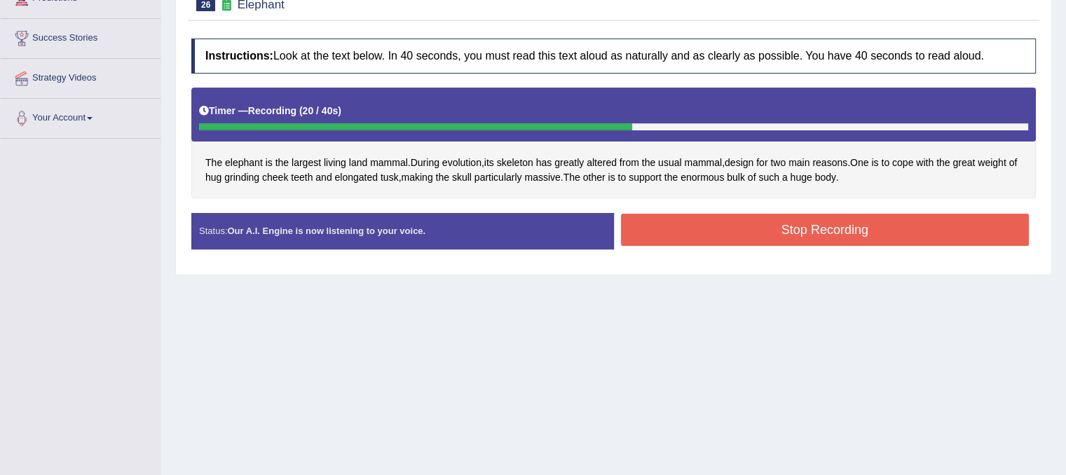
click at [670, 235] on button "Stop Recording" at bounding box center [825, 230] width 409 height 32
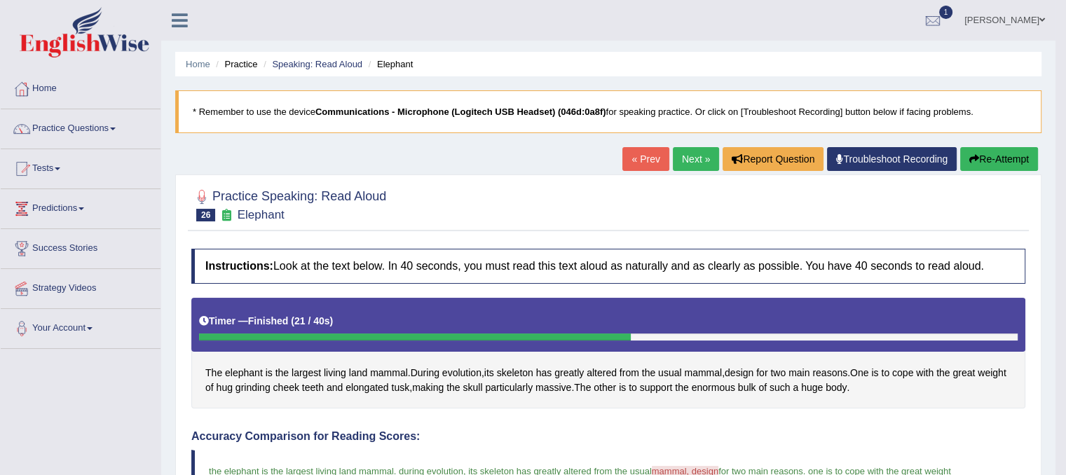
click at [969, 159] on icon "button" at bounding box center [974, 159] width 10 height 10
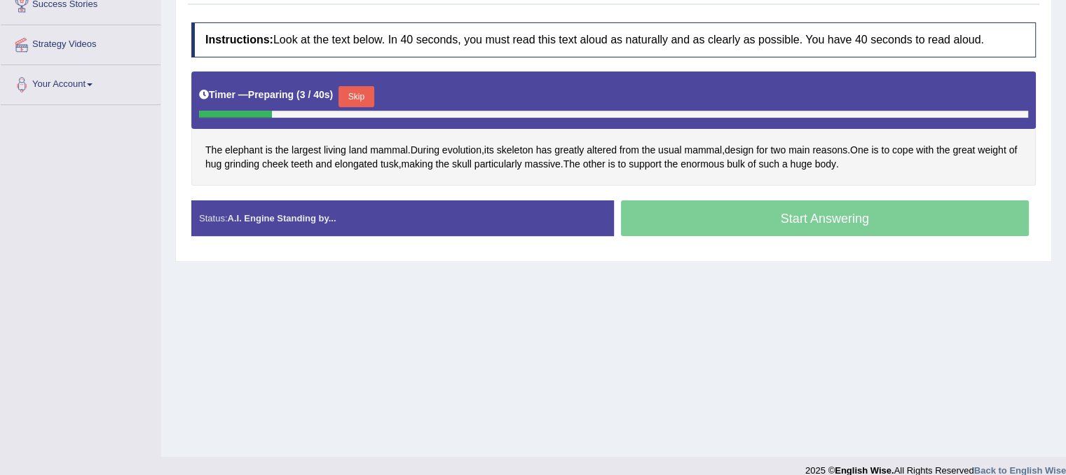
click at [368, 98] on button "Skip" at bounding box center [355, 96] width 35 height 21
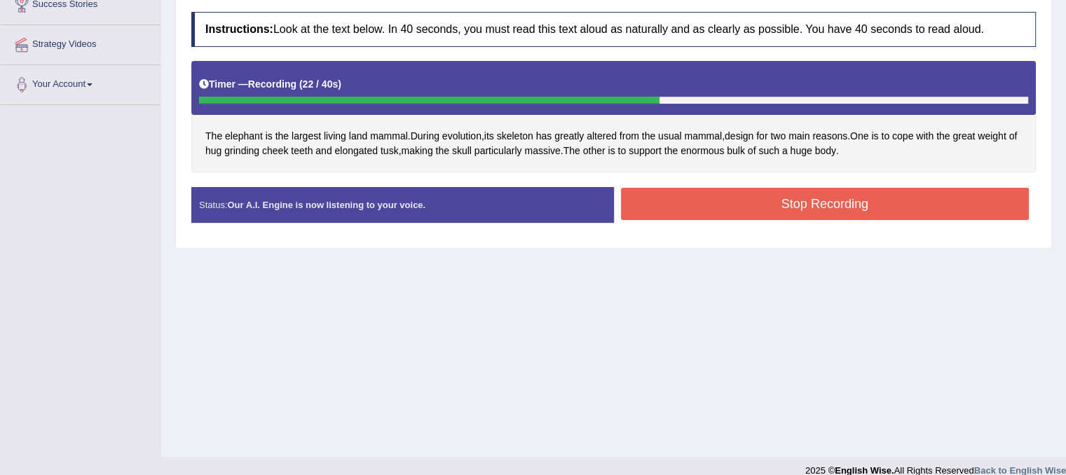
click at [657, 203] on button "Stop Recording" at bounding box center [825, 204] width 409 height 32
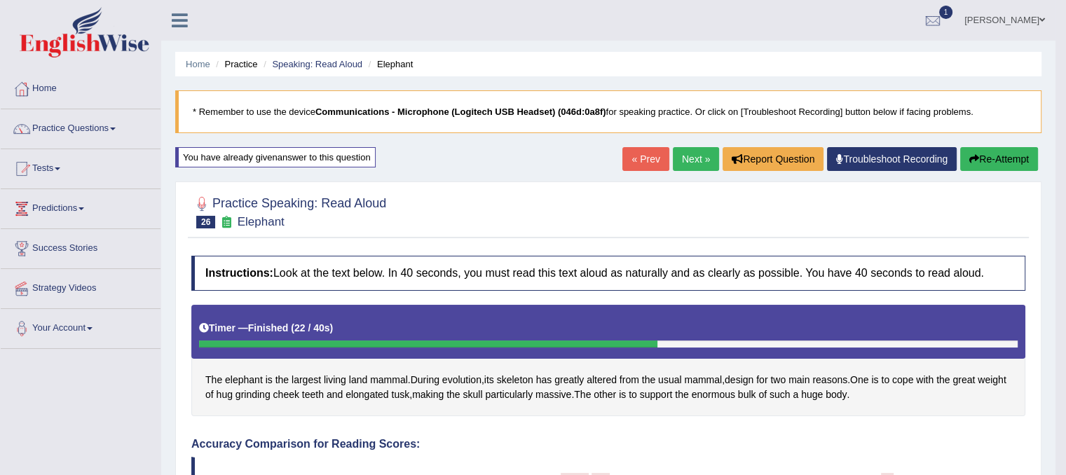
click at [694, 156] on link "Next »" at bounding box center [696, 159] width 46 height 24
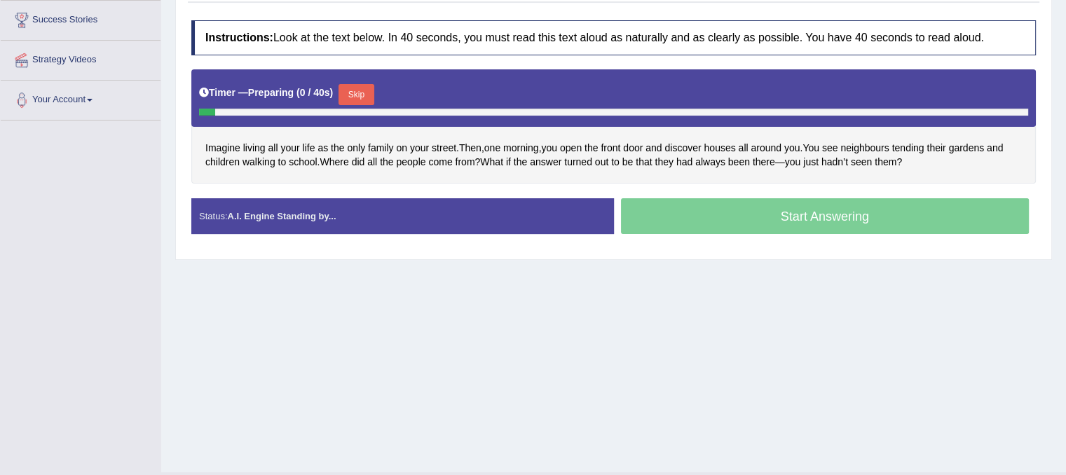
scroll to position [261, 0]
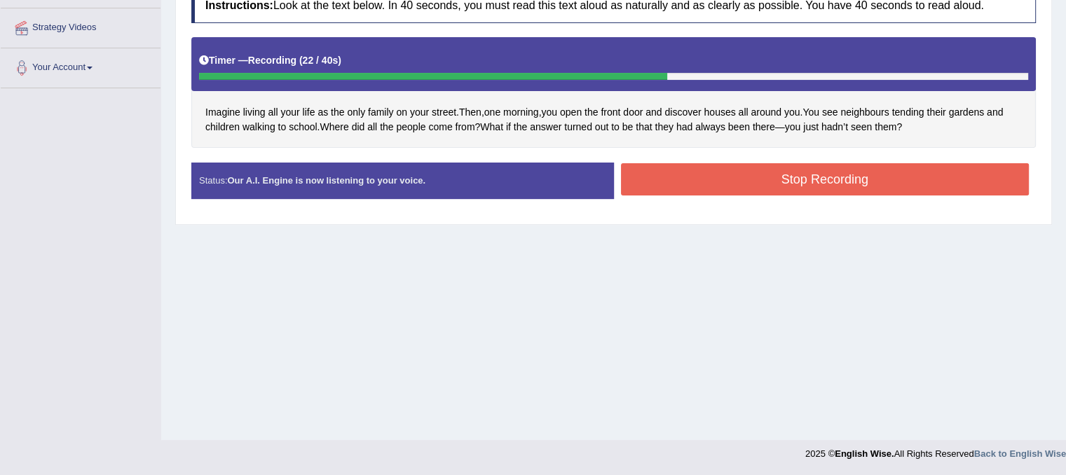
click at [681, 163] on button "Stop Recording" at bounding box center [825, 179] width 409 height 32
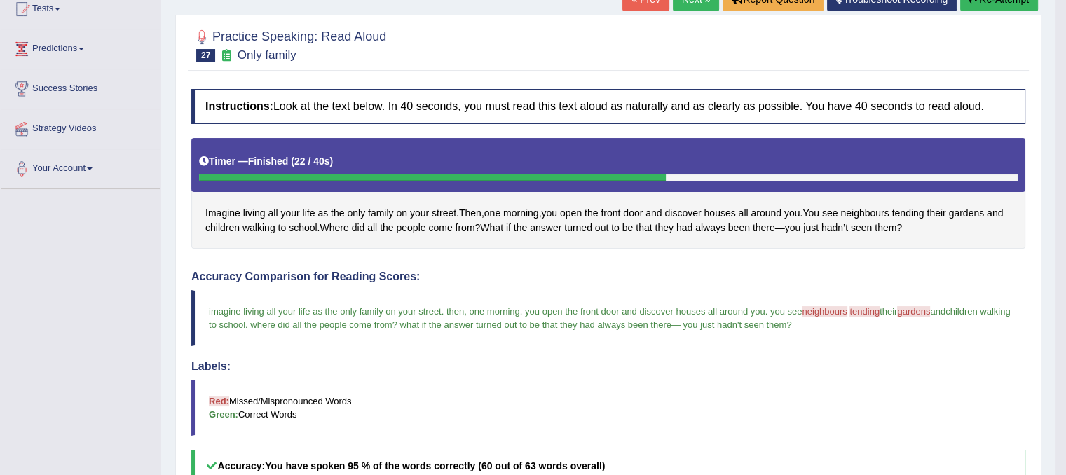
scroll to position [121, 0]
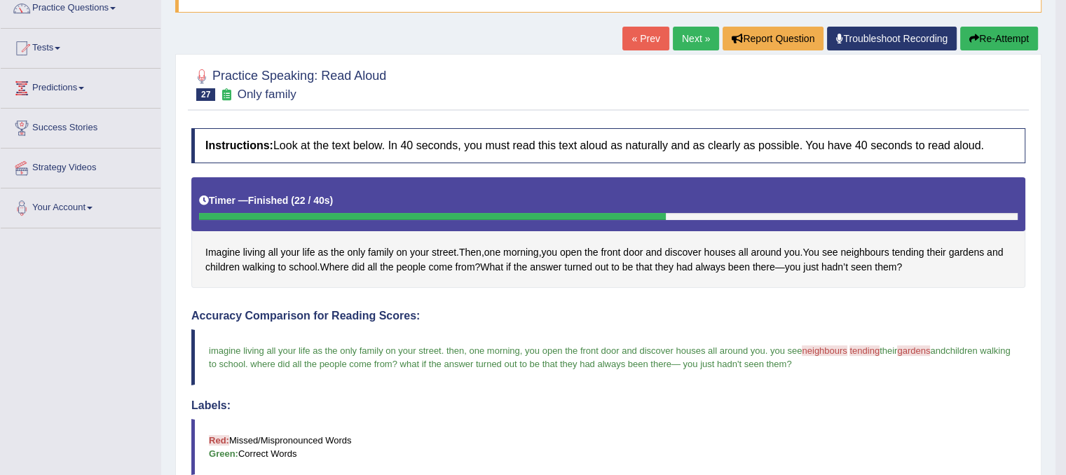
click at [690, 44] on link "Next »" at bounding box center [696, 39] width 46 height 24
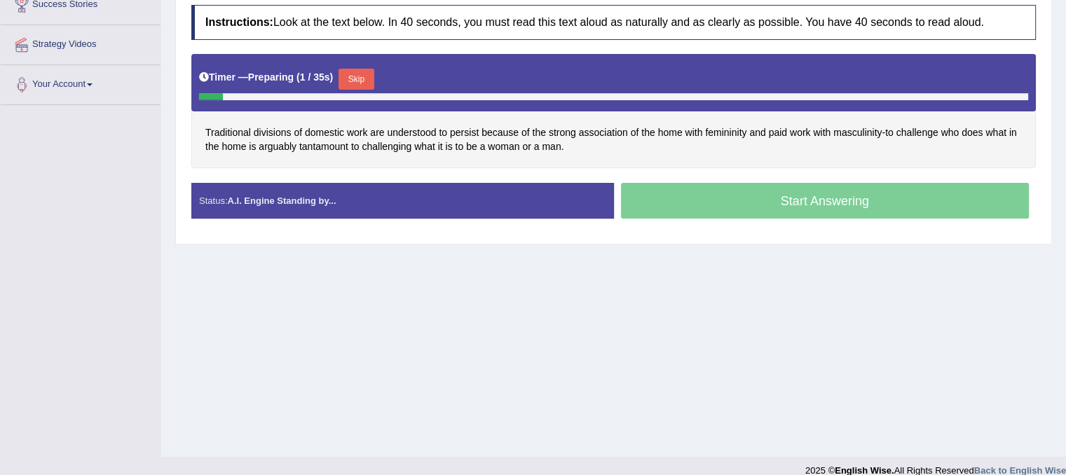
scroll to position [261, 0]
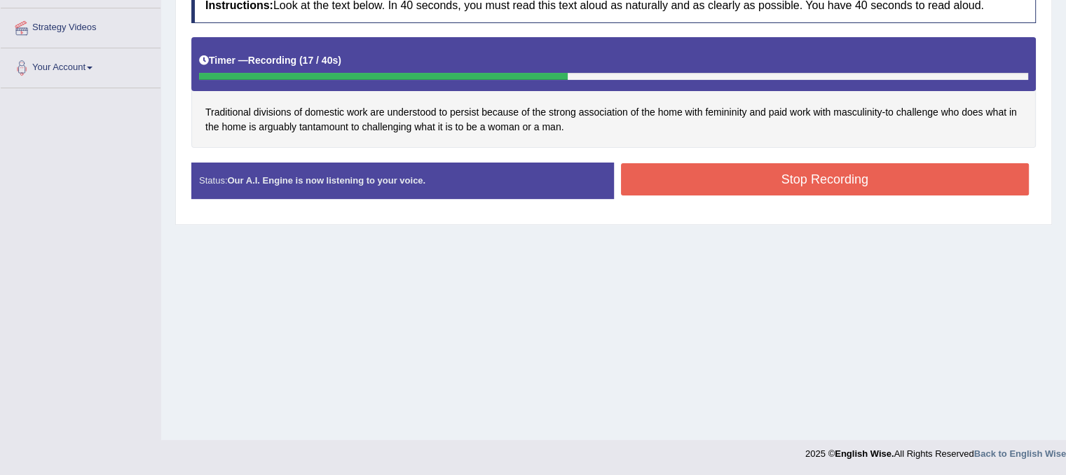
click at [837, 179] on button "Stop Recording" at bounding box center [825, 179] width 409 height 32
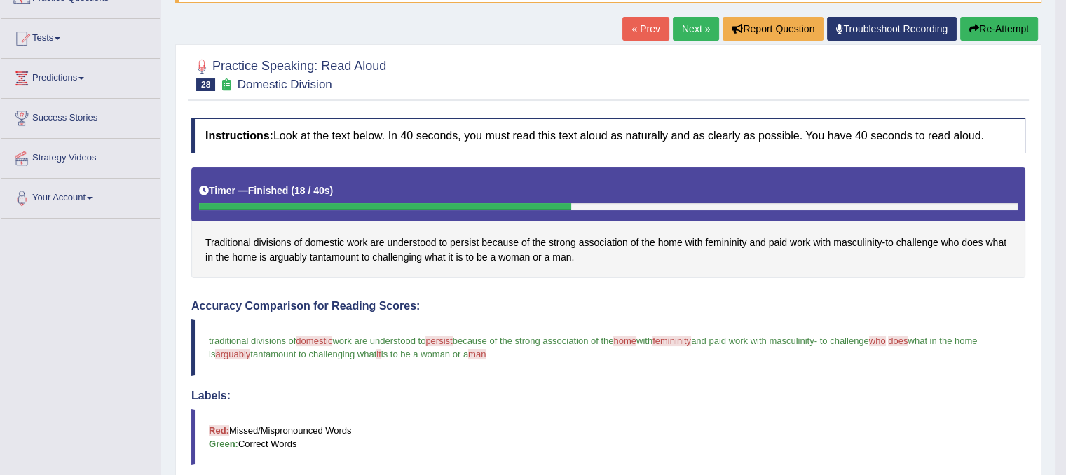
scroll to position [50, 0]
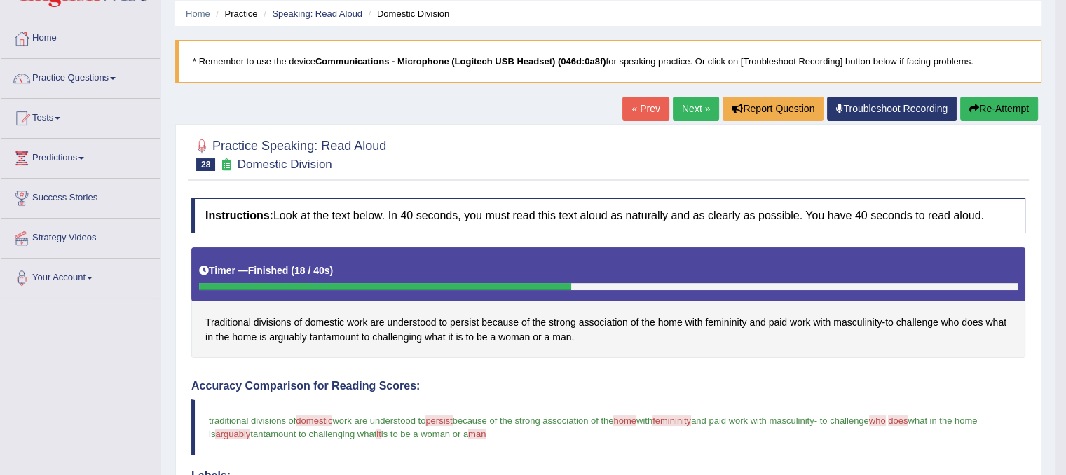
click at [976, 104] on button "Re-Attempt" at bounding box center [999, 109] width 78 height 24
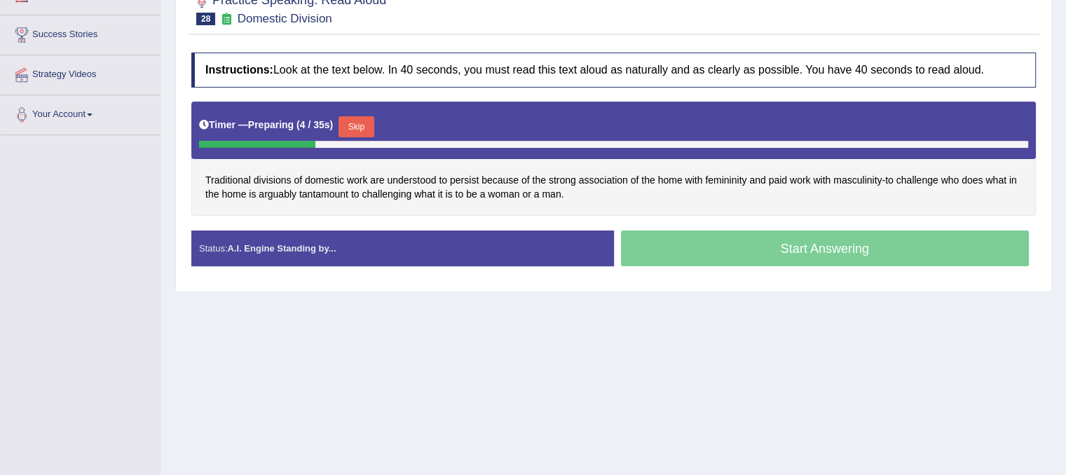
click at [363, 123] on button "Skip" at bounding box center [355, 126] width 35 height 21
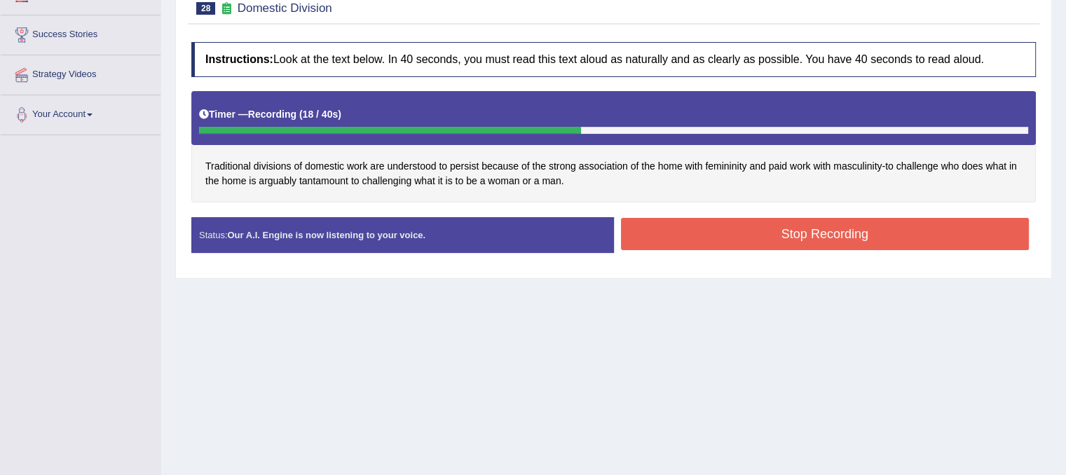
click at [676, 242] on button "Stop Recording" at bounding box center [825, 234] width 409 height 32
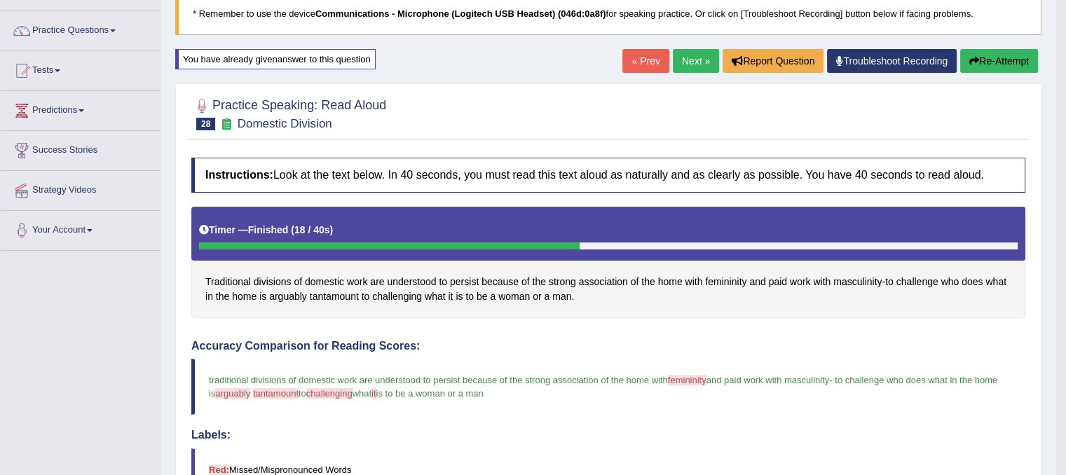
scroll to position [4, 0]
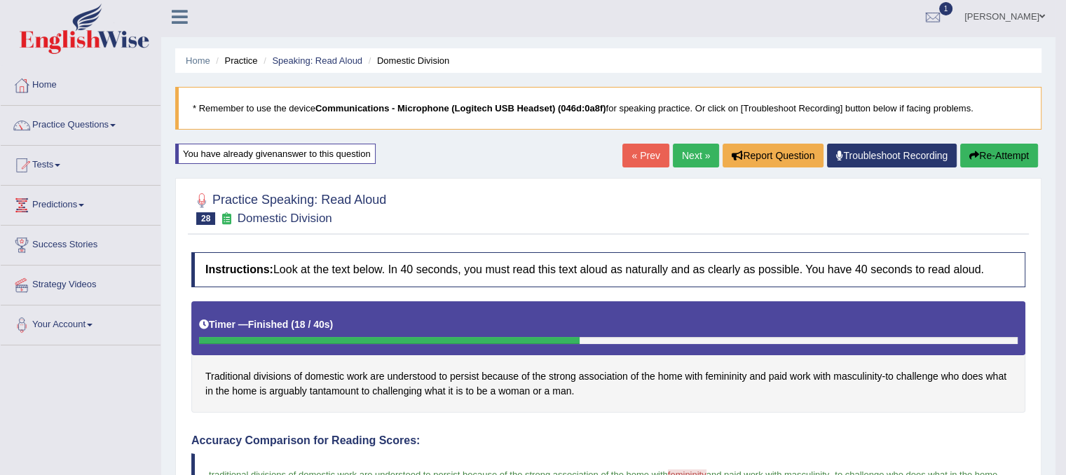
click at [1004, 151] on button "Re-Attempt" at bounding box center [999, 156] width 78 height 24
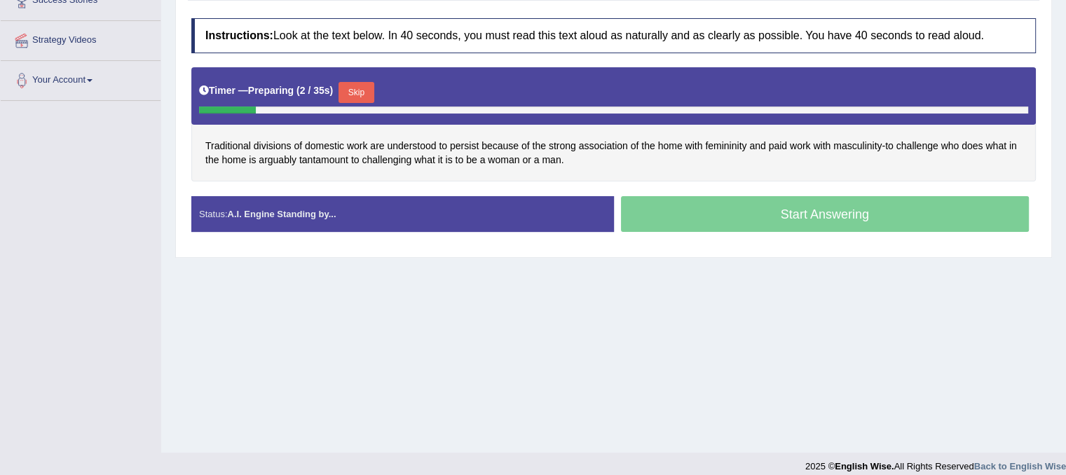
click at [374, 95] on button "Skip" at bounding box center [355, 92] width 35 height 21
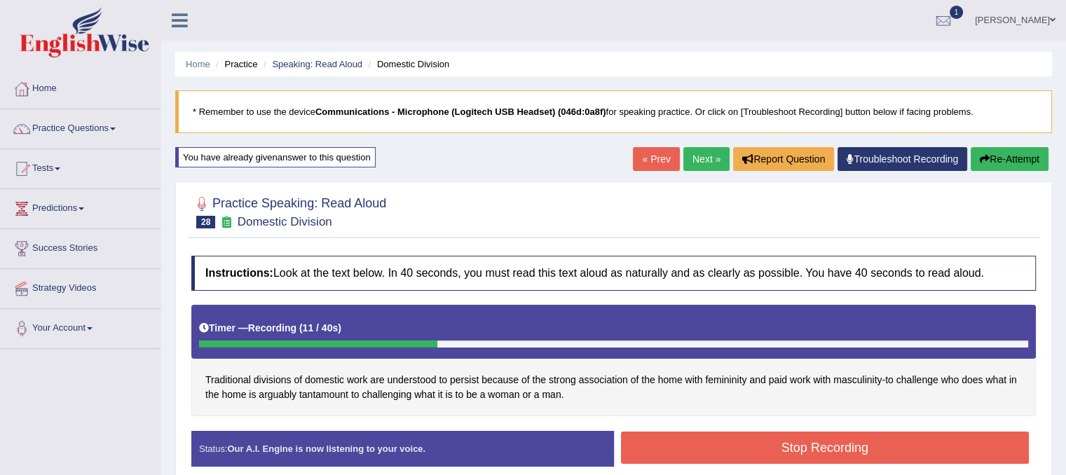
click at [646, 149] on link "« Prev" at bounding box center [656, 159] width 46 height 24
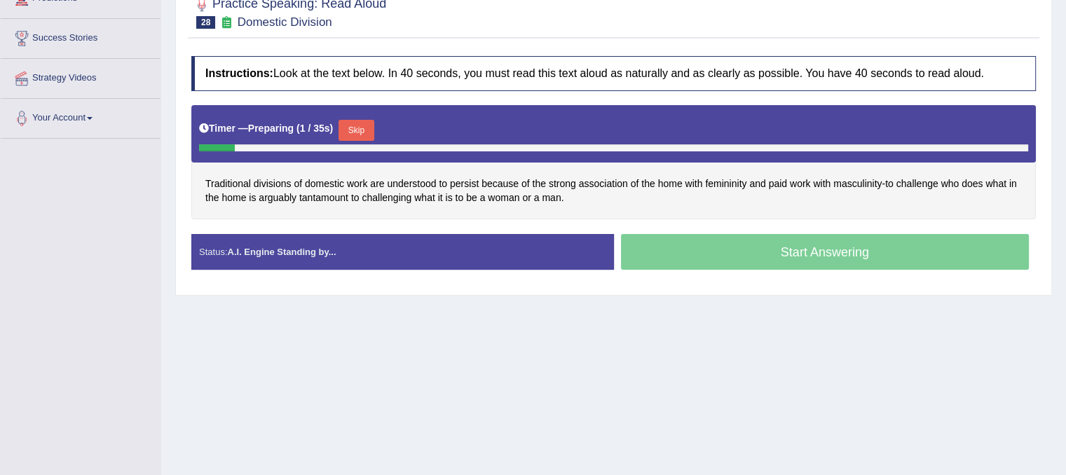
click at [374, 128] on button "Skip" at bounding box center [355, 130] width 35 height 21
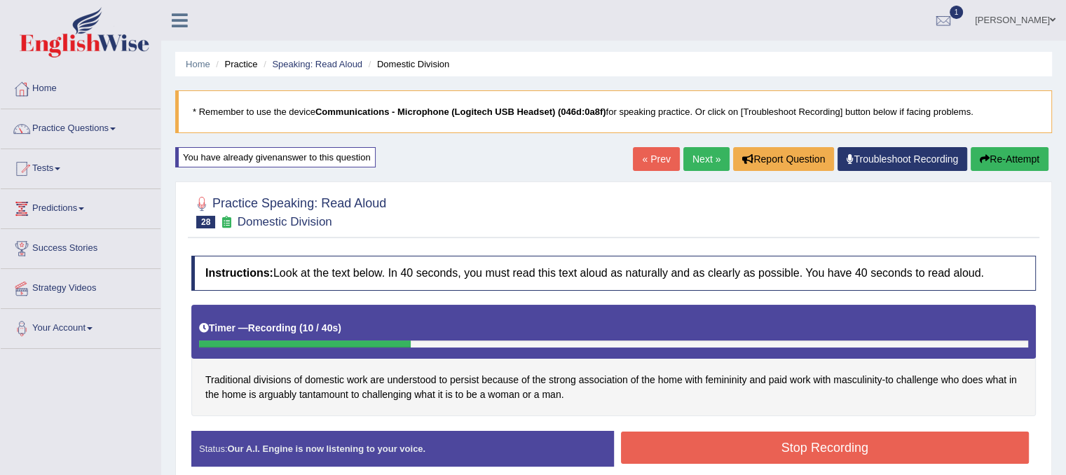
click at [652, 160] on link "« Prev" at bounding box center [656, 159] width 46 height 24
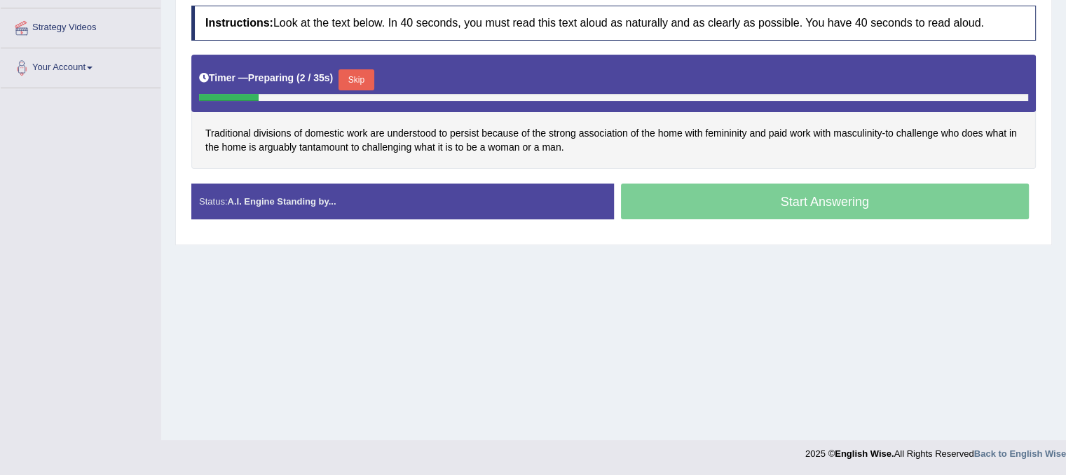
click at [364, 77] on button "Skip" at bounding box center [355, 79] width 35 height 21
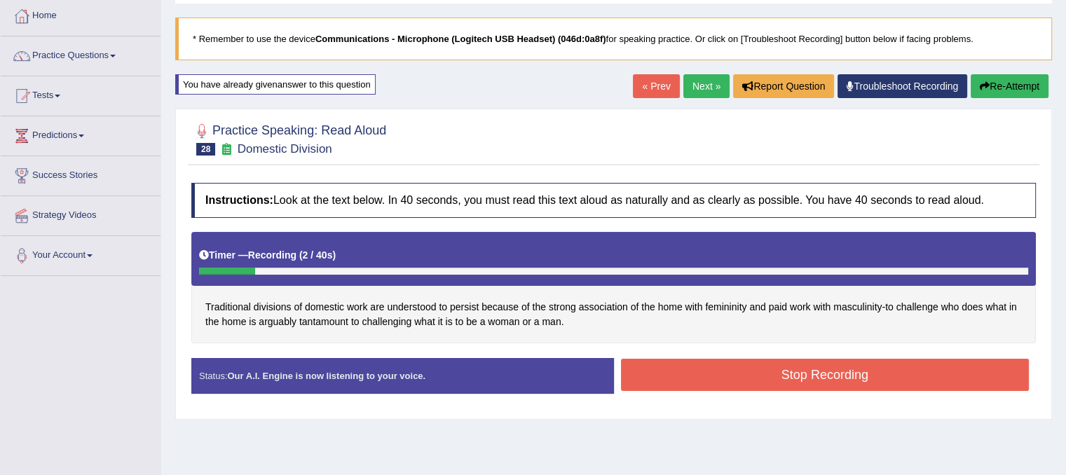
scroll to position [50, 0]
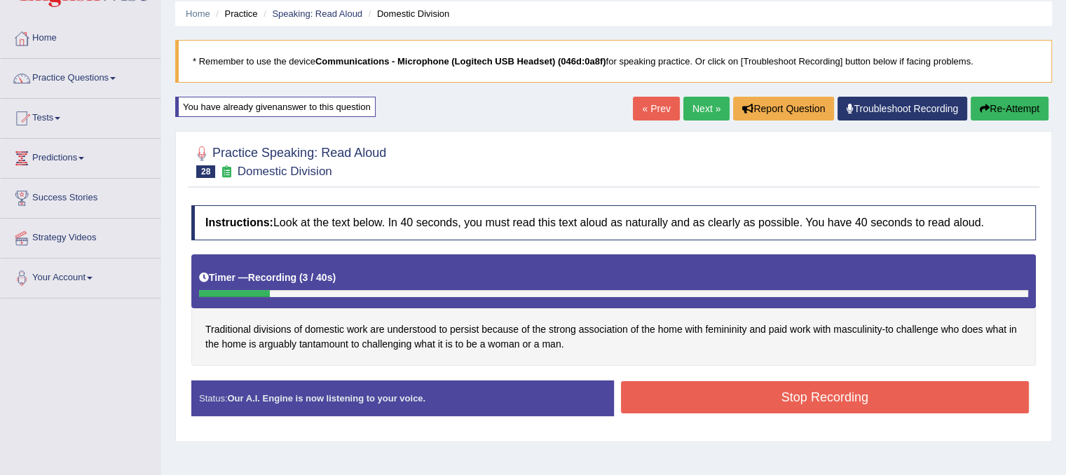
click at [638, 110] on link "« Prev" at bounding box center [656, 109] width 46 height 24
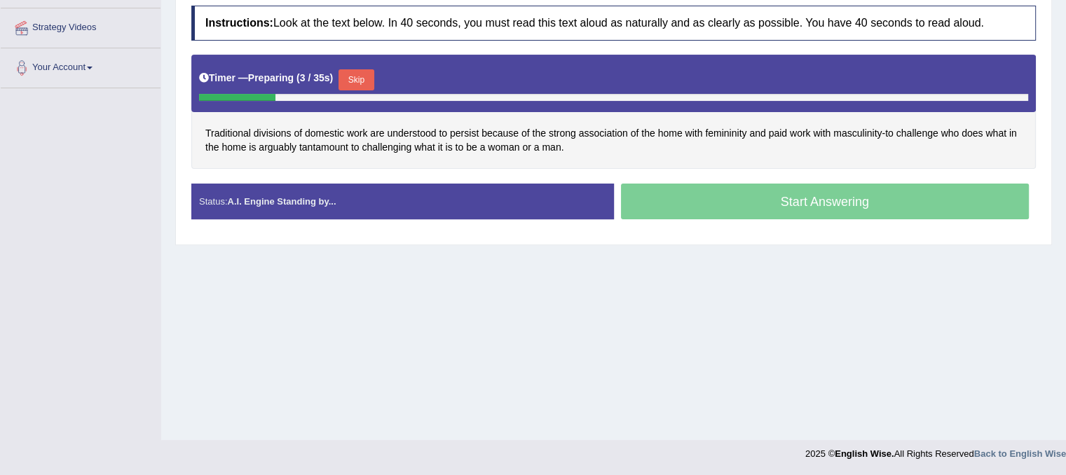
click at [364, 82] on button "Skip" at bounding box center [355, 79] width 35 height 21
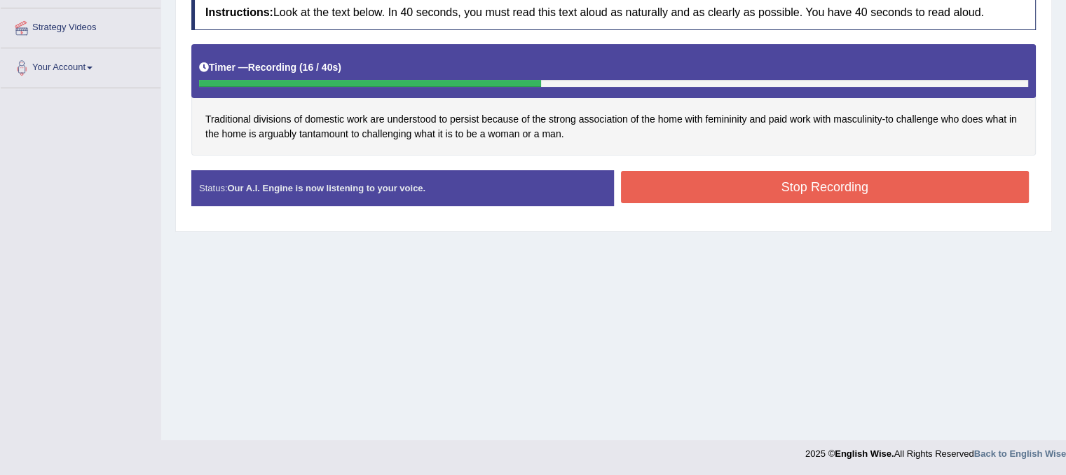
click at [903, 177] on button "Stop Recording" at bounding box center [825, 187] width 409 height 32
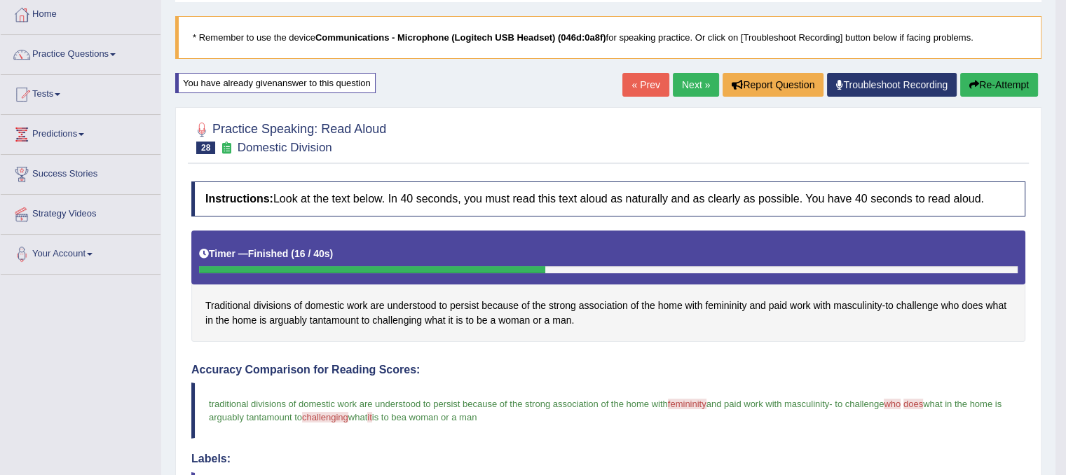
scroll to position [50, 0]
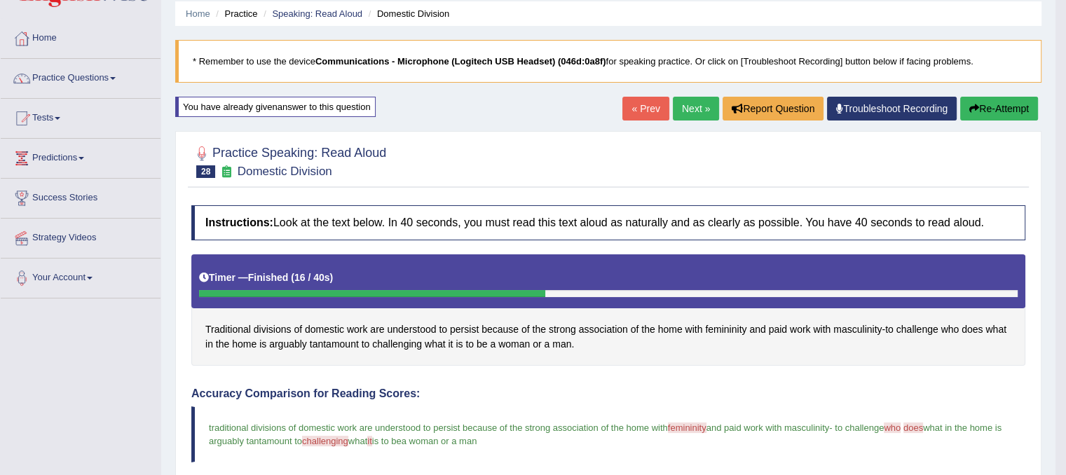
click at [983, 109] on button "Re-Attempt" at bounding box center [999, 109] width 78 height 24
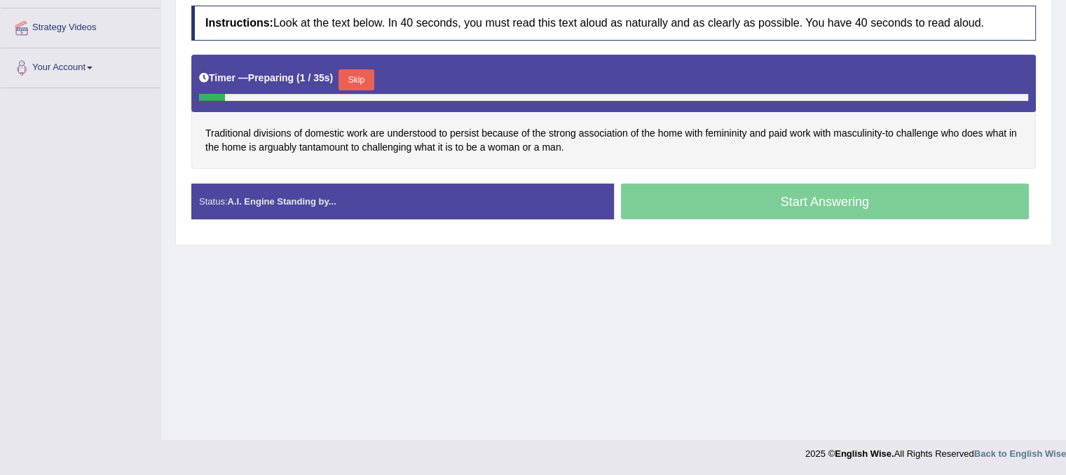
click at [362, 74] on button "Skip" at bounding box center [355, 79] width 35 height 21
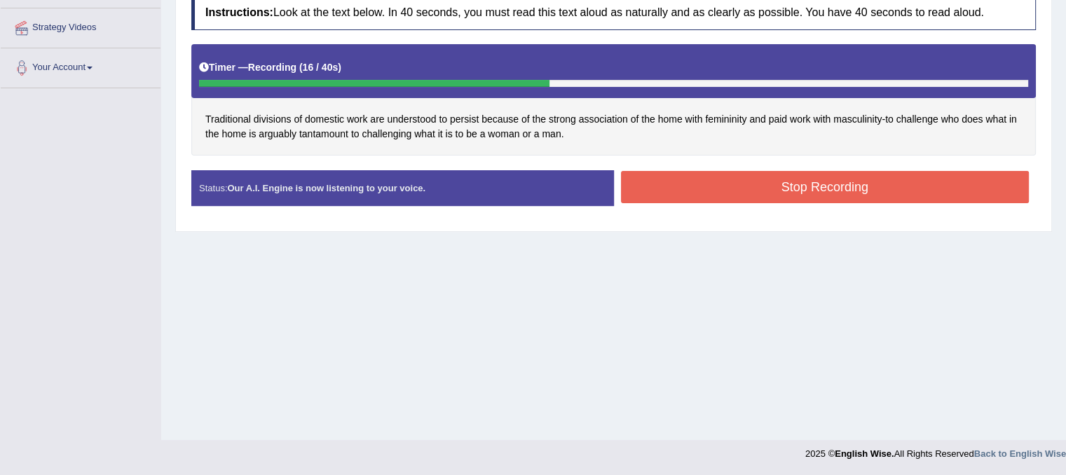
click at [747, 180] on button "Stop Recording" at bounding box center [825, 187] width 409 height 32
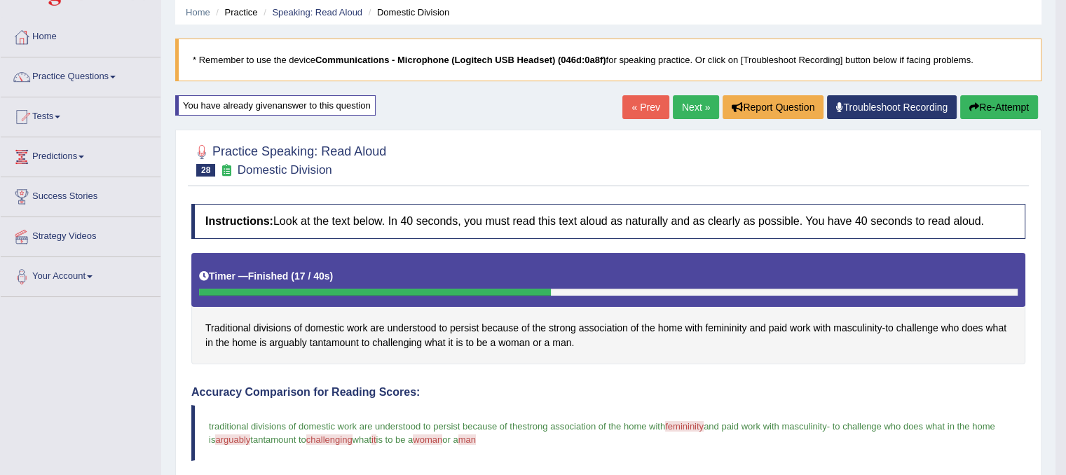
scroll to position [50, 0]
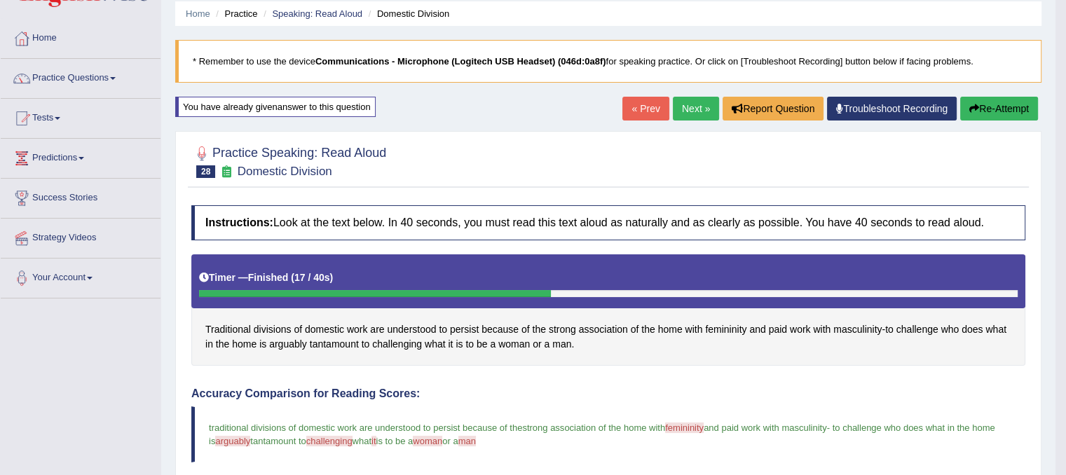
click at [985, 107] on button "Re-Attempt" at bounding box center [999, 109] width 78 height 24
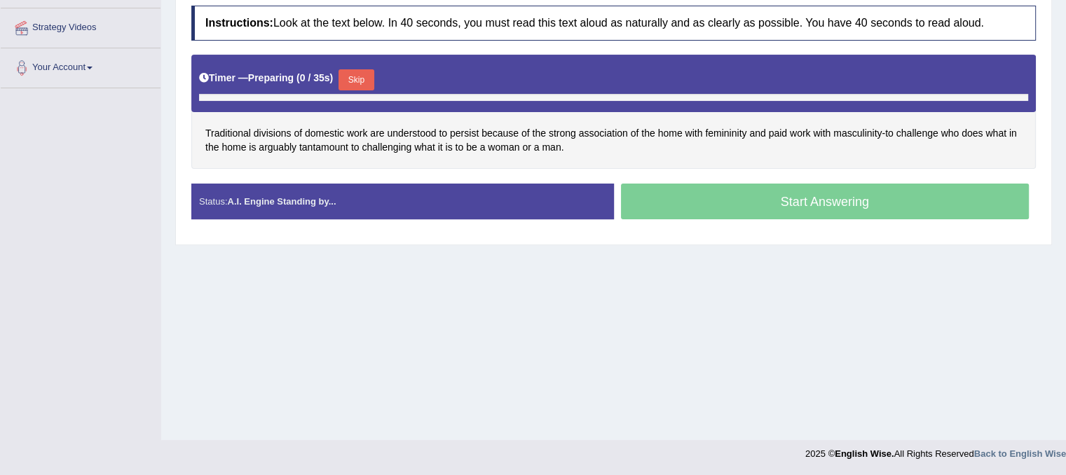
click at [839, 193] on div "Start Answering" at bounding box center [825, 203] width 423 height 39
click at [373, 84] on button "Skip" at bounding box center [355, 79] width 35 height 21
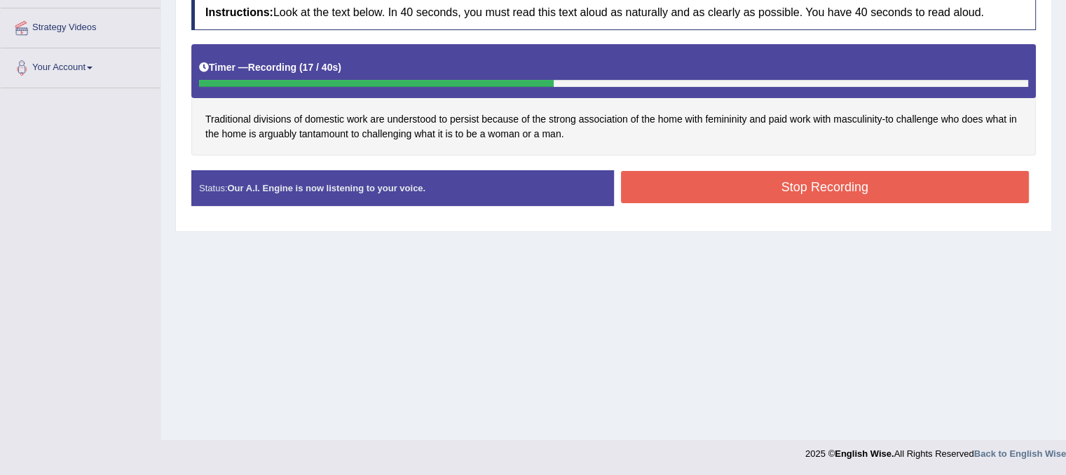
click at [790, 189] on button "Stop Recording" at bounding box center [825, 187] width 409 height 32
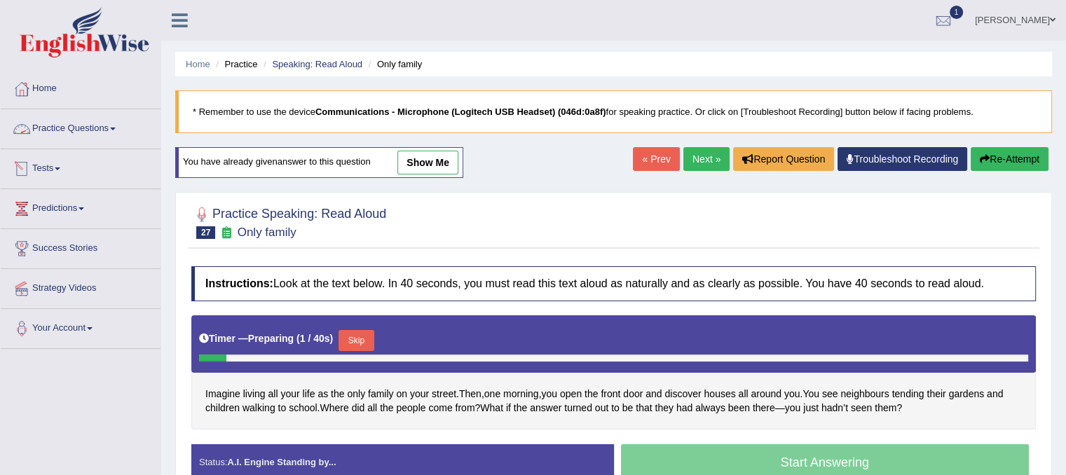
click at [116, 129] on span at bounding box center [113, 129] width 6 height 3
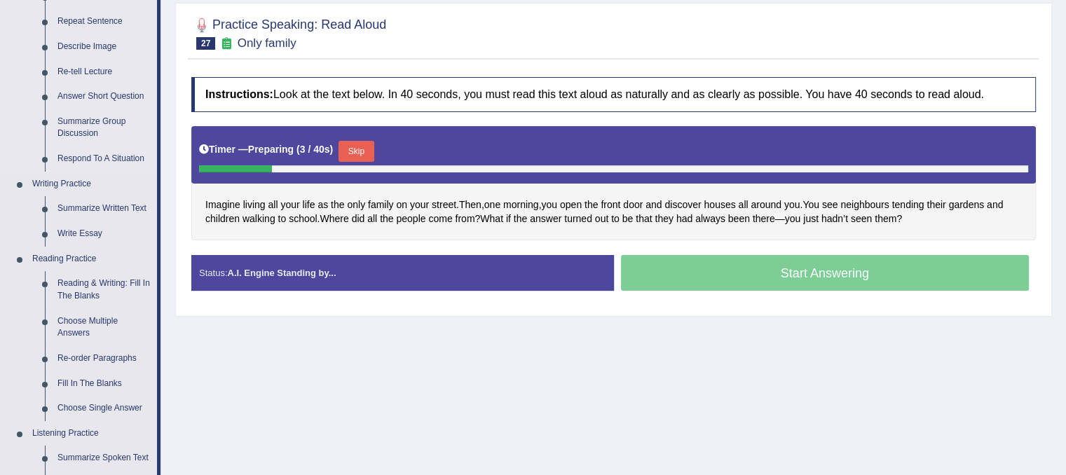
scroll to position [210, 0]
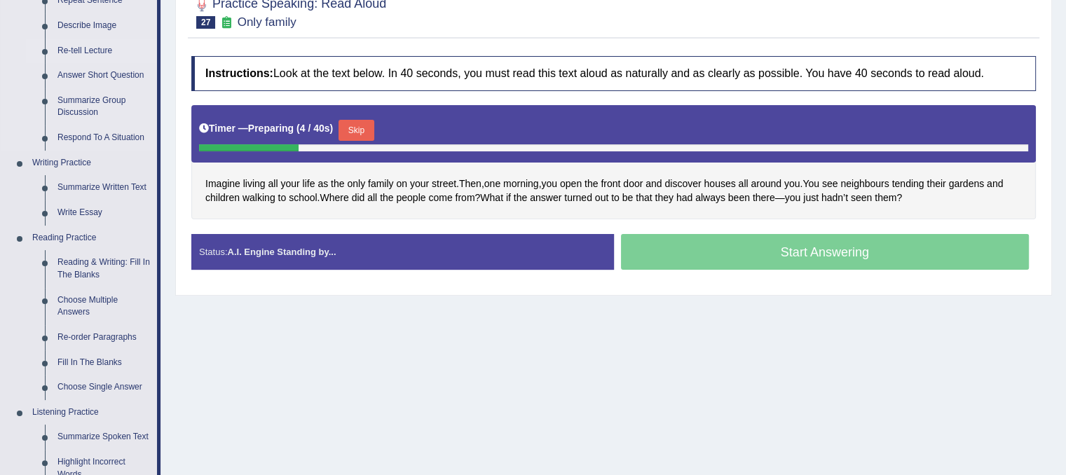
click at [87, 51] on link "Re-tell Lecture" at bounding box center [104, 51] width 106 height 25
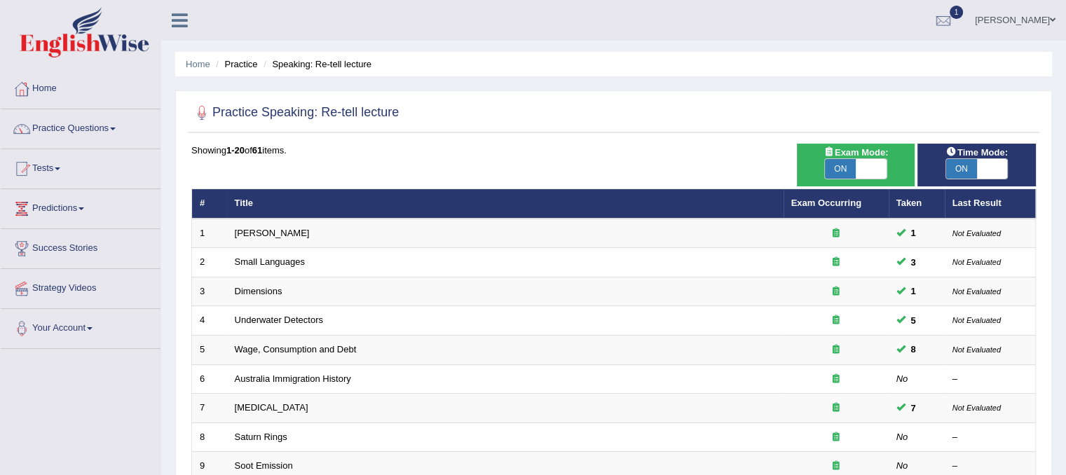
click at [863, 166] on span at bounding box center [871, 169] width 31 height 20
checkbox input "false"
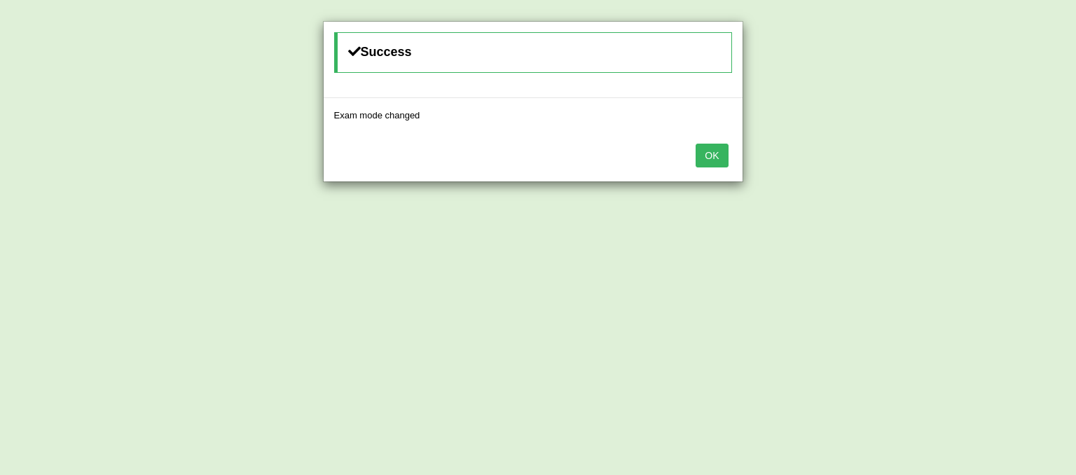
click at [727, 167] on div "OK" at bounding box center [533, 156] width 419 height 49
click at [719, 159] on button "OK" at bounding box center [712, 156] width 32 height 24
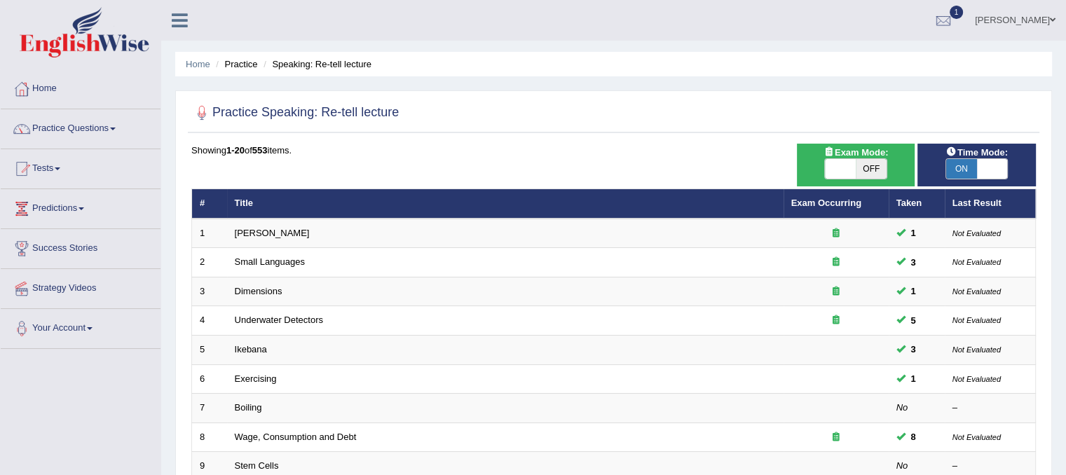
click at [987, 171] on span at bounding box center [992, 169] width 31 height 20
checkbox input "false"
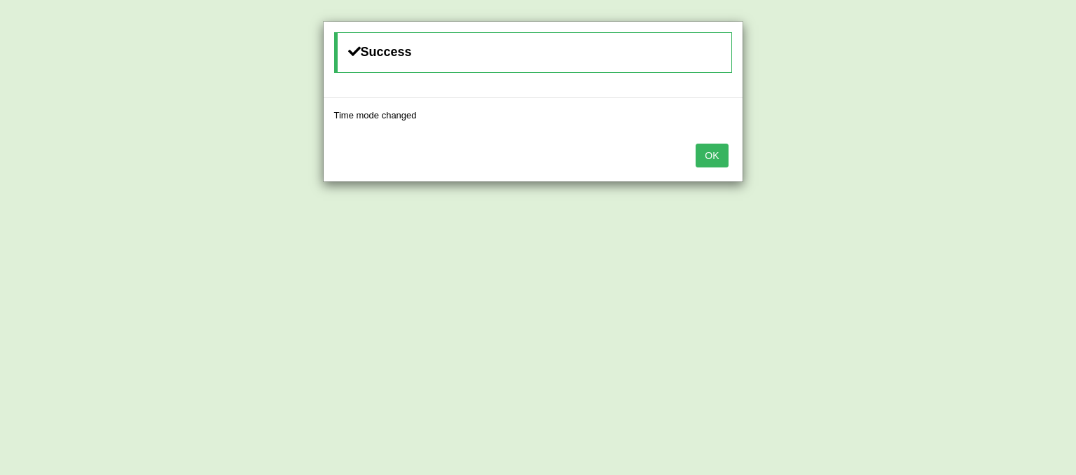
click at [723, 160] on button "OK" at bounding box center [712, 156] width 32 height 24
